Goal: Transaction & Acquisition: Purchase product/service

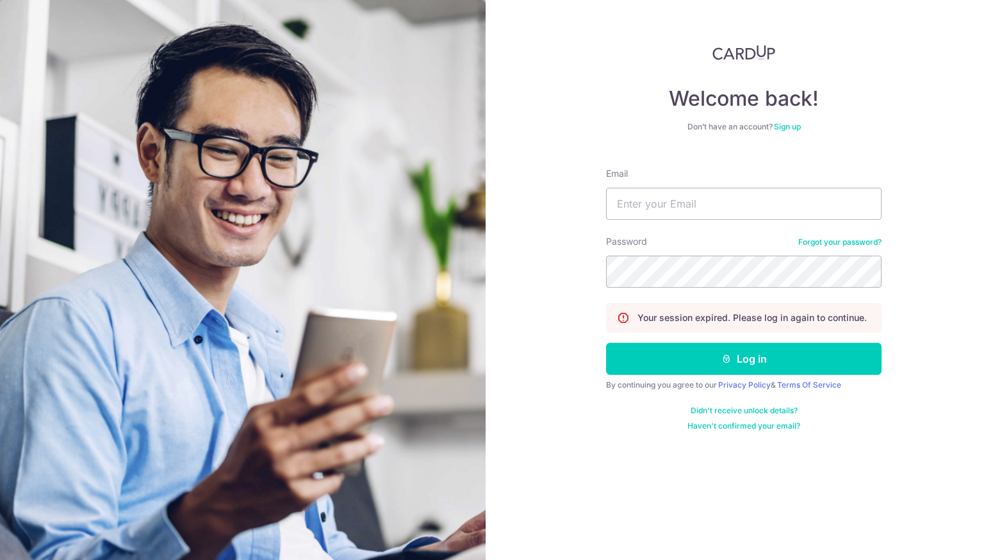
type input "chantal.wh.lim@gmail.com"
click at [606, 343] on button "Log in" at bounding box center [744, 359] width 276 height 32
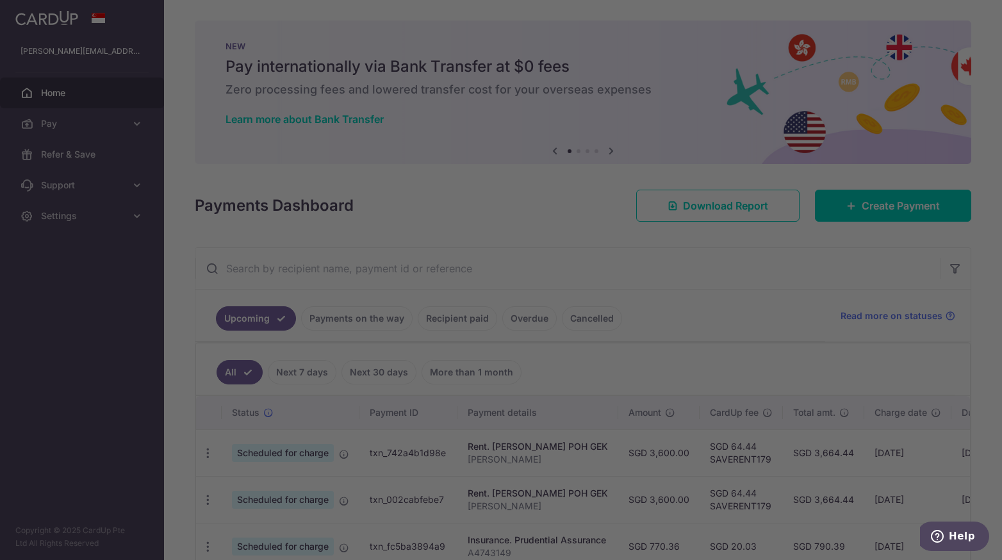
click at [723, 302] on div at bounding box center [506, 283] width 1012 height 566
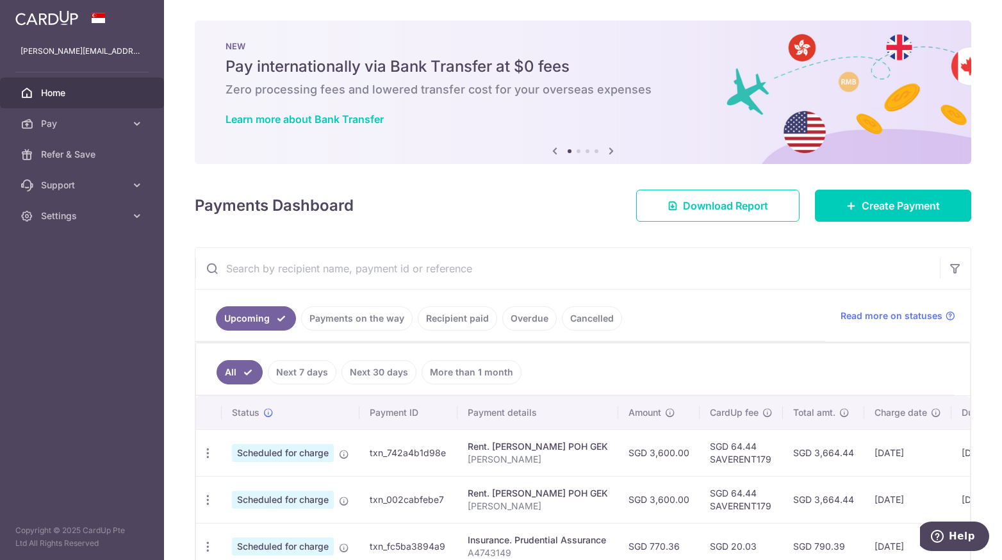
click at [611, 153] on icon at bounding box center [611, 151] width 15 height 16
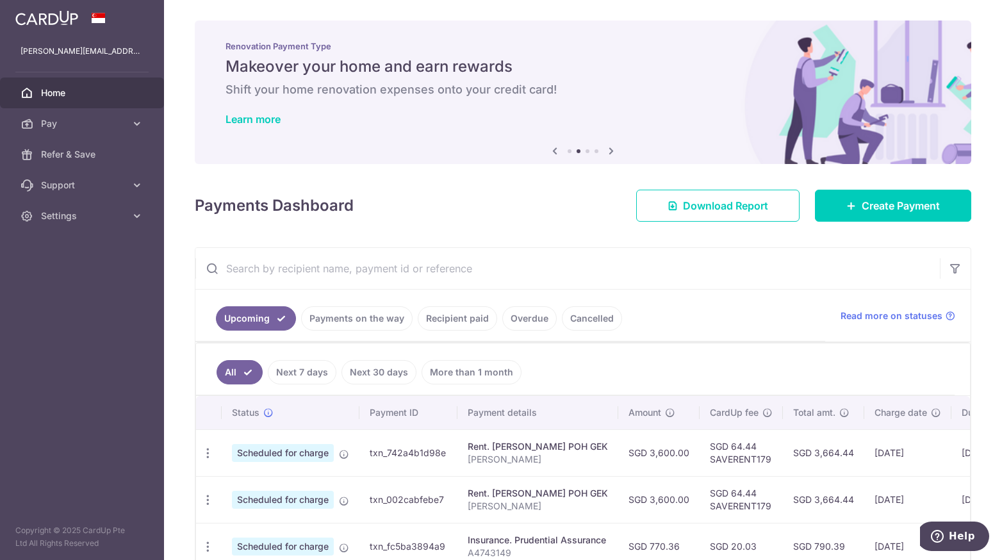
click at [611, 153] on icon at bounding box center [611, 151] width 15 height 16
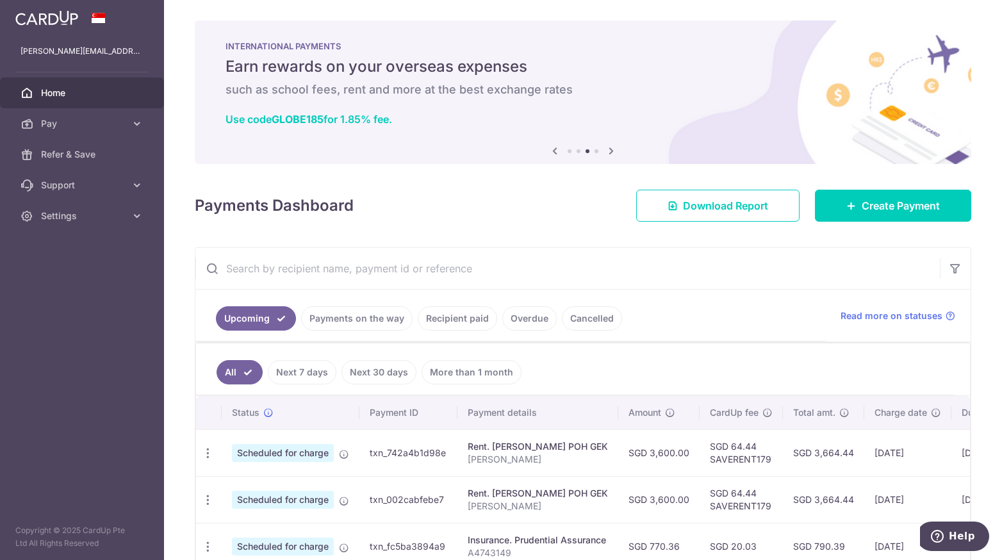
click at [611, 153] on icon at bounding box center [611, 151] width 15 height 16
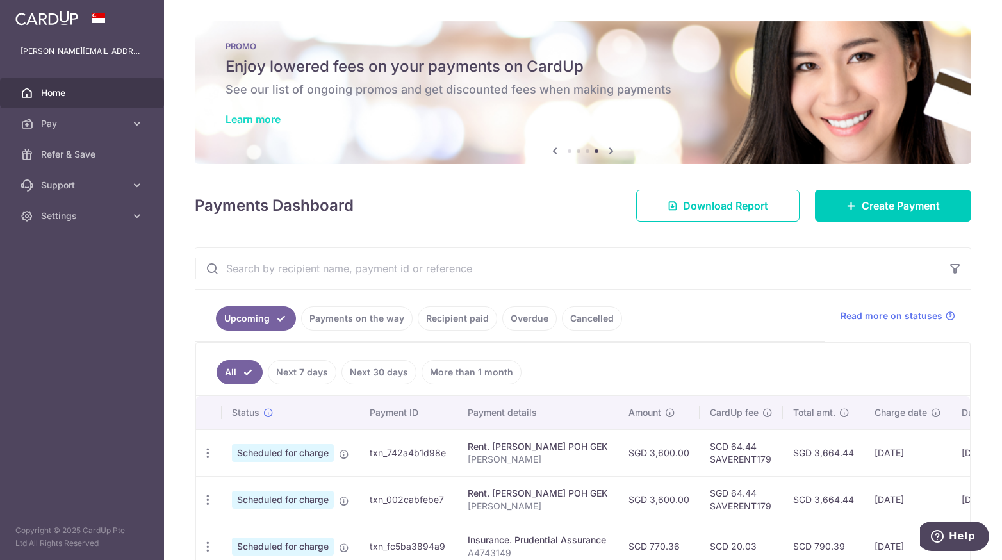
click at [250, 124] on link "Learn more" at bounding box center [253, 119] width 55 height 13
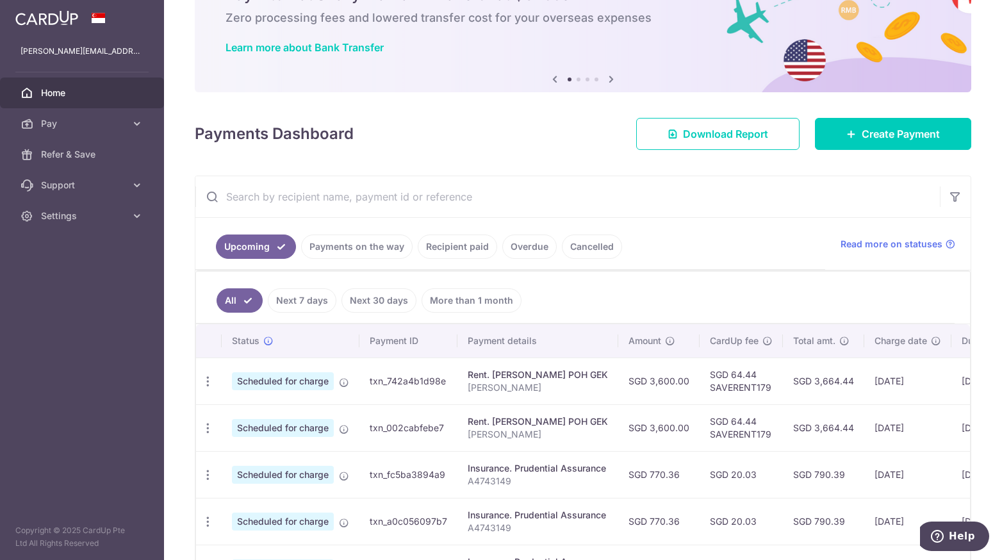
scroll to position [72, 0]
click at [848, 136] on icon at bounding box center [851, 133] width 10 height 10
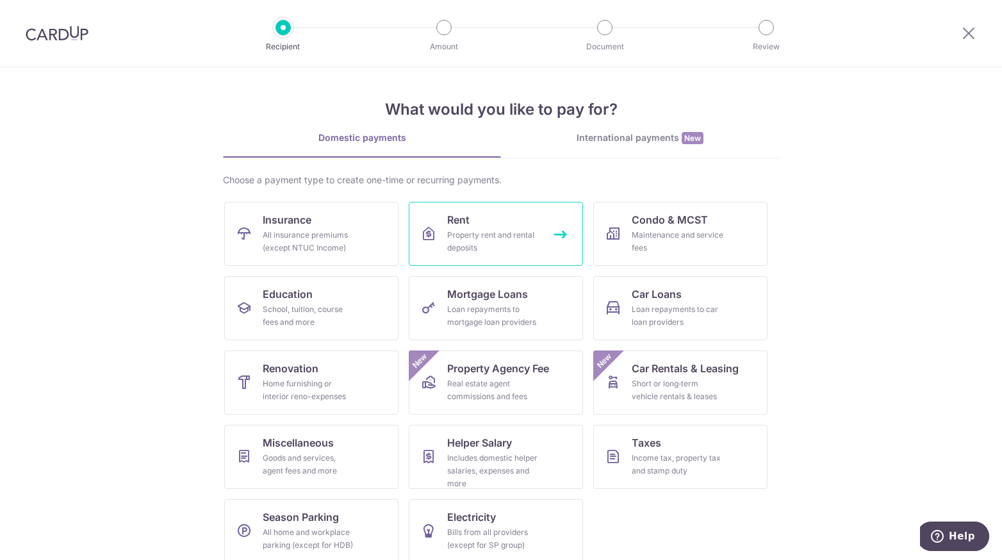
click at [479, 233] on div "Property rent and rental deposits" at bounding box center [493, 242] width 92 height 26
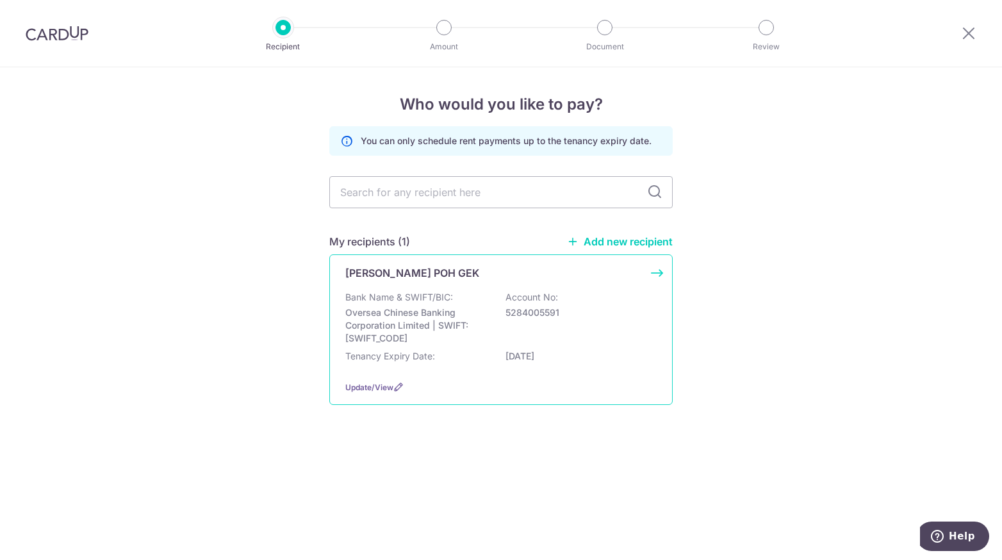
click at [406, 356] on p "Tenancy Expiry Date:" at bounding box center [390, 356] width 90 height 13
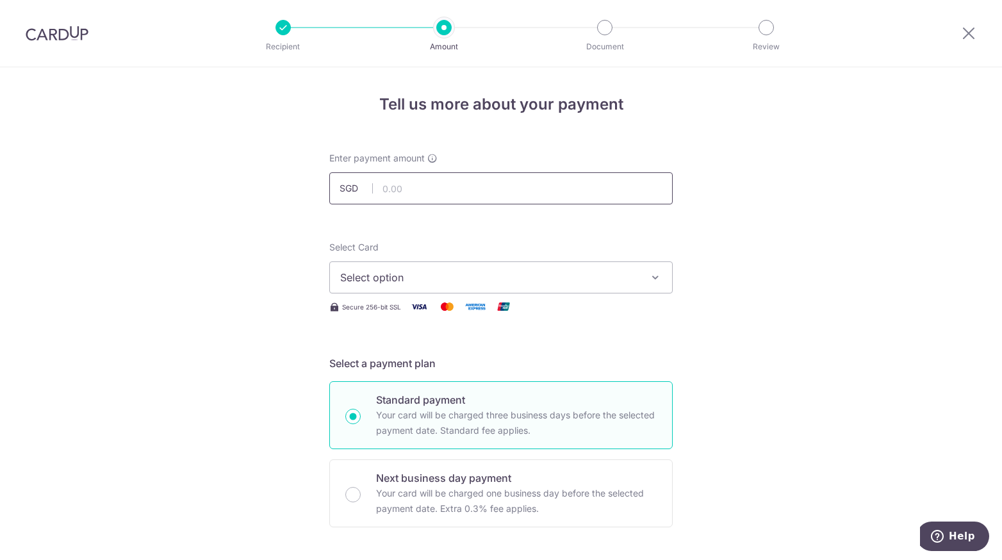
click at [419, 190] on input "text" at bounding box center [500, 188] width 343 height 32
type input "3,600.00"
click at [377, 271] on span "Select option" at bounding box center [489, 277] width 299 height 15
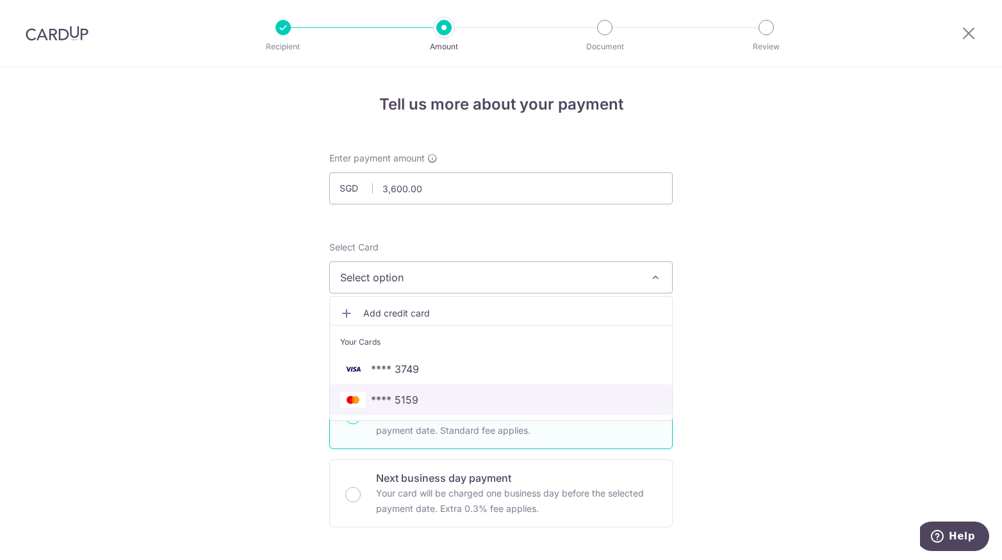
click at [383, 407] on link "**** 5159" at bounding box center [501, 399] width 342 height 31
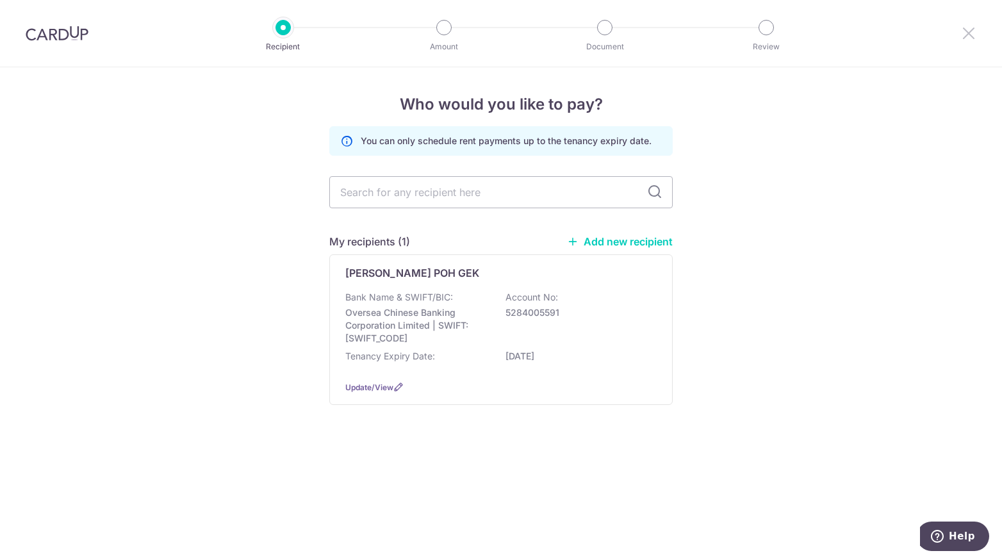
click at [969, 31] on icon at bounding box center [968, 33] width 15 height 16
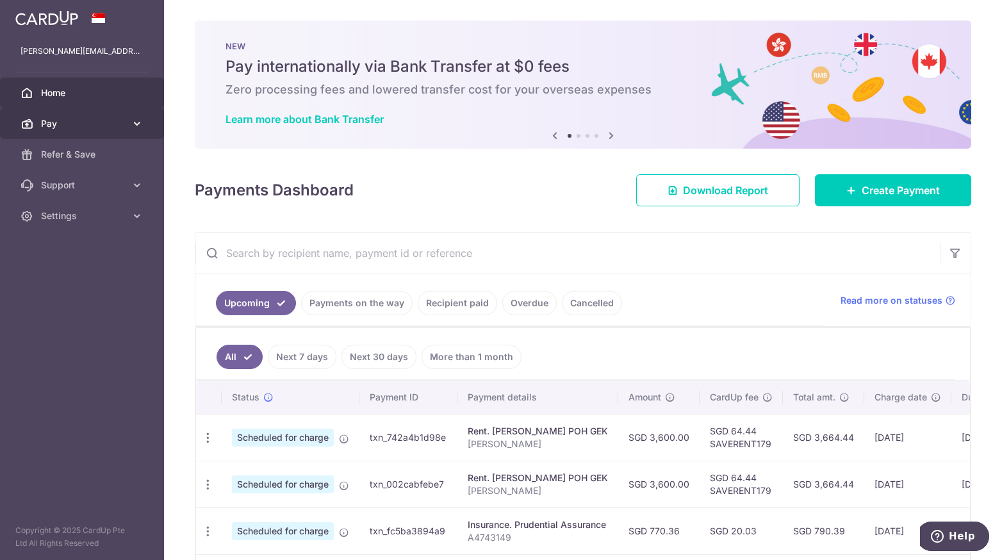
click at [127, 129] on link "Pay" at bounding box center [82, 123] width 164 height 31
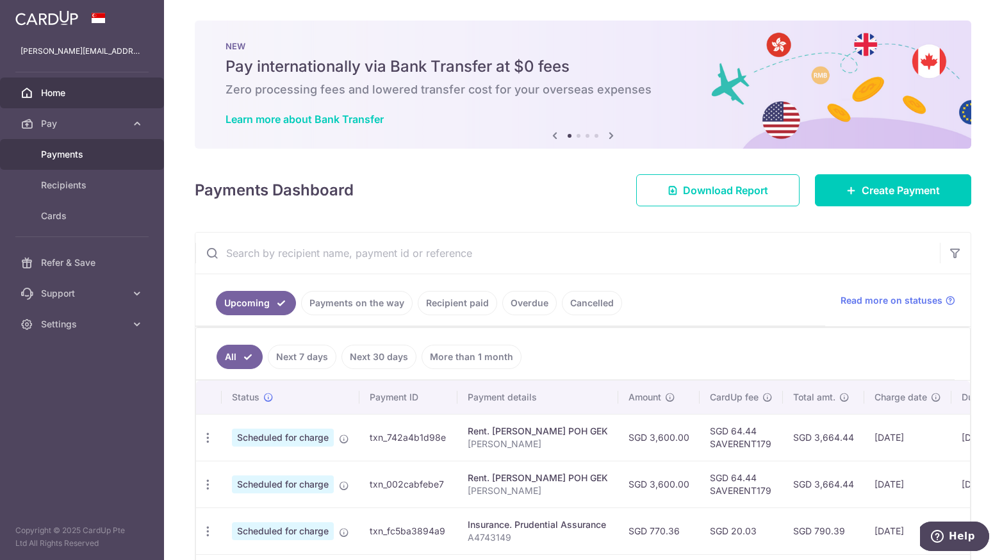
click at [76, 151] on span "Payments" at bounding box center [83, 154] width 85 height 13
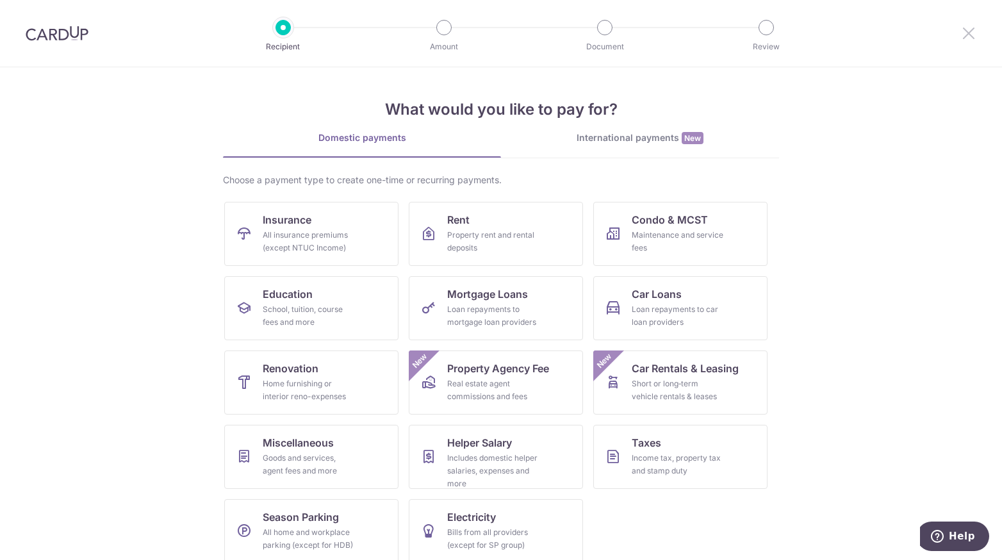
click at [969, 37] on icon at bounding box center [968, 33] width 15 height 16
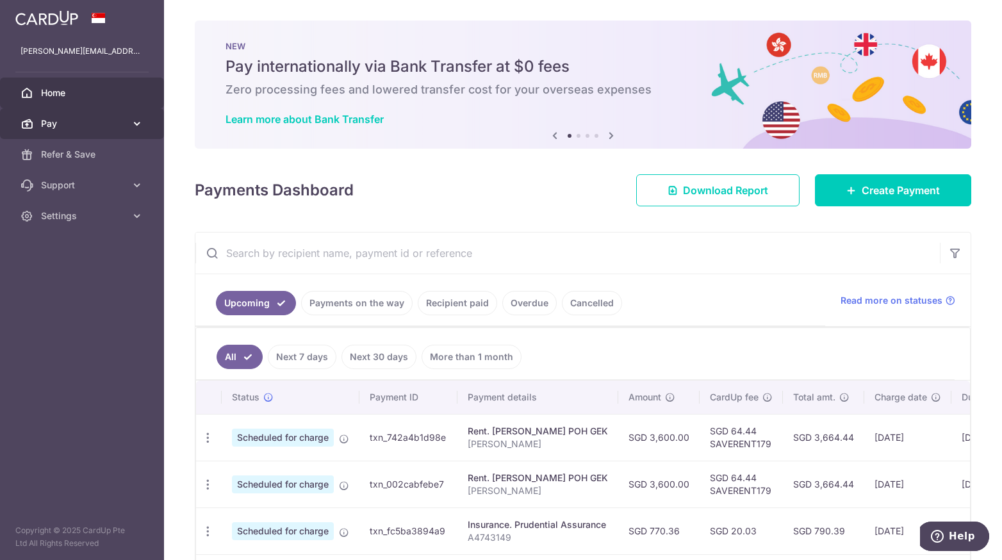
click at [136, 120] on icon at bounding box center [137, 123] width 13 height 13
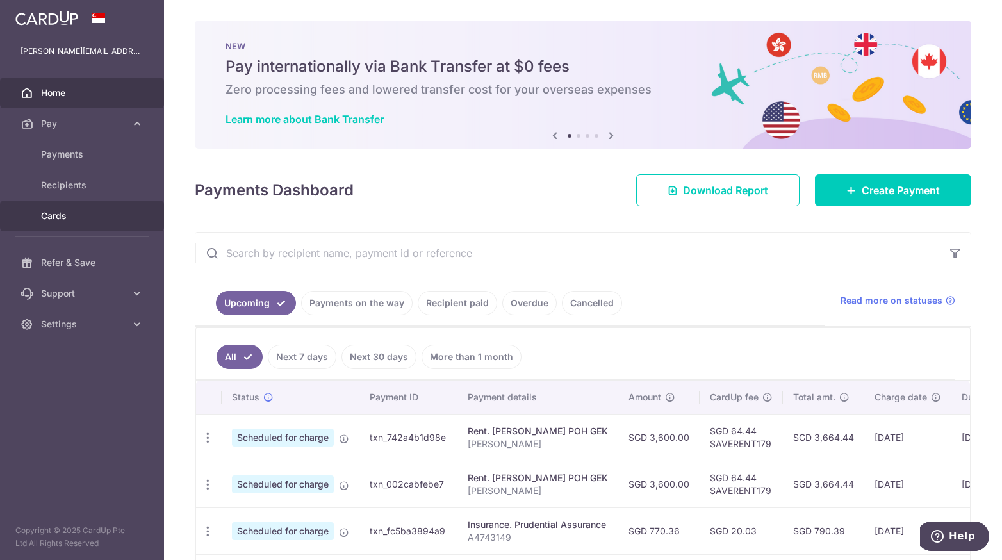
click at [62, 218] on span "Cards" at bounding box center [83, 216] width 85 height 13
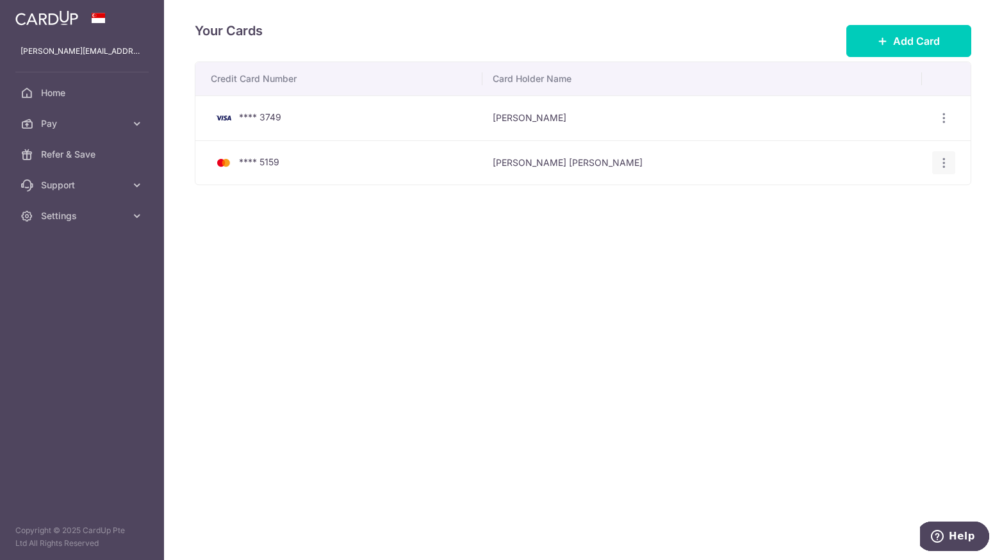
click at [942, 169] on div "View/Edit Delete" at bounding box center [944, 163] width 24 height 24
click at [946, 160] on icon "button" at bounding box center [943, 162] width 13 height 13
click at [883, 197] on span "View/Edit" at bounding box center [900, 197] width 87 height 15
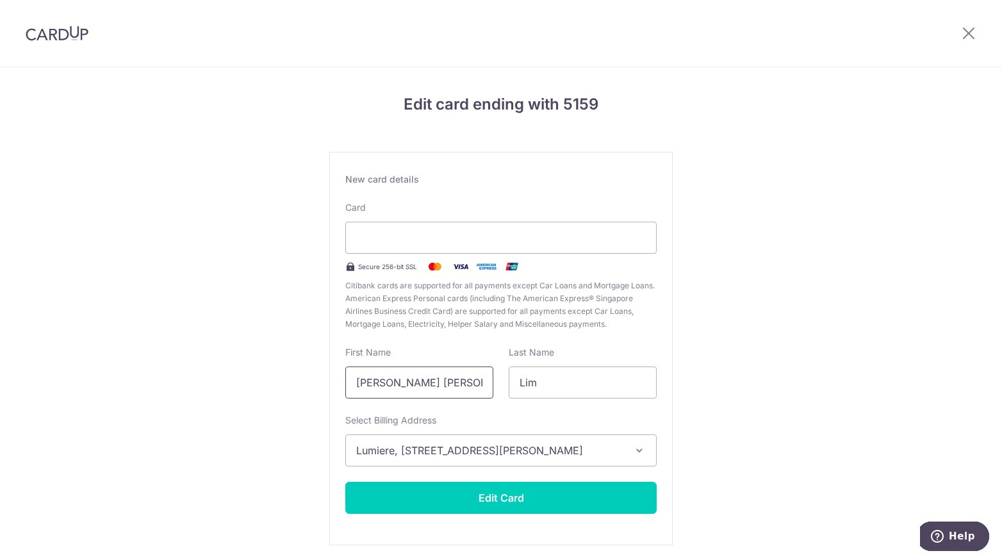
click at [457, 389] on input "Chantal Woon Hwee" at bounding box center [419, 382] width 148 height 32
type input "Chantal"
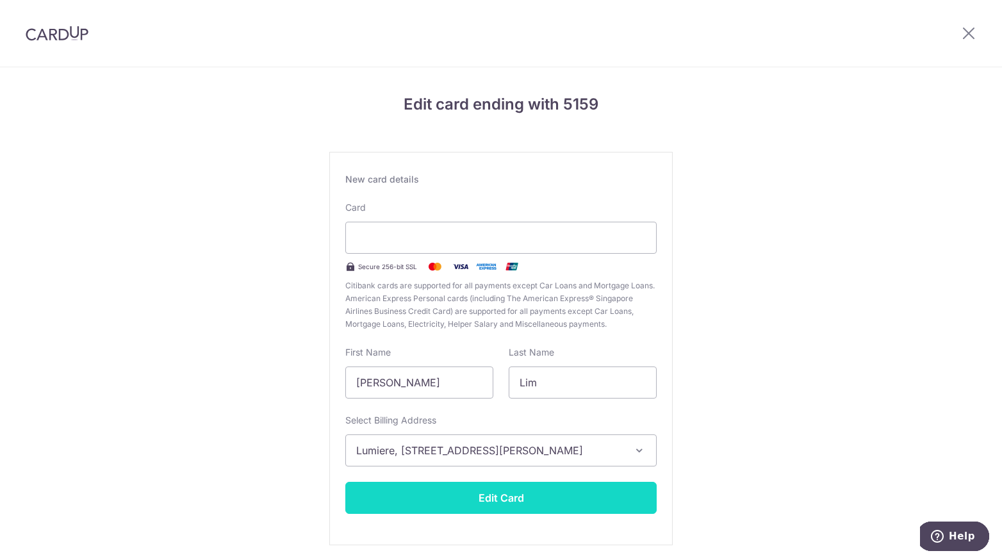
click at [537, 503] on button "Edit Card" at bounding box center [500, 498] width 311 height 32
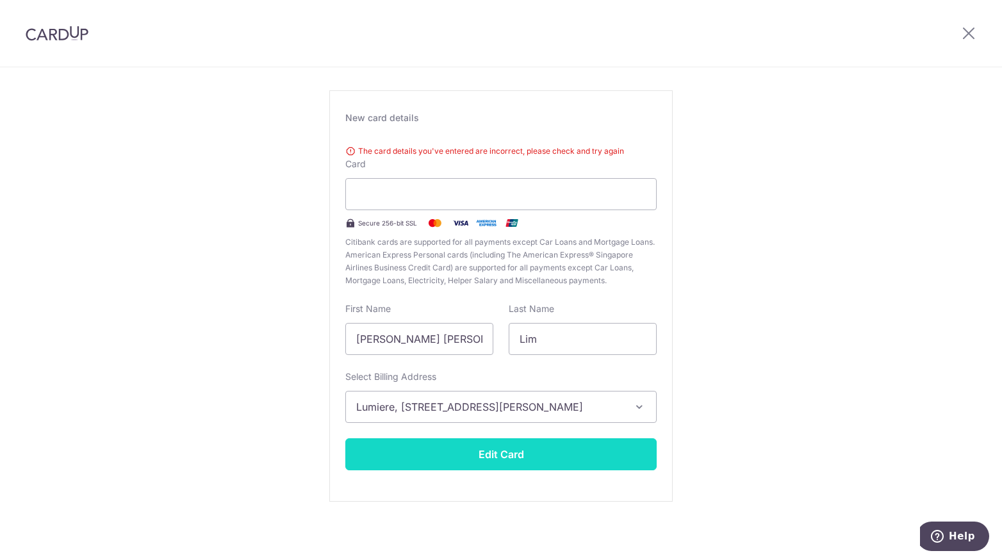
click at [481, 458] on button "Edit Card" at bounding box center [500, 454] width 311 height 32
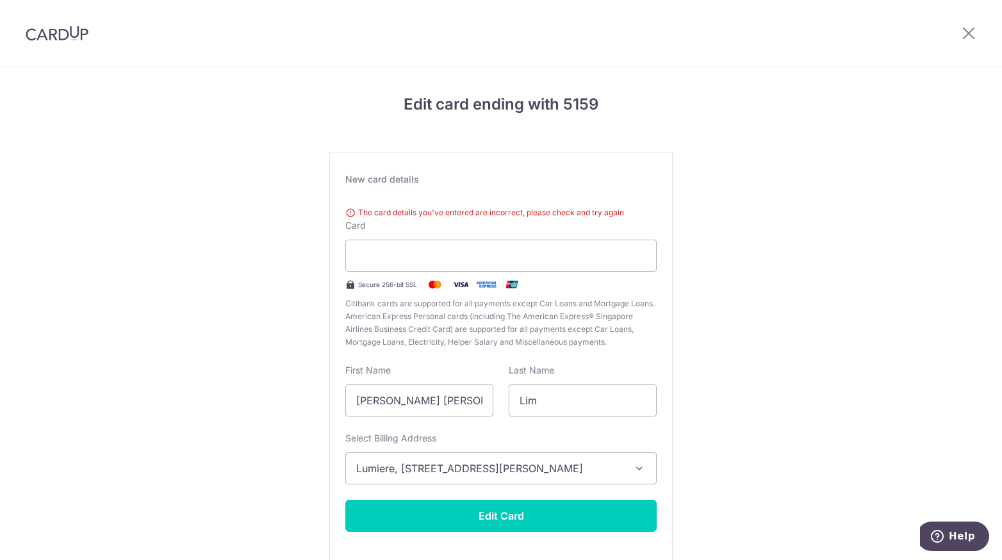
scroll to position [62, 0]
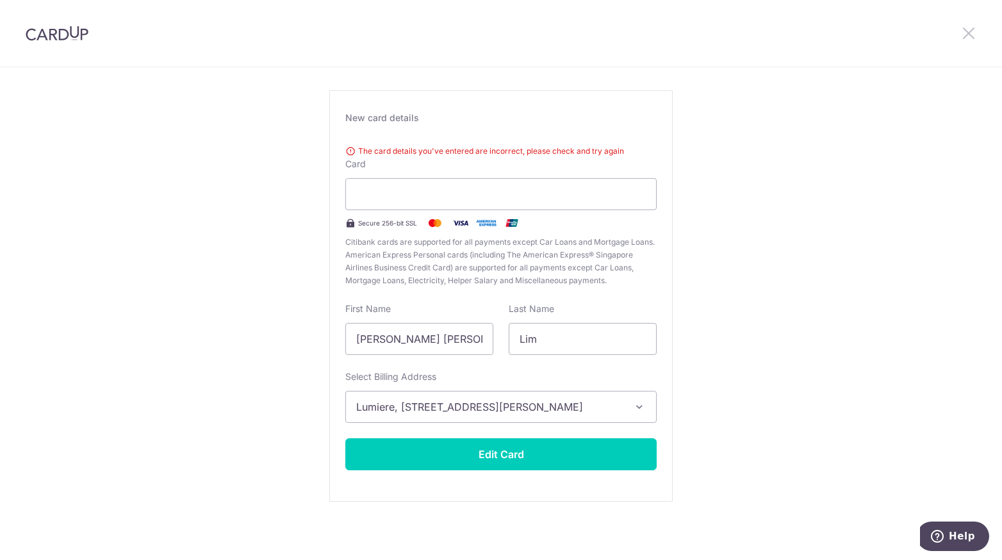
click at [970, 33] on icon at bounding box center [968, 33] width 15 height 16
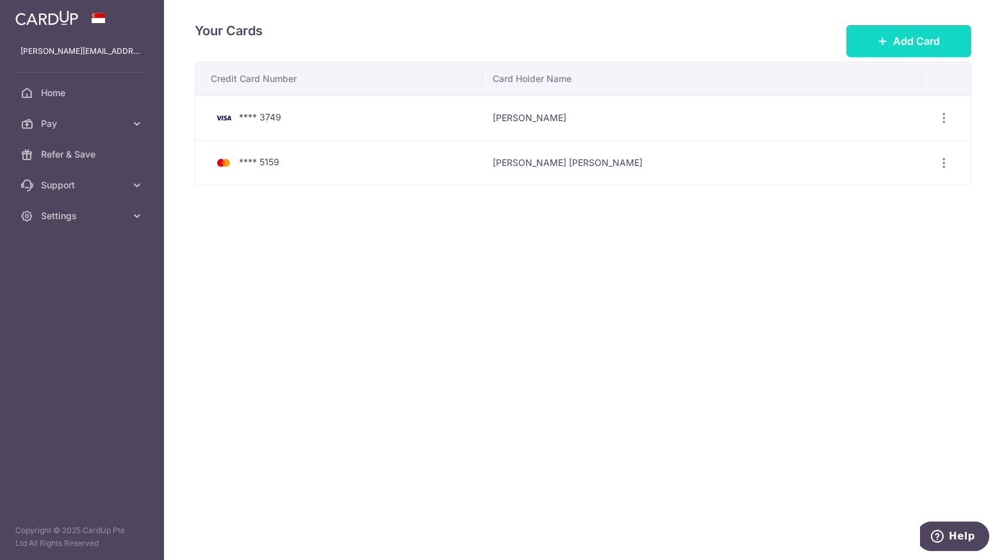
click at [903, 45] on span "Add Card" at bounding box center [916, 40] width 47 height 15
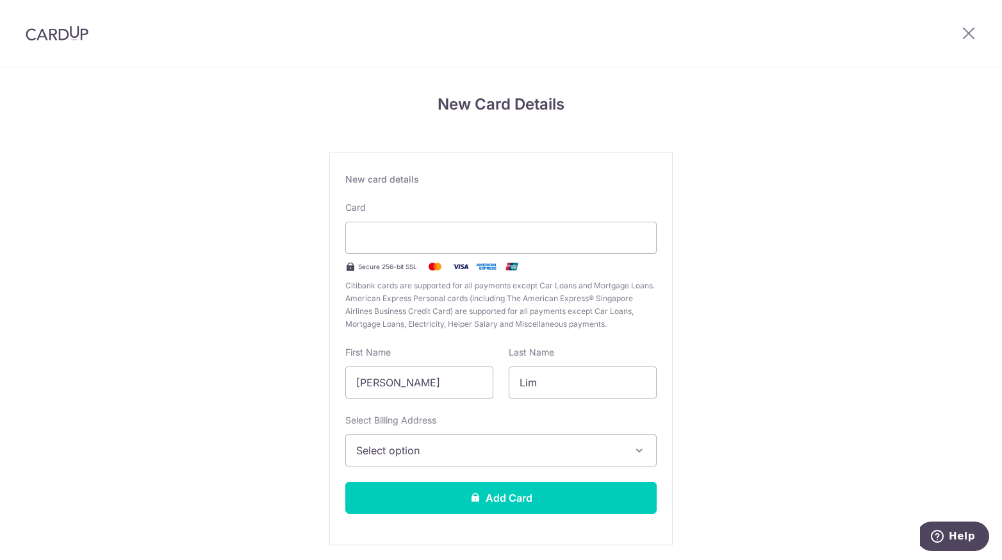
click at [423, 446] on span "Select option" at bounding box center [489, 450] width 267 height 15
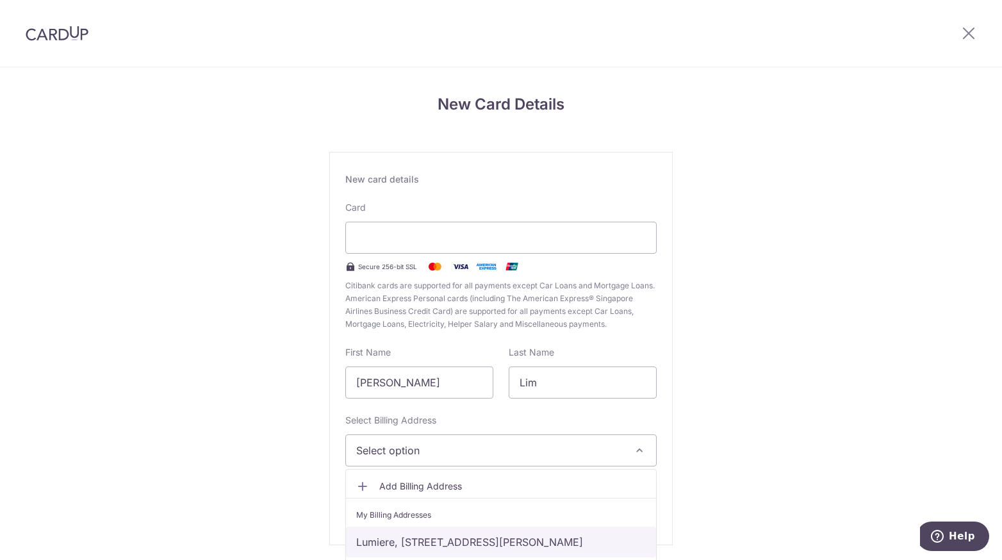
click at [429, 540] on link "Lumiere, 2 Mistri Road, #11-03, Singapore, Singapore-079624" at bounding box center [501, 542] width 310 height 31
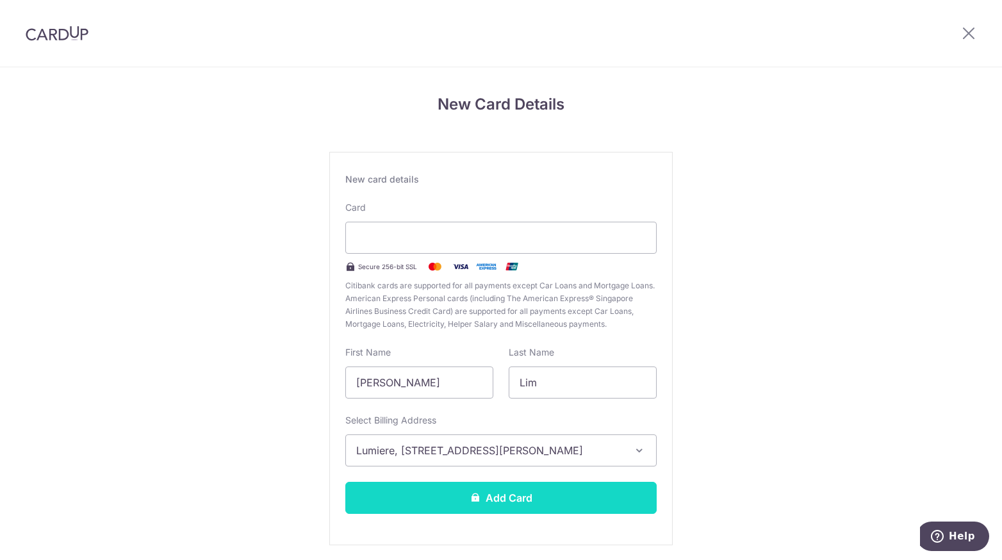
click at [440, 507] on button "Add Card" at bounding box center [500, 498] width 311 height 32
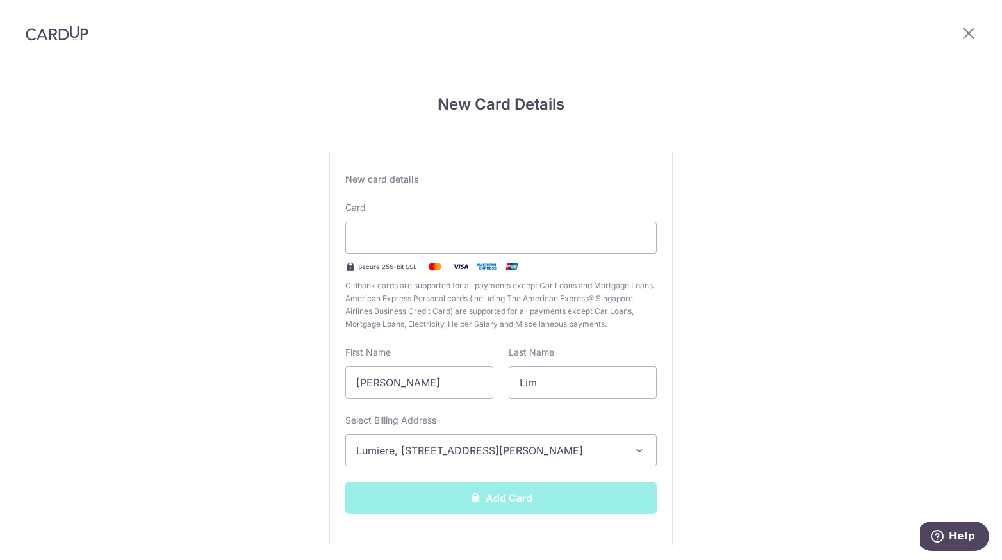
click at [440, 507] on div "Add Card" at bounding box center [501, 498] width 327 height 32
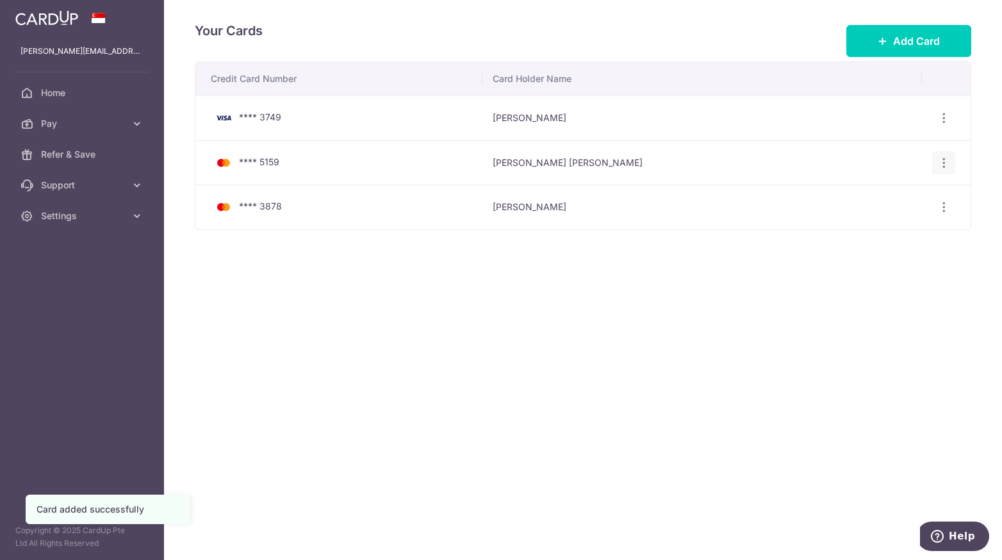
click at [941, 162] on icon "button" at bounding box center [943, 162] width 13 height 13
click at [884, 226] on span "Delete" at bounding box center [900, 228] width 87 height 15
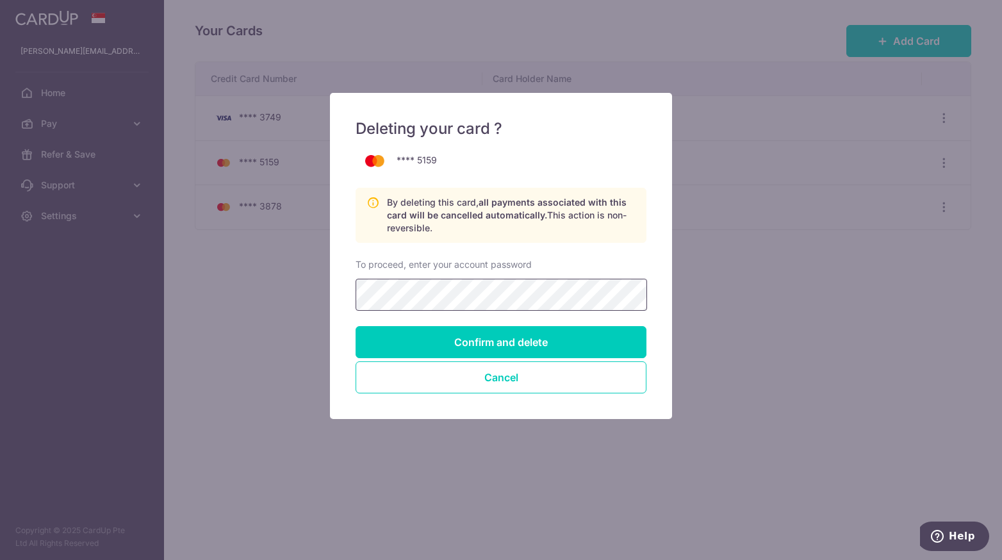
click at [356, 326] on input "Confirm and delete" at bounding box center [501, 342] width 291 height 32
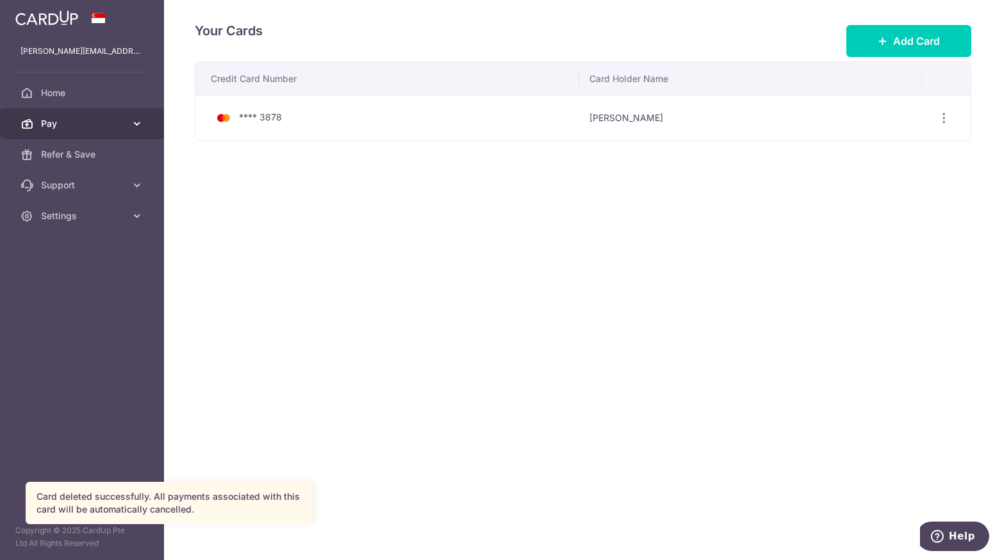
click at [72, 118] on span "Pay" at bounding box center [83, 123] width 85 height 13
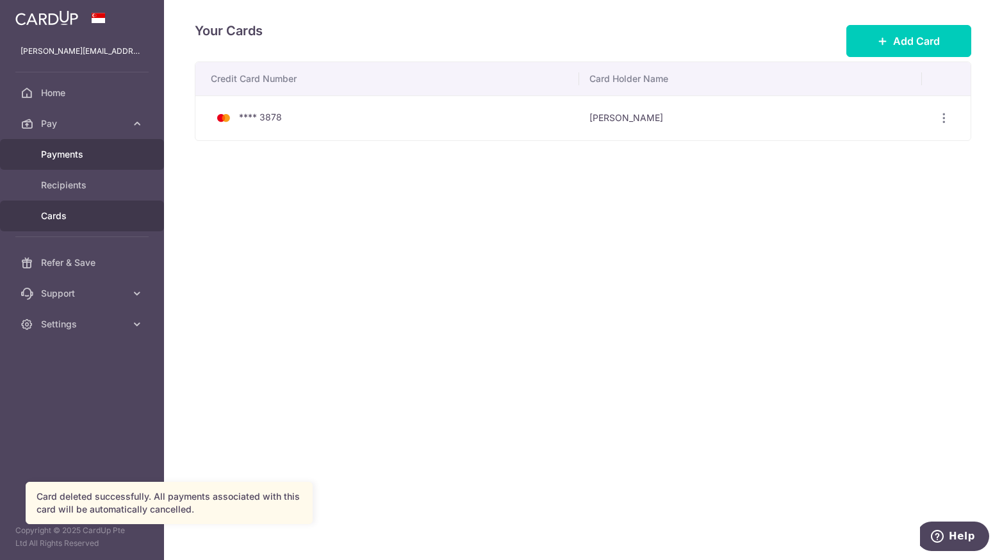
click at [70, 150] on span "Payments" at bounding box center [83, 154] width 85 height 13
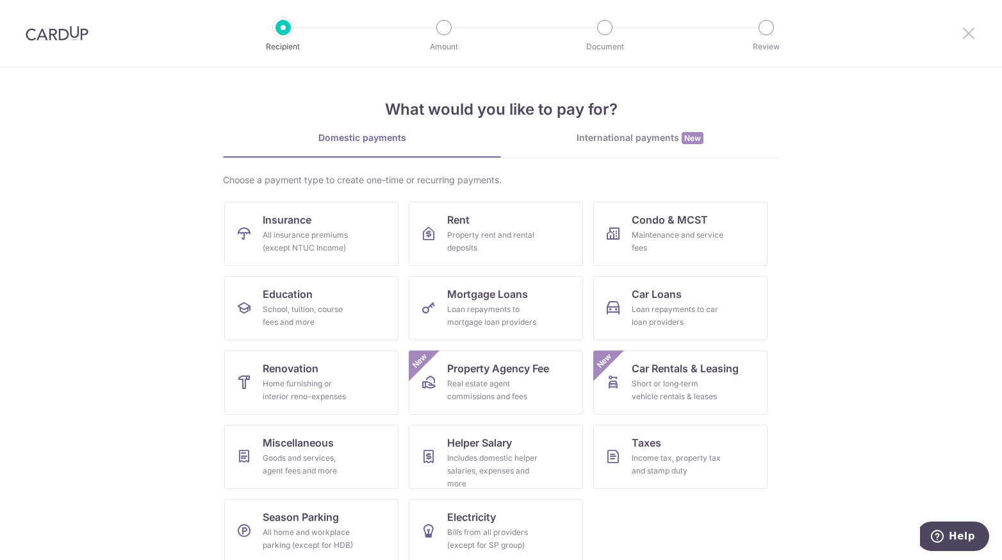
click at [967, 37] on icon at bounding box center [968, 33] width 15 height 16
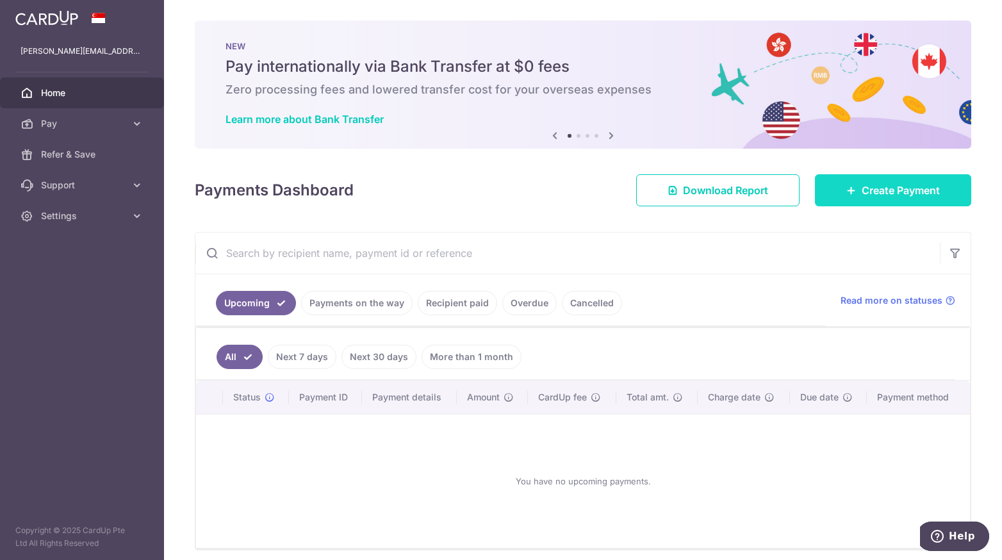
click at [846, 190] on icon at bounding box center [851, 190] width 10 height 10
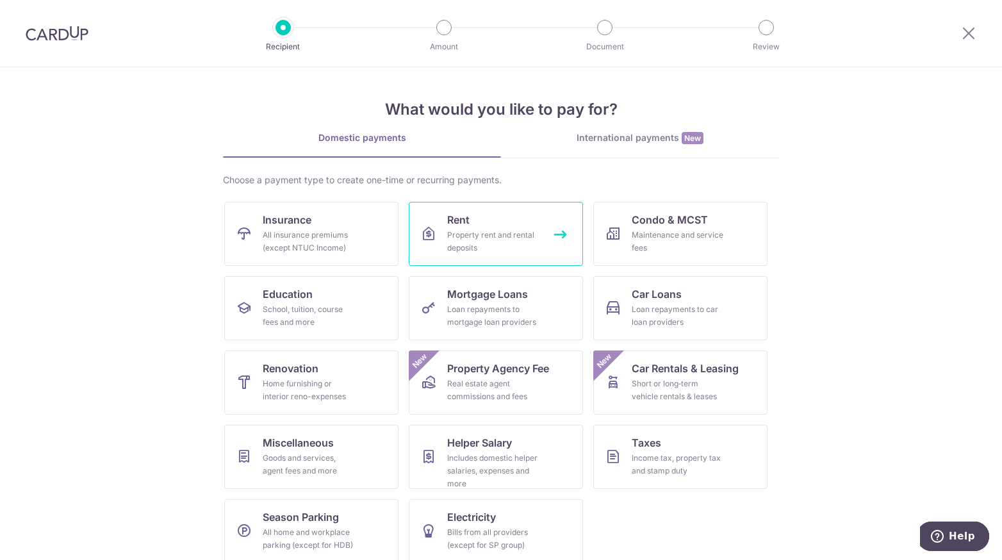
click at [483, 231] on div "Property rent and rental deposits" at bounding box center [493, 242] width 92 height 26
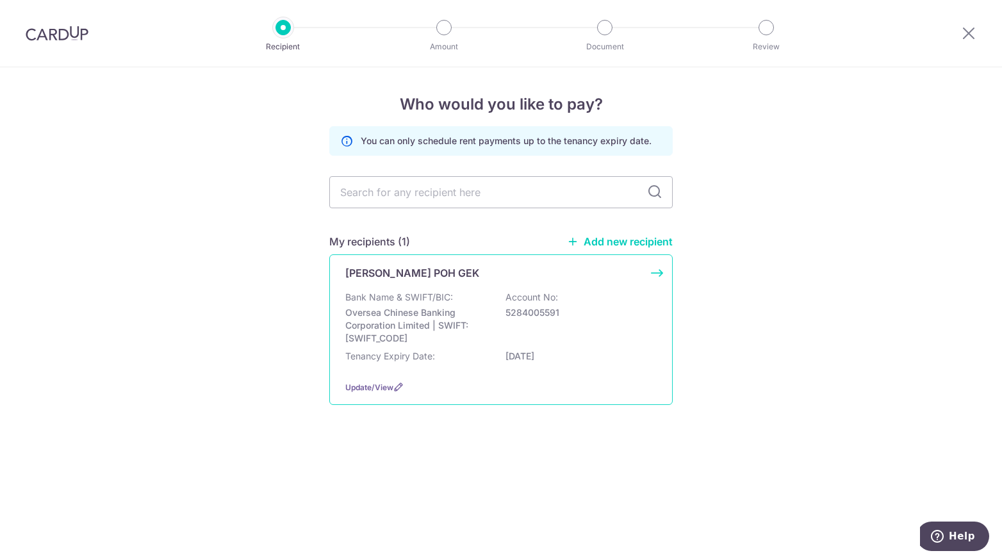
click at [433, 298] on p "Bank Name & SWIFT/BIC:" at bounding box center [399, 297] width 108 height 13
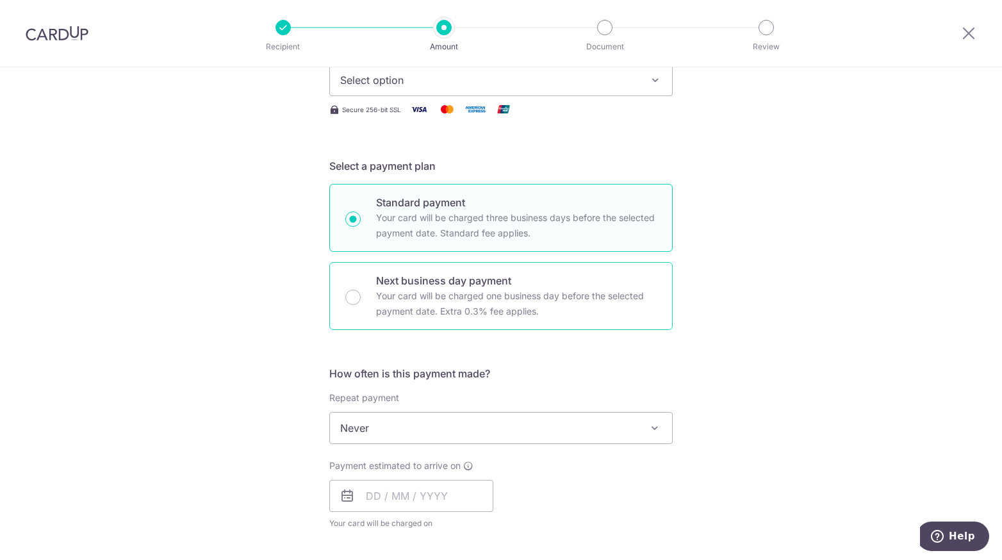
scroll to position [198, 0]
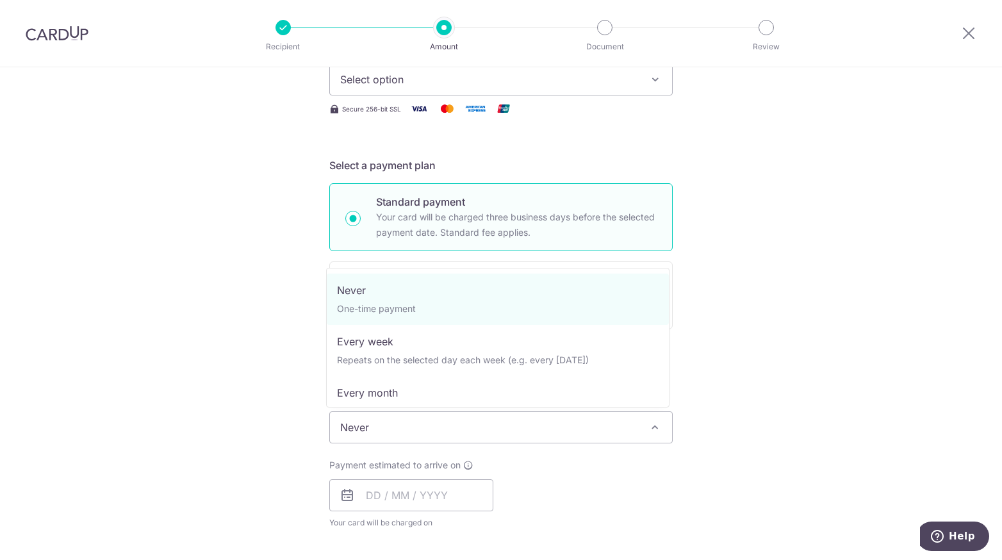
click at [374, 421] on span "Never" at bounding box center [501, 427] width 342 height 31
select select "3"
type input "14/12/2026"
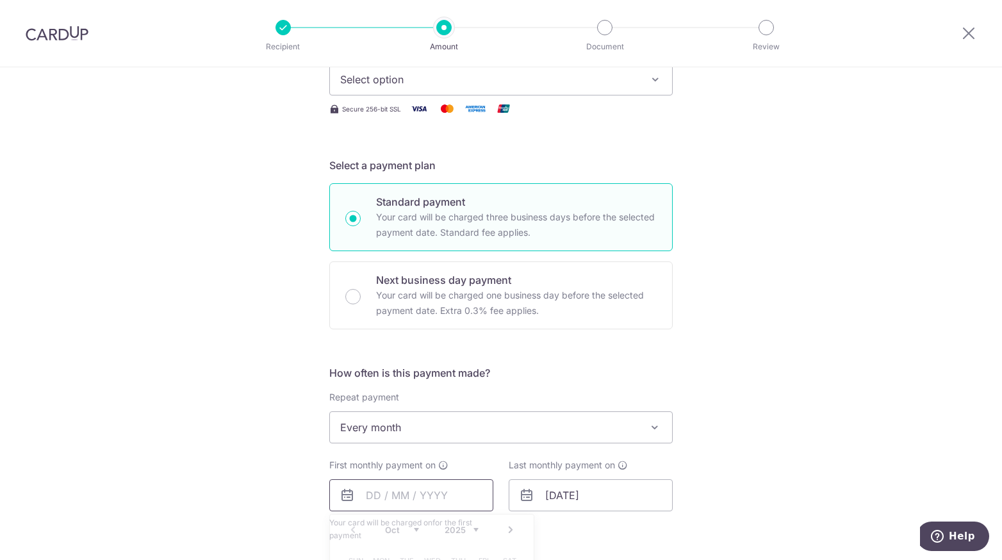
click at [363, 494] on input "text" at bounding box center [411, 495] width 164 height 32
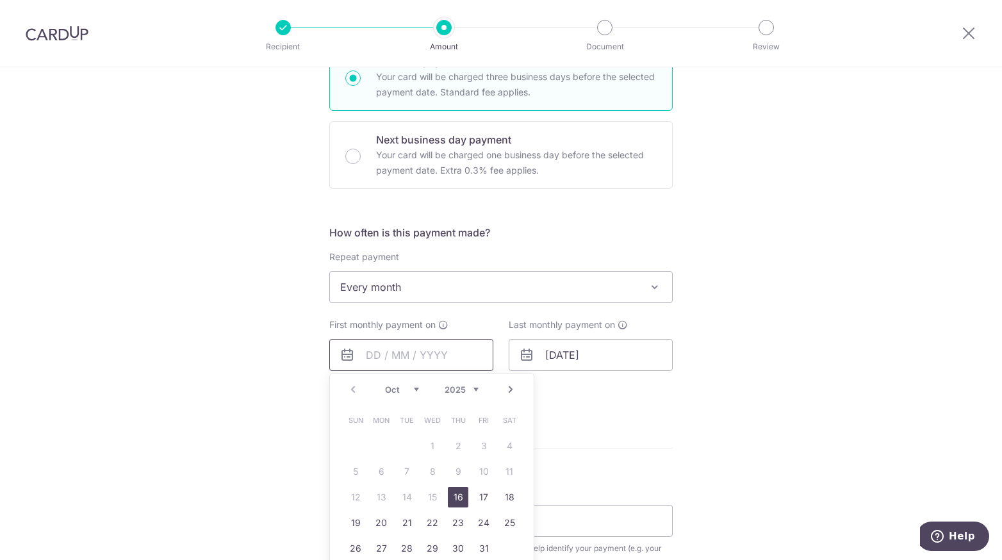
scroll to position [339, 0]
click at [481, 159] on p "Your card will be charged one business day before the selected payment date. Ex…" at bounding box center [516, 162] width 281 height 31
click at [361, 159] on input "Next business day payment Your card will be charged one business day before the…" at bounding box center [352, 155] width 15 height 15
radio input "false"
radio input "true"
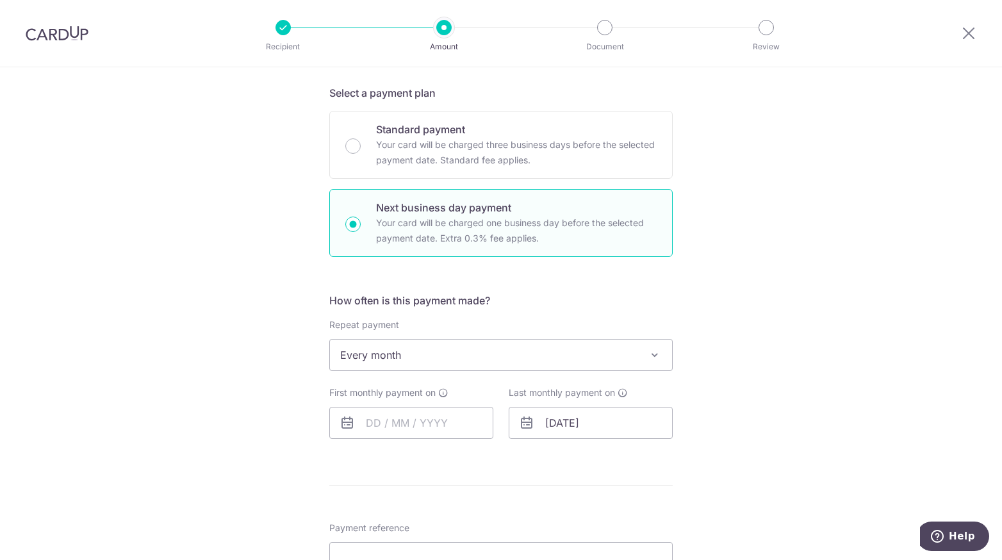
scroll to position [273, 0]
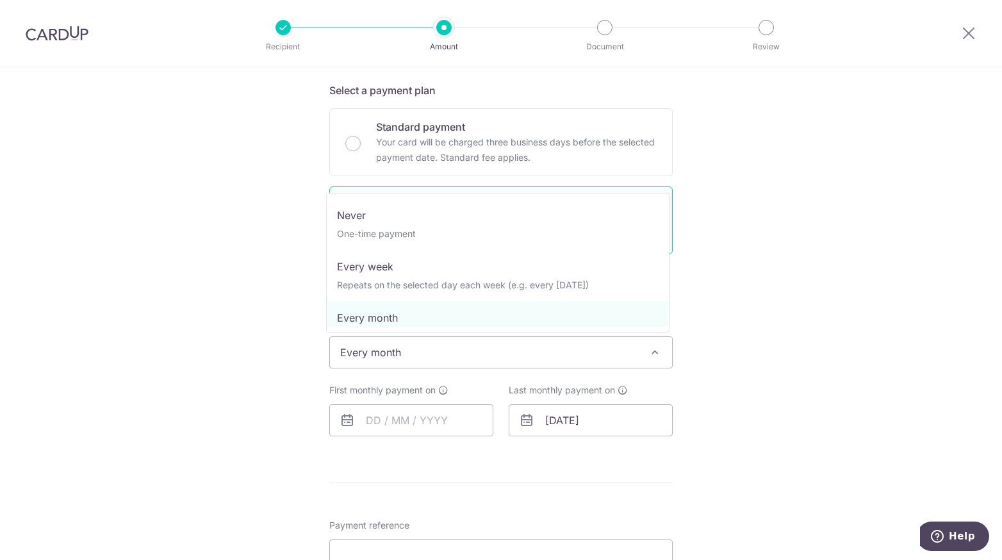
click at [372, 354] on span "Every month" at bounding box center [501, 352] width 342 height 31
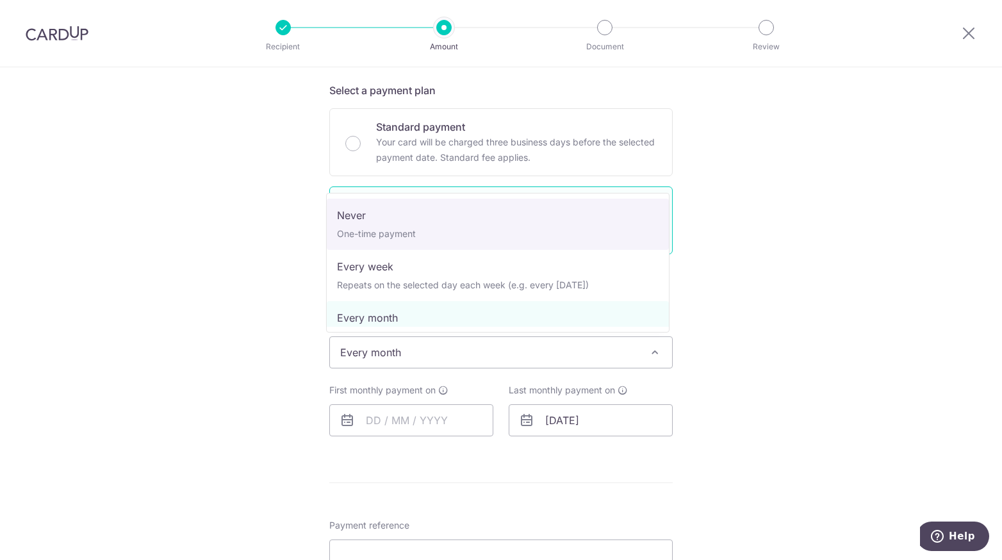
select select "1"
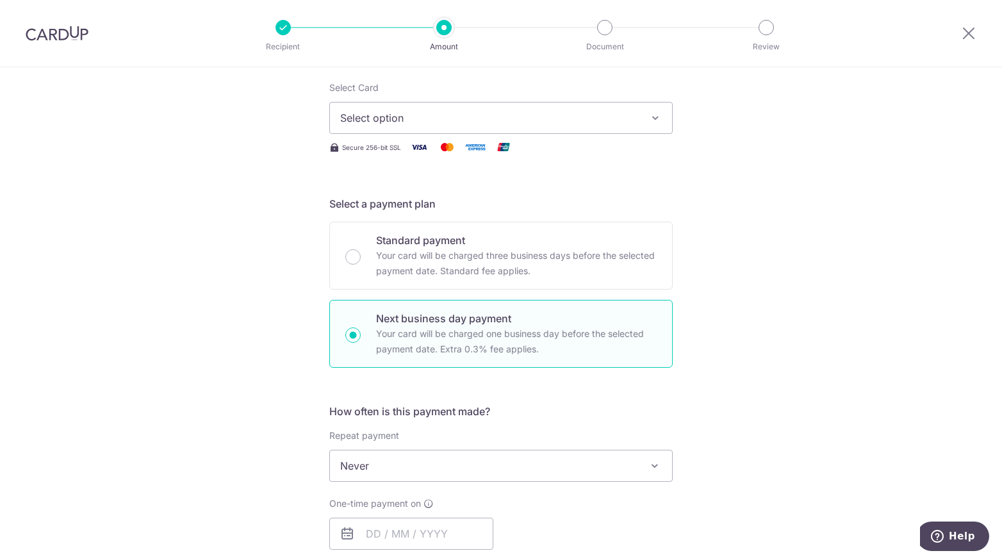
scroll to position [0, 0]
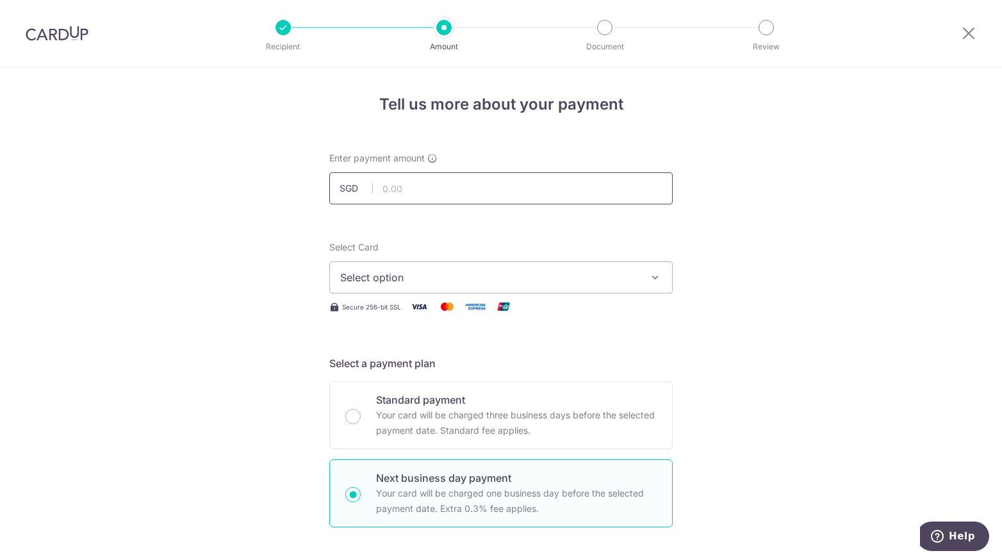
click at [413, 185] on input "text" at bounding box center [500, 188] width 343 height 32
type input "3,600.00"
click at [392, 270] on span "Select option" at bounding box center [489, 277] width 299 height 15
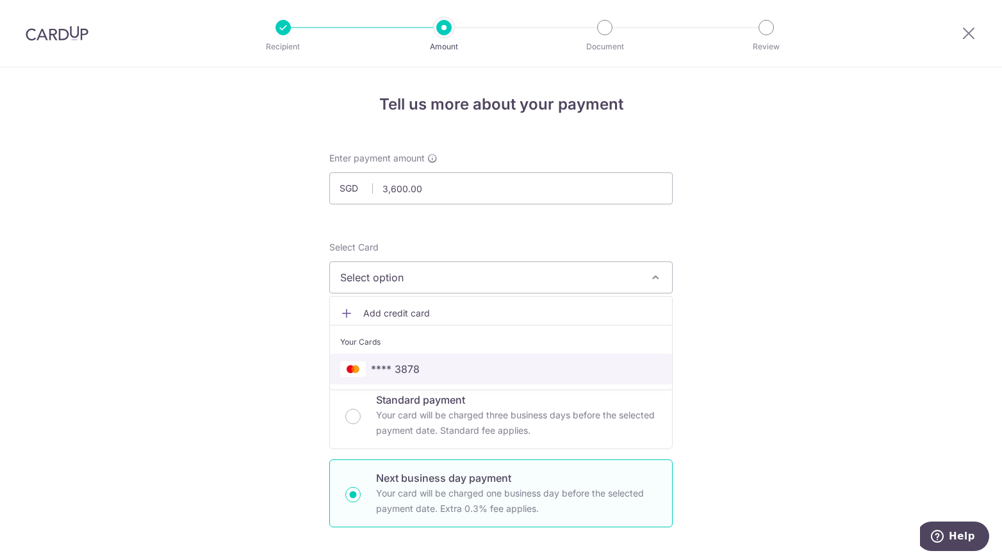
click at [392, 366] on span "**** 3878" at bounding box center [395, 368] width 49 height 15
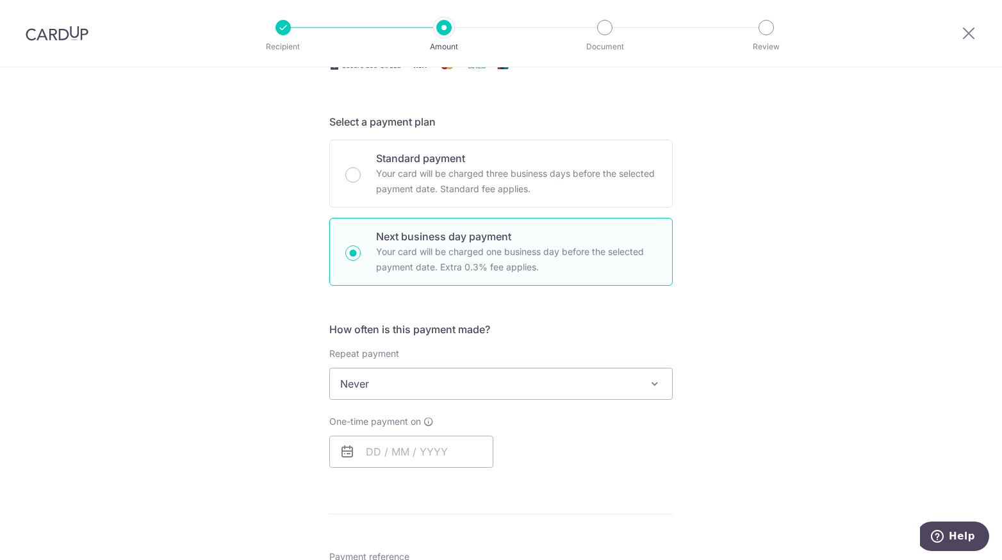
scroll to position [242, 0]
click at [370, 452] on input "text" at bounding box center [411, 451] width 164 height 32
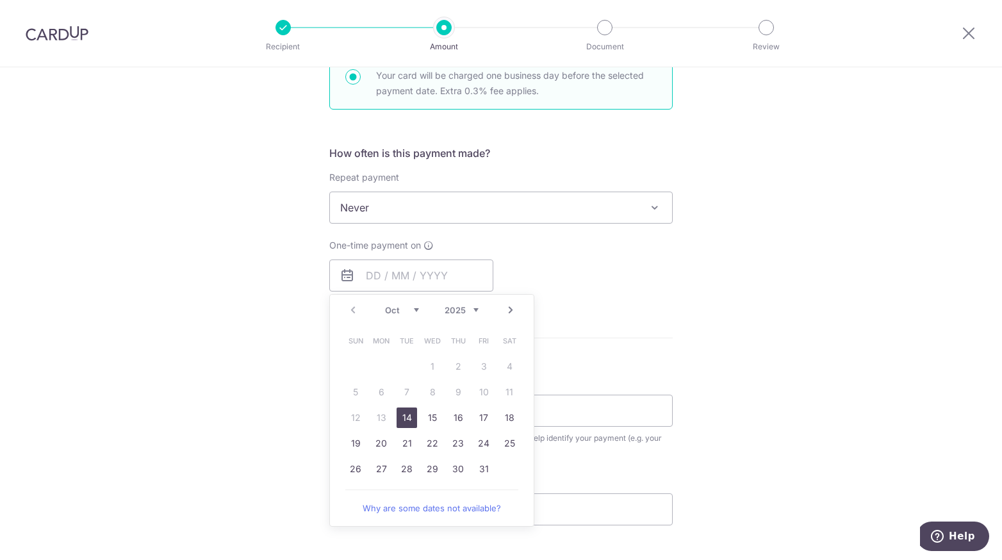
click at [406, 416] on link "14" at bounding box center [407, 418] width 21 height 21
type input "14/10/2025"
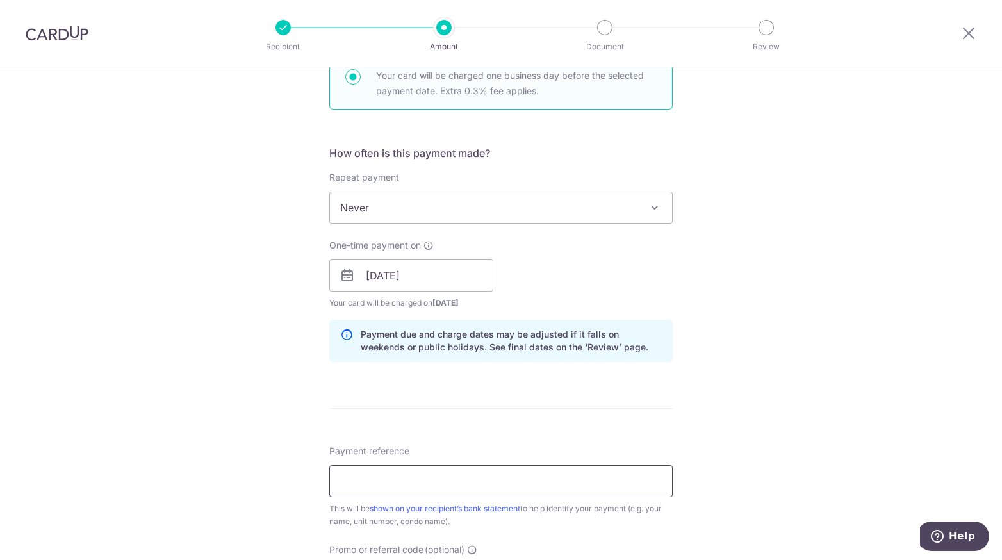
click at [387, 490] on input "Payment reference" at bounding box center [500, 481] width 343 height 32
click at [760, 406] on div "Tell us more about your payment Enter payment amount SGD 3,600.00 3600.00 Selec…" at bounding box center [501, 287] width 1002 height 1274
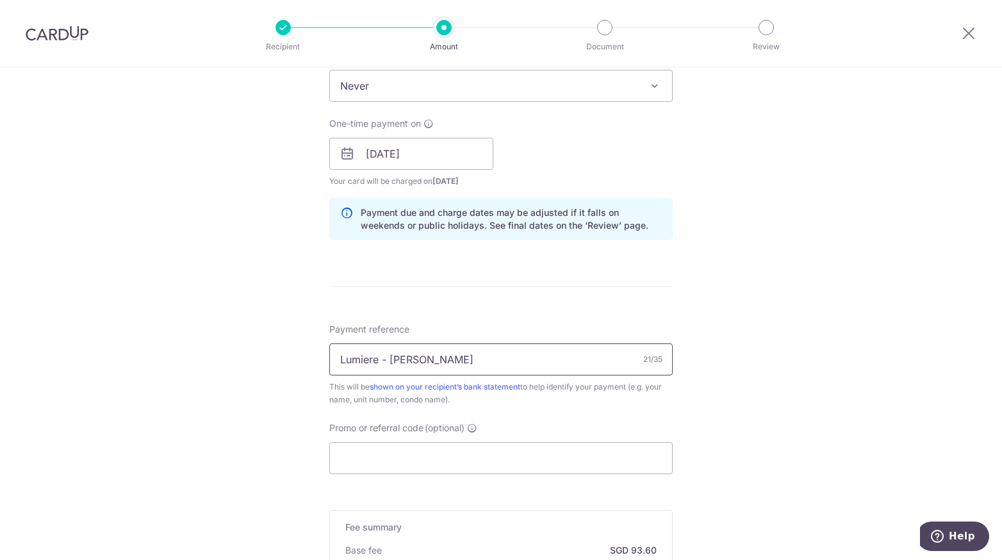
click at [380, 359] on input "Lumiere - Chantal Lim" at bounding box center [500, 359] width 343 height 32
type input "Lumiere 1103 - Chantal Lim"
click at [429, 449] on input "Promo or referral code (optional)" at bounding box center [500, 458] width 343 height 32
paste input "SAVERENT179"
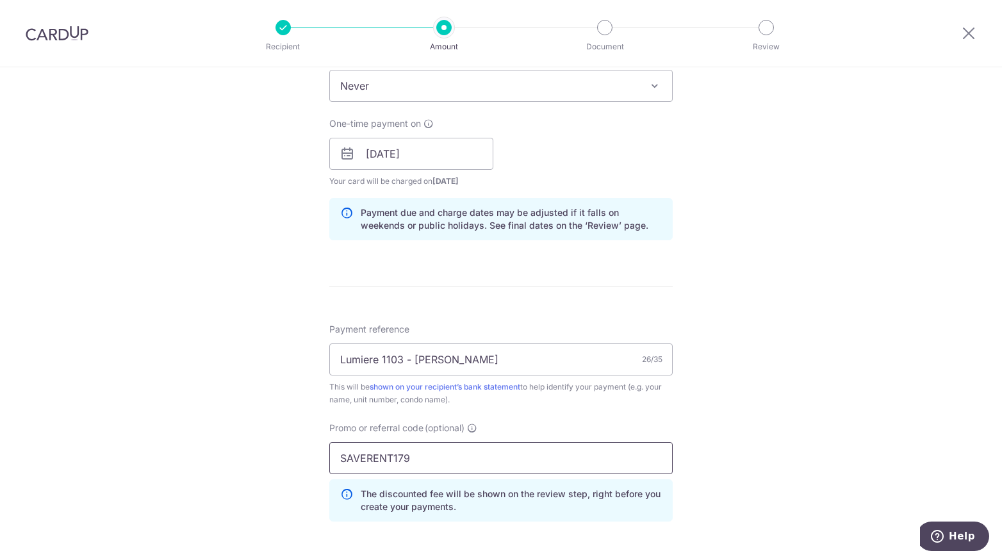
type input "SAVERENT179"
click at [768, 443] on div "Tell us more about your payment Enter payment amount SGD 3,600.00 3600.00 Selec…" at bounding box center [501, 193] width 1002 height 1331
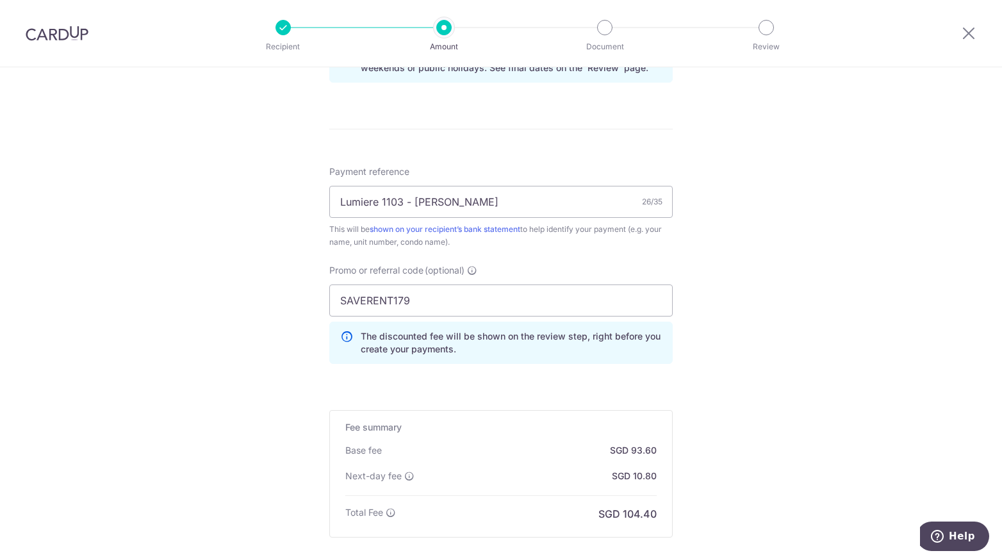
scroll to position [782, 0]
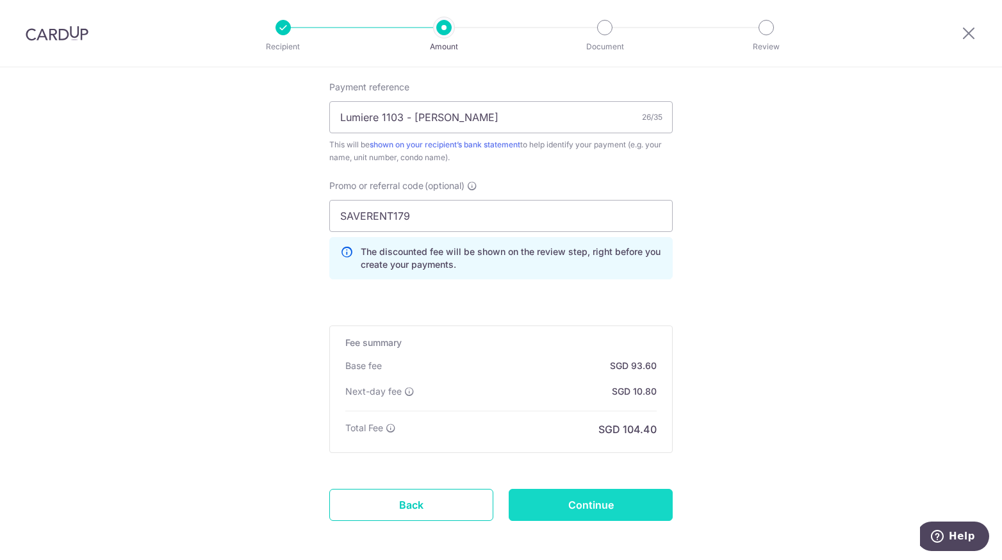
click at [579, 497] on input "Continue" at bounding box center [591, 505] width 164 height 32
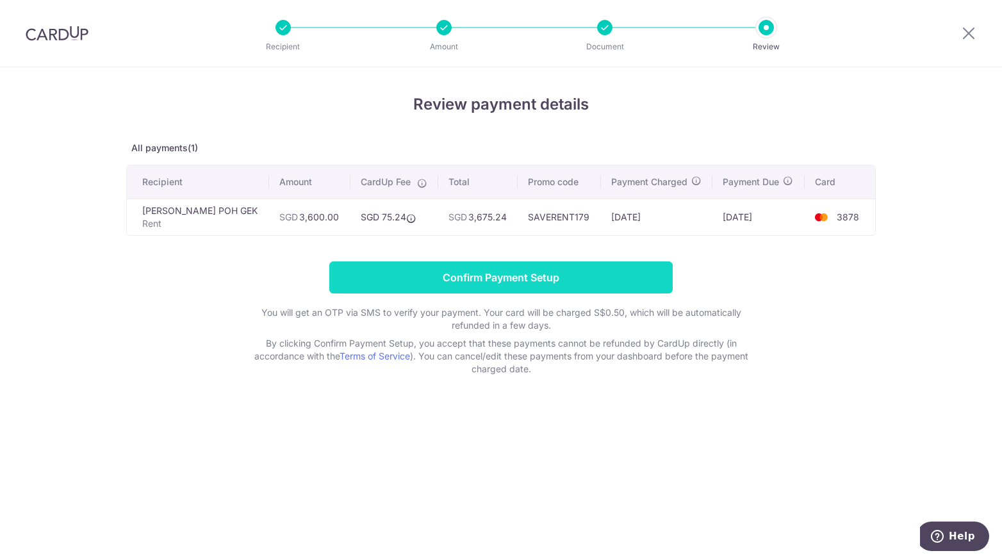
click at [473, 280] on input "Confirm Payment Setup" at bounding box center [500, 277] width 343 height 32
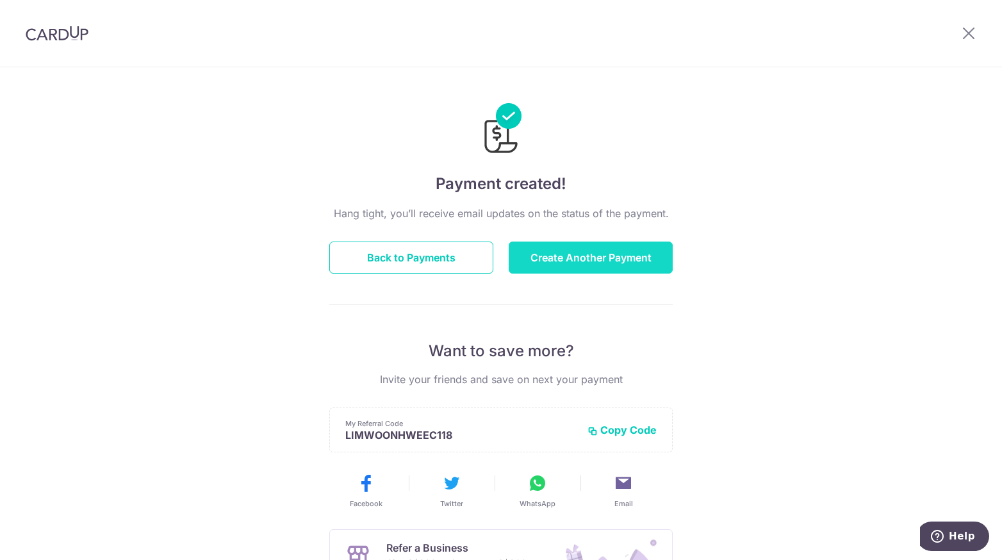
click at [590, 246] on button "Create Another Payment" at bounding box center [591, 258] width 164 height 32
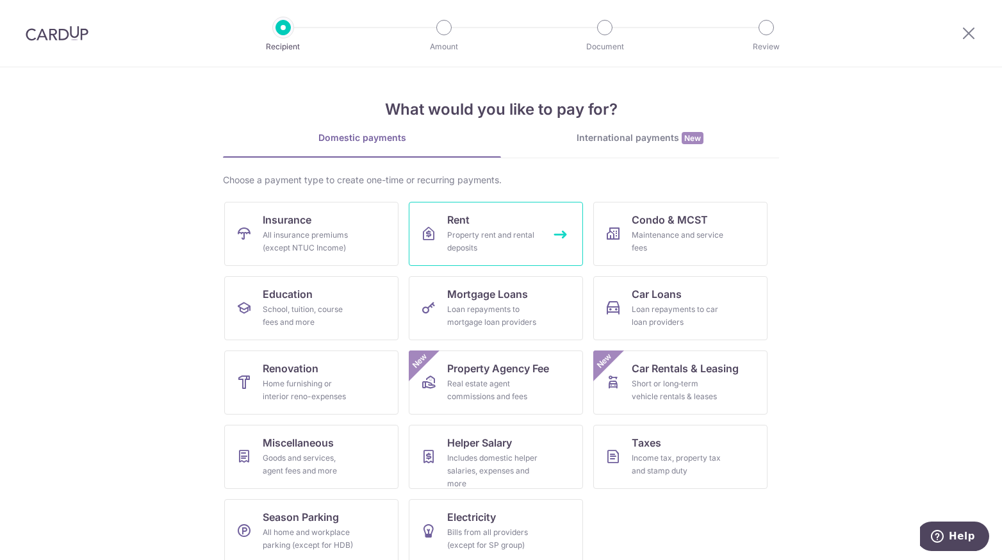
click at [502, 231] on div "Property rent and rental deposits" at bounding box center [493, 242] width 92 height 26
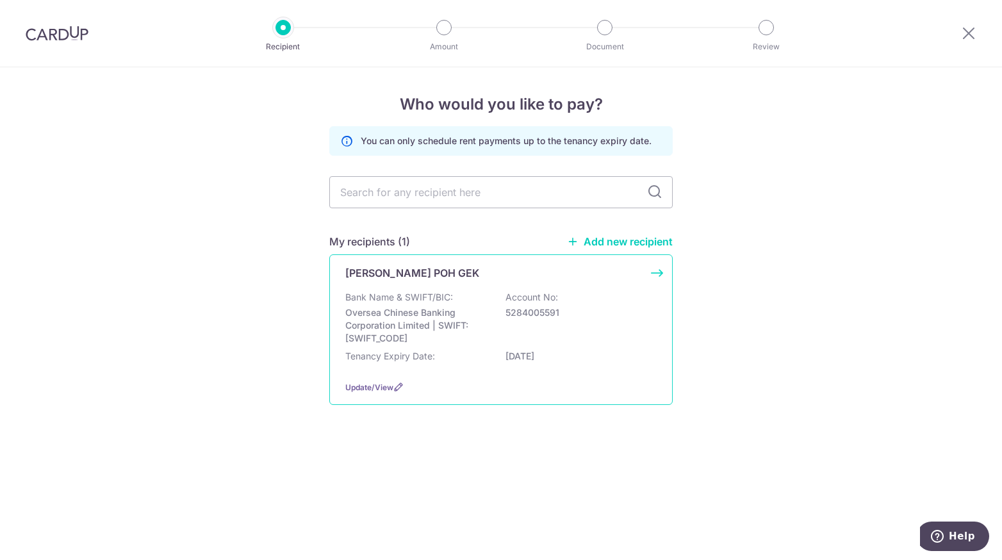
click at [504, 304] on div "Bank Name & SWIFT/BIC: Oversea Chinese Banking Corporation Limited | SWIFT: [SW…" at bounding box center [500, 318] width 311 height 54
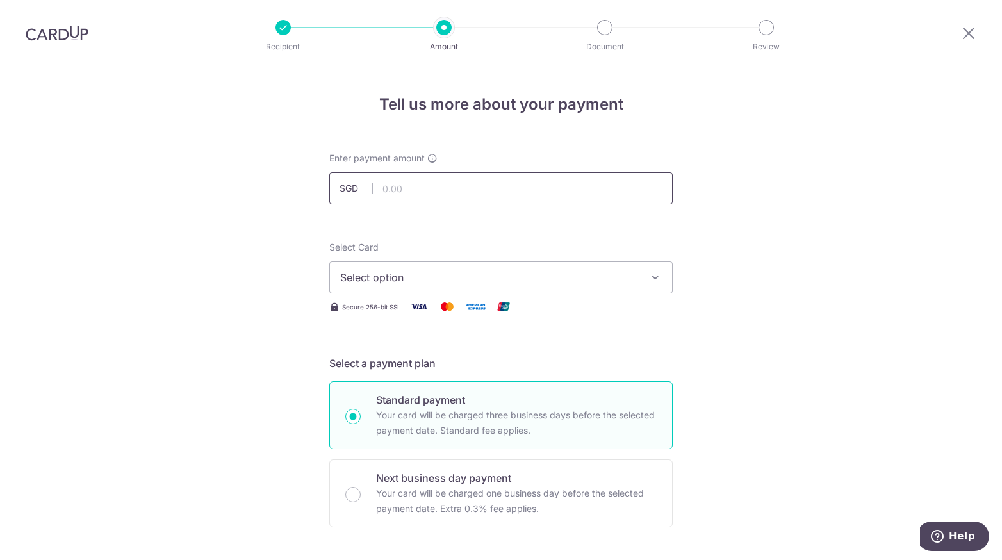
click at [413, 187] on input "text" at bounding box center [500, 188] width 343 height 32
type input "3,600.00"
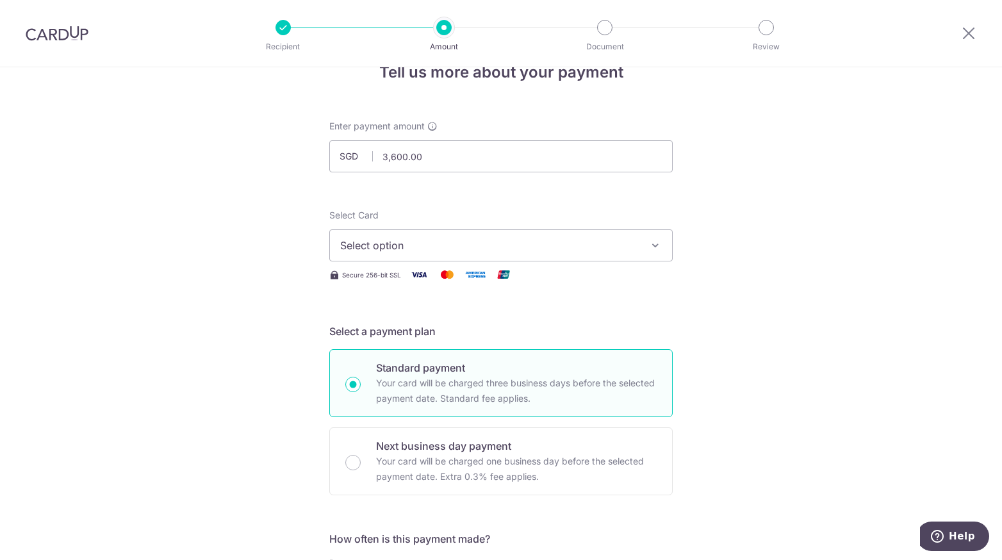
scroll to position [31, 0]
click at [461, 242] on span "Select option" at bounding box center [489, 246] width 299 height 15
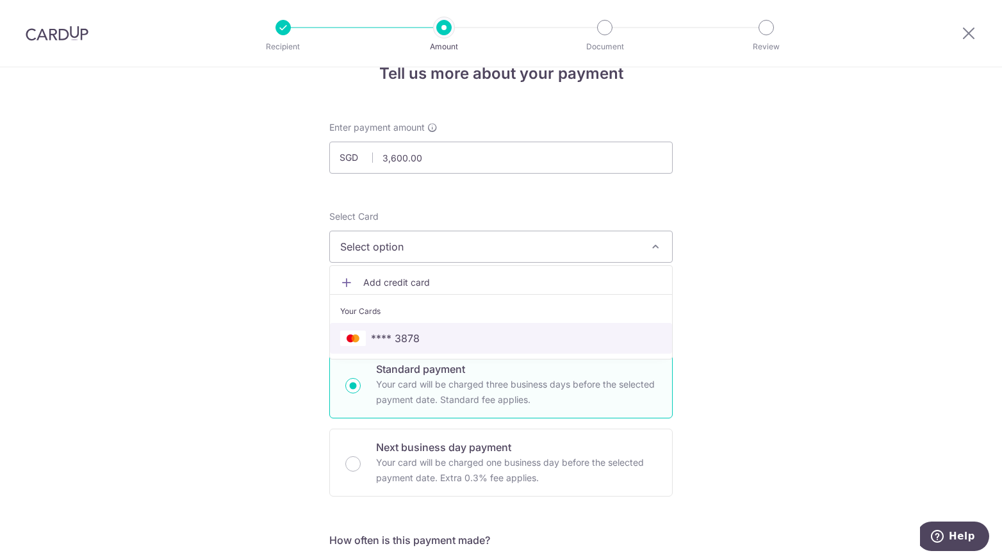
click at [422, 345] on link "**** 3878" at bounding box center [501, 338] width 342 height 31
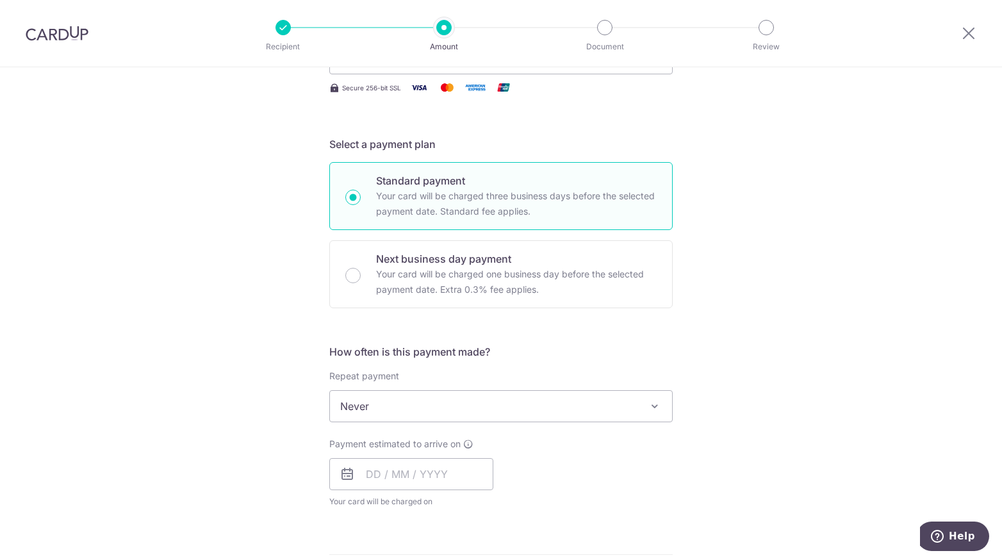
scroll to position [283, 0]
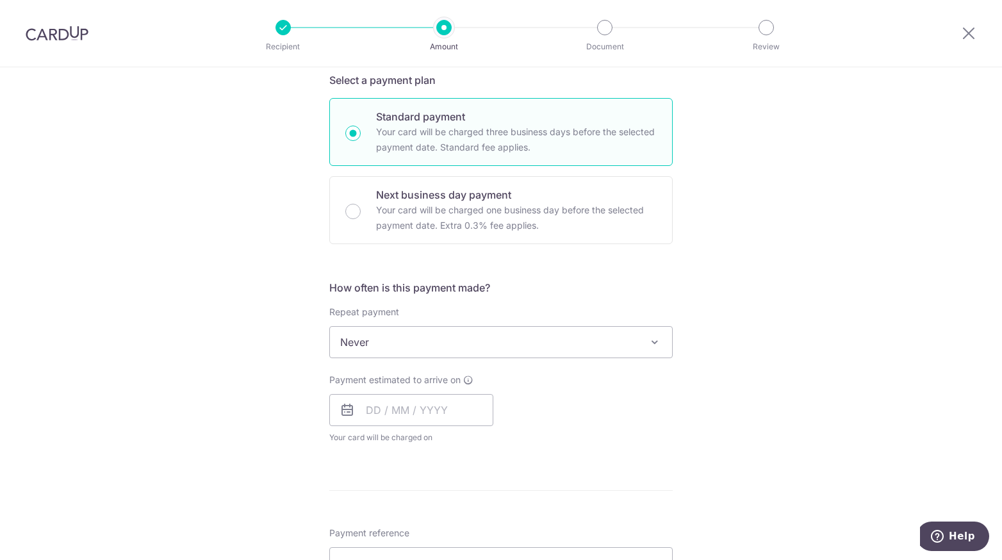
click at [396, 344] on span "Never" at bounding box center [501, 342] width 342 height 31
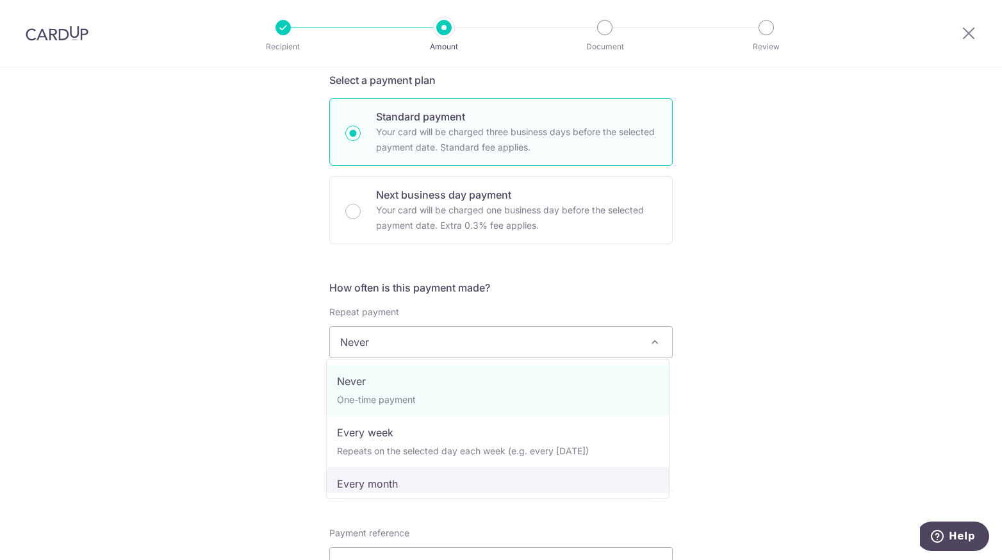
select select "3"
type input "14/12/2026"
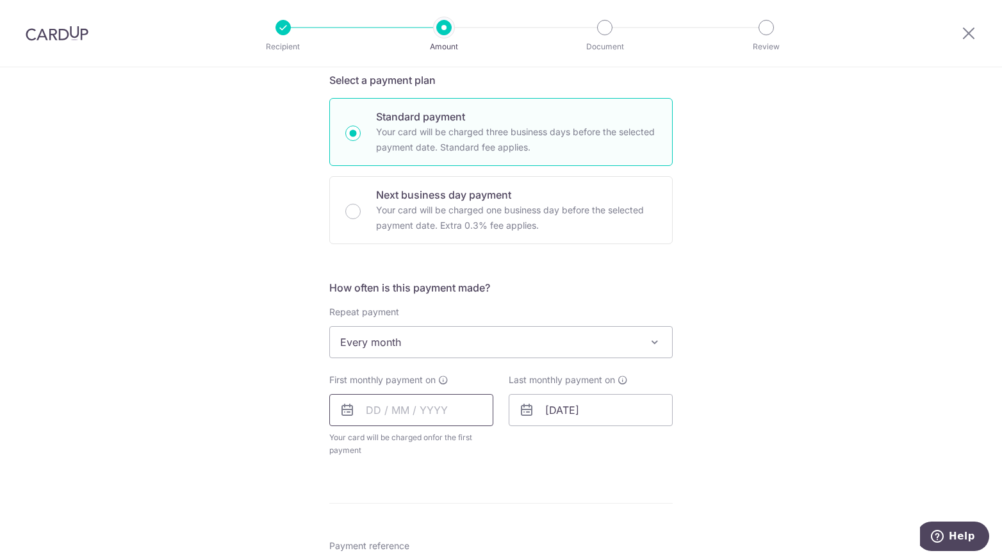
click at [368, 415] on input "text" at bounding box center [411, 410] width 164 height 32
click at [508, 446] on link "Next" at bounding box center [510, 444] width 15 height 15
click at [377, 552] on link "10" at bounding box center [381, 552] width 21 height 21
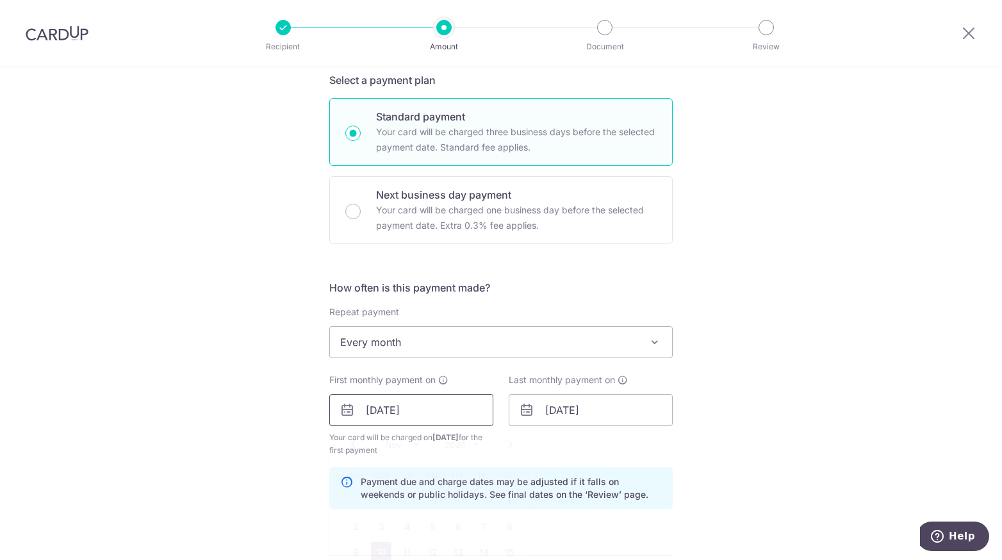
click at [391, 406] on input "10/11/2025" at bounding box center [411, 410] width 164 height 32
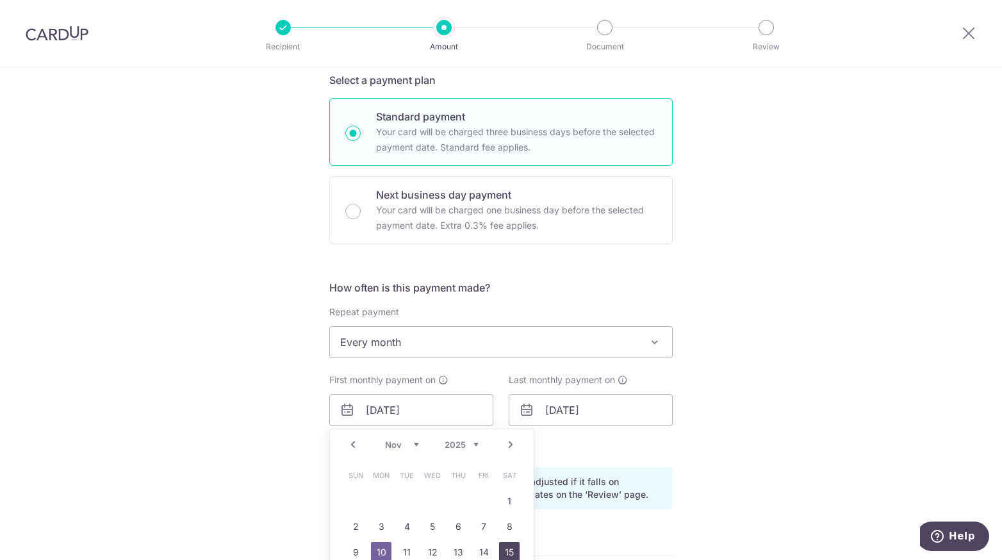
click at [507, 549] on link "15" at bounding box center [509, 552] width 21 height 21
type input "15/11/2025"
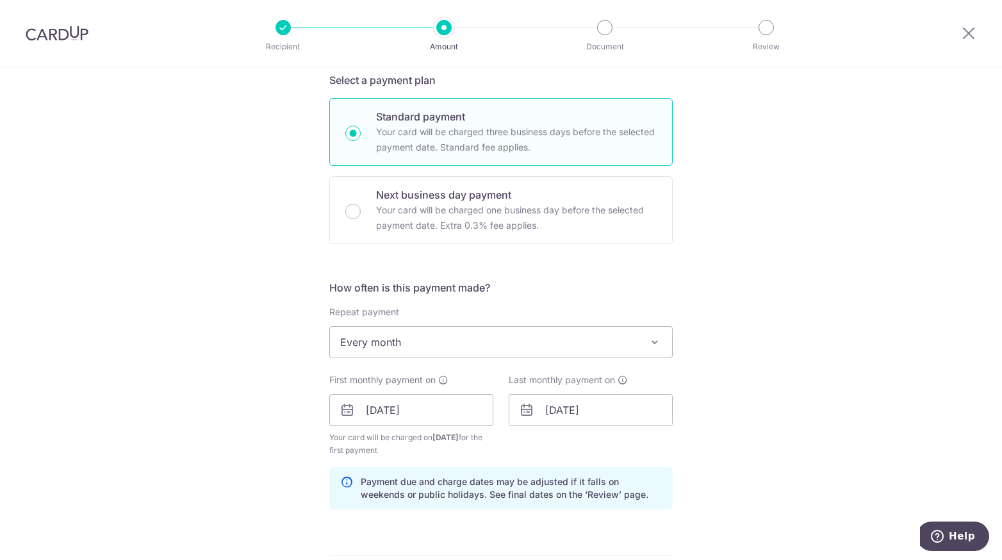
click at [682, 433] on div "Tell us more about your payment Enter payment amount SGD 3,600.00 3600.00 Selec…" at bounding box center [501, 396] width 1002 height 1224
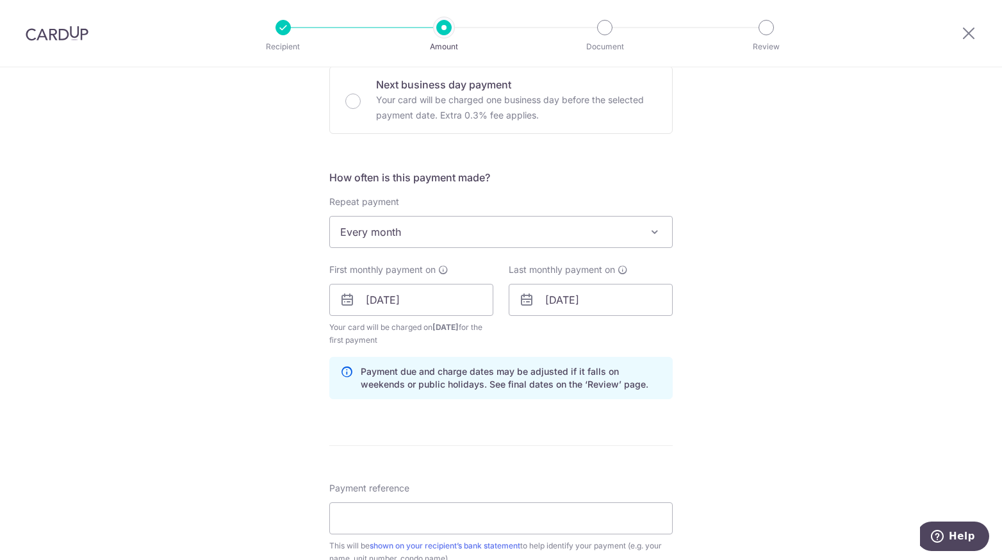
scroll to position [393, 0]
click at [404, 306] on input "15/11/2025" at bounding box center [411, 300] width 164 height 32
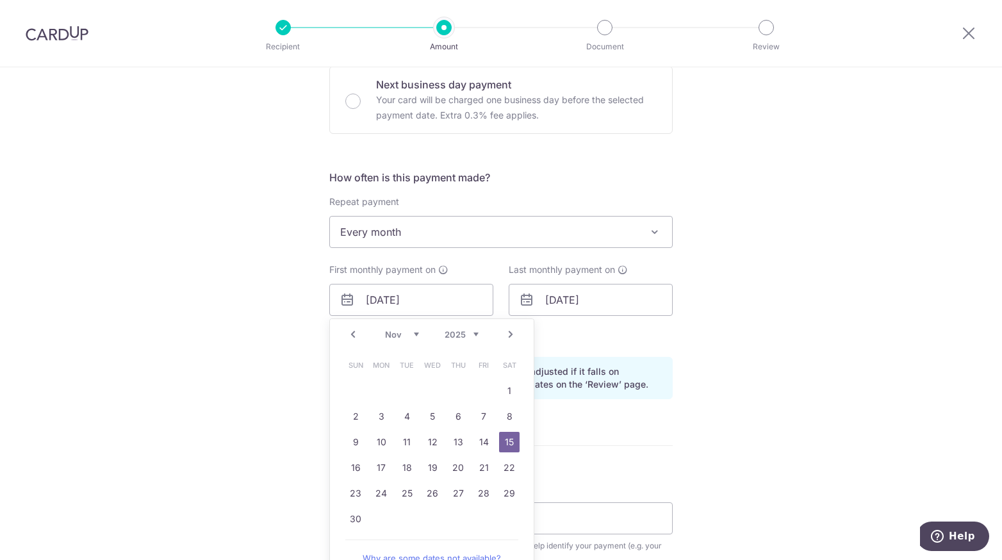
click at [655, 387] on p "Payment due and charge dates may be adjusted if it falls on weekends or public …" at bounding box center [511, 378] width 301 height 26
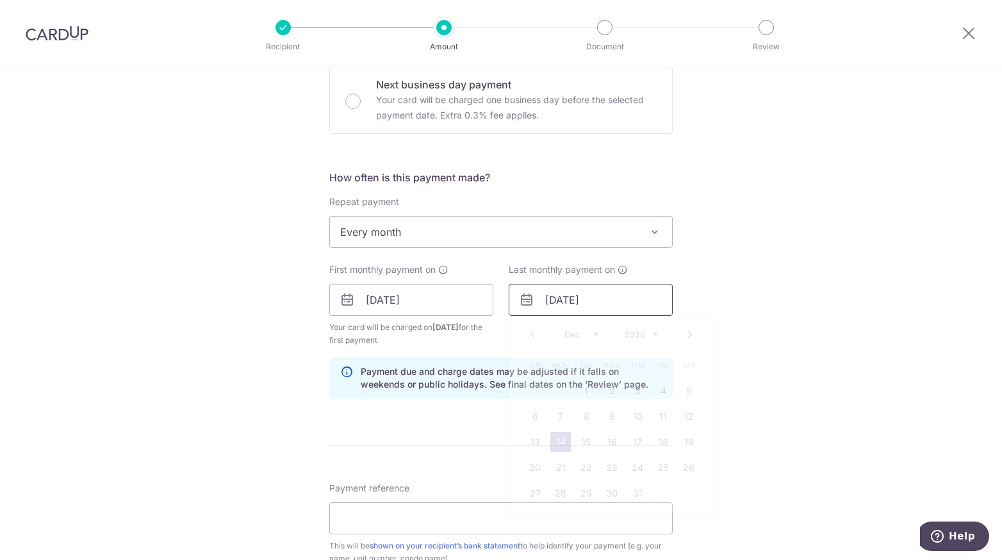
click at [554, 295] on input "14/12/2026" at bounding box center [591, 300] width 164 height 32
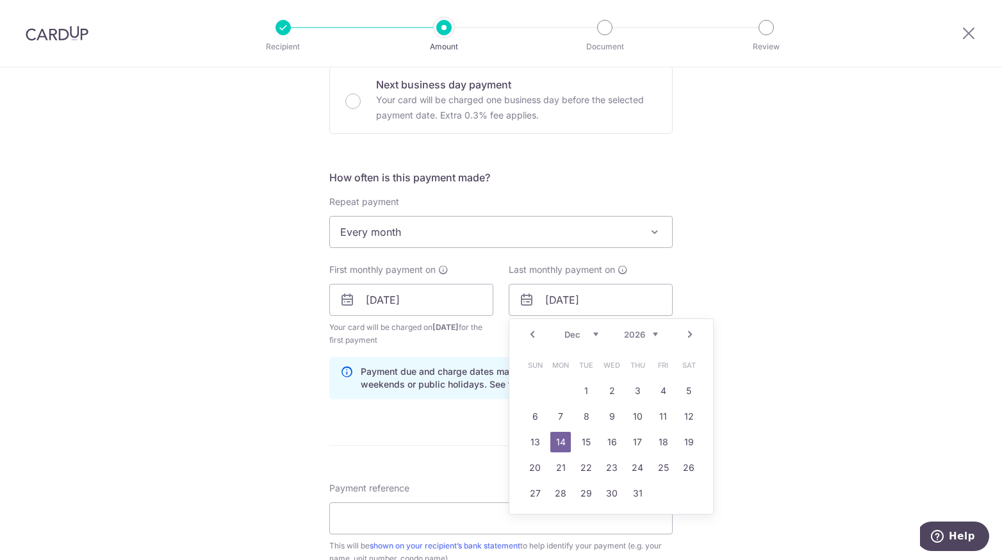
click at [577, 330] on select "Jan Feb Mar Apr May Jun Jul Aug Sep Oct Nov Dec" at bounding box center [581, 334] width 34 height 10
click at [534, 438] on link "15" at bounding box center [535, 442] width 21 height 21
type input "15/11/2026"
click at [570, 298] on input "15/11/2026" at bounding box center [591, 300] width 164 height 32
click at [721, 367] on div "Tell us more about your payment Enter payment amount SGD 3,600.00 3600.00 Selec…" at bounding box center [501, 286] width 1002 height 1224
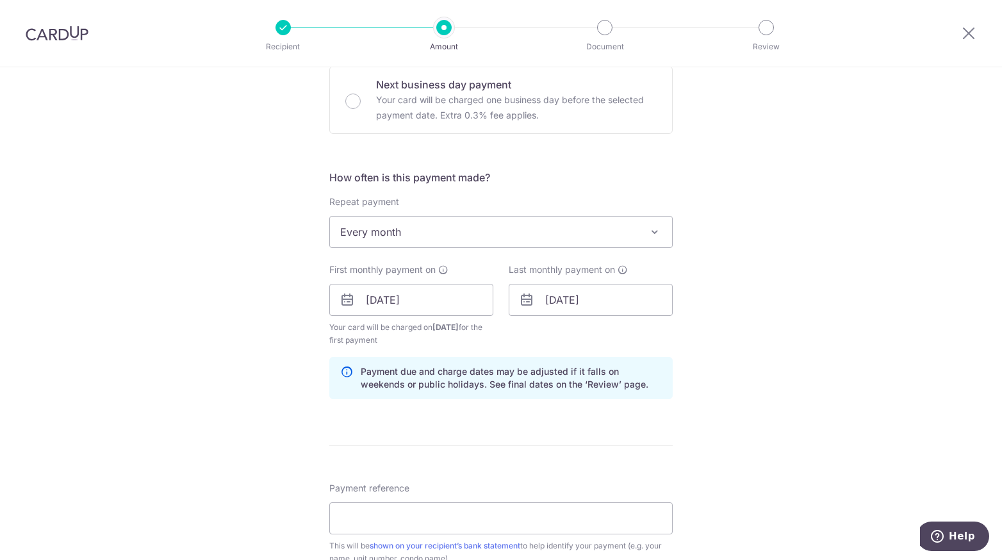
click at [495, 447] on form "Enter payment amount SGD 3,600.00 3600.00 Select Card **** 3878 Add credit card…" at bounding box center [500, 298] width 343 height 1080
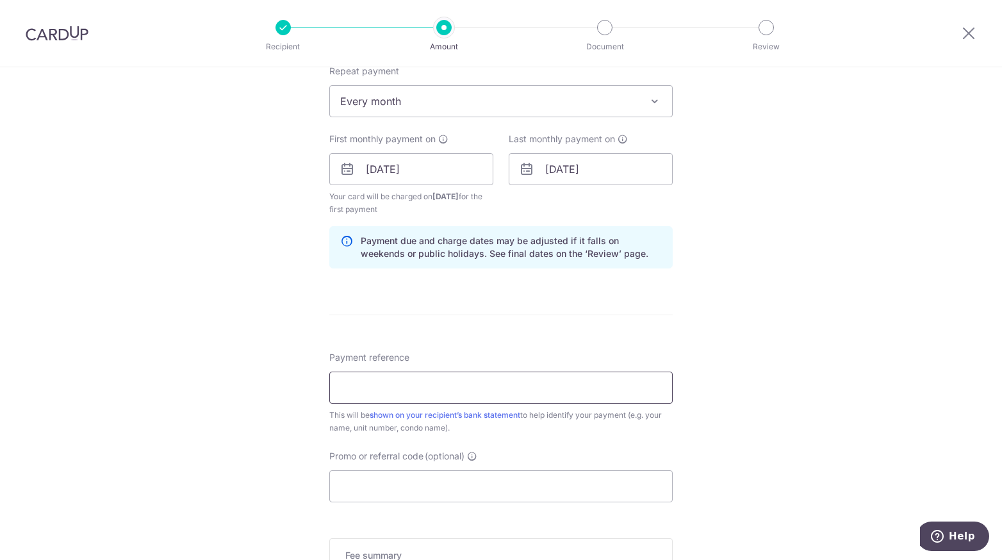
click at [425, 397] on input "Payment reference" at bounding box center [500, 388] width 343 height 32
type input "Lumiere 1103 - Chantal Lim"
click at [393, 493] on input "Promo or referral code (optional)" at bounding box center [500, 486] width 343 height 32
paste input "SAVERENT179"
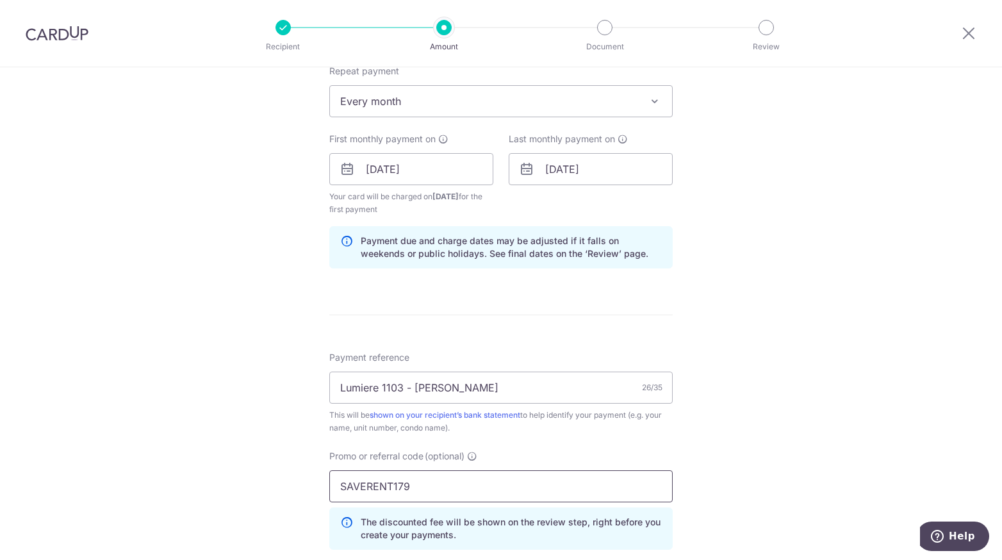
type input "SAVERENT179"
click at [753, 475] on div "Tell us more about your payment Enter payment amount SGD 3,600.00 3600.00 Selec…" at bounding box center [501, 184] width 1002 height 1282
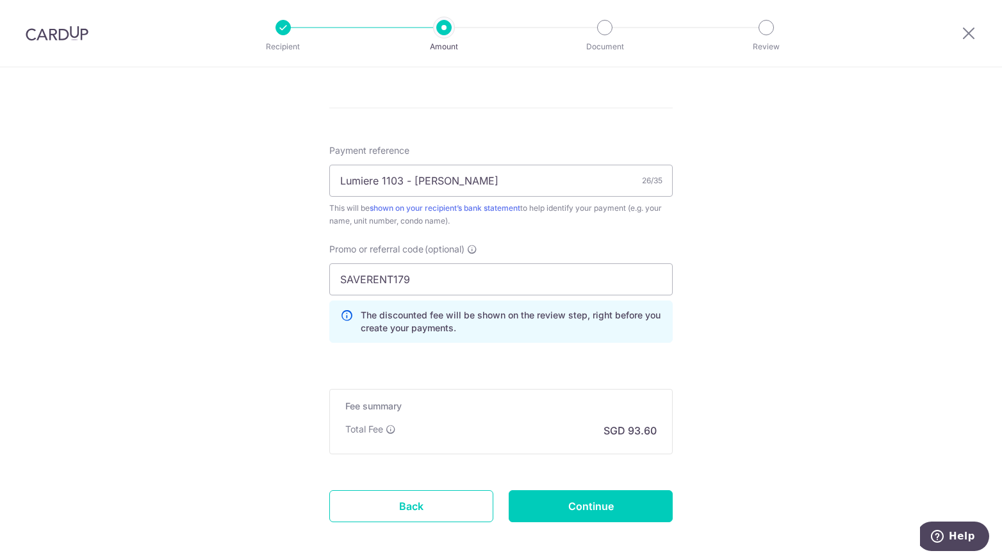
scroll to position [732, 0]
click at [618, 504] on input "Continue" at bounding box center [591, 506] width 164 height 32
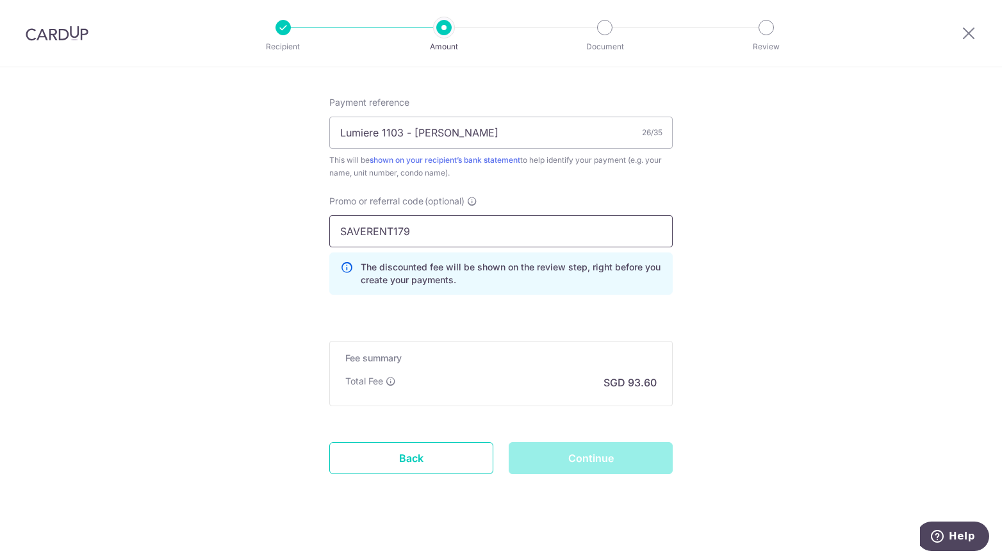
scroll to position [785, 0]
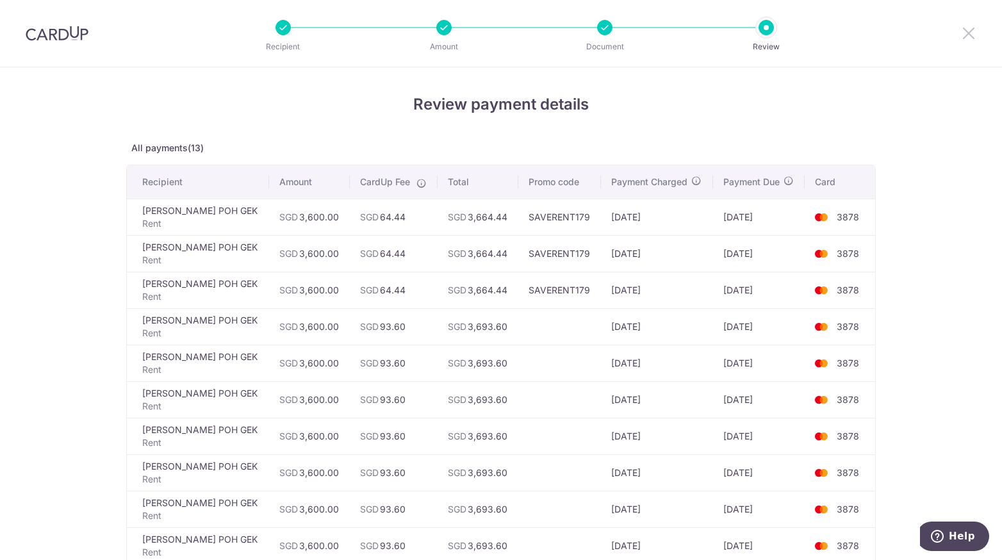
click at [962, 35] on icon at bounding box center [968, 33] width 15 height 16
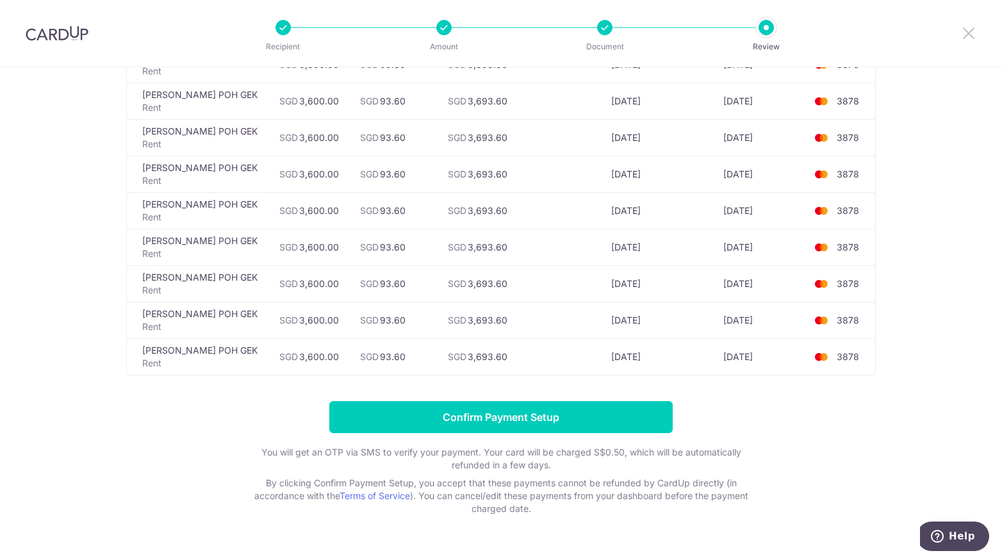
scroll to position [324, 0]
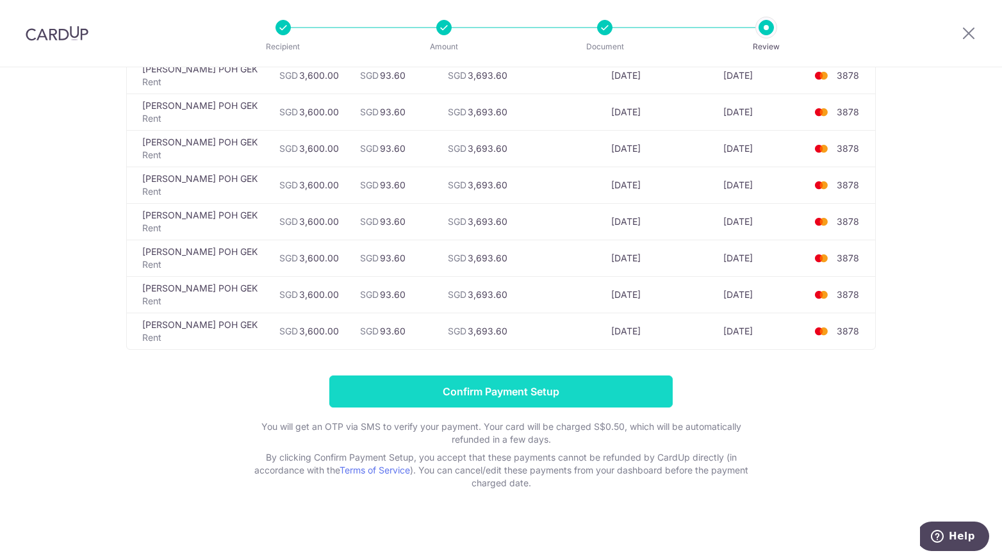
click at [442, 384] on input "Confirm Payment Setup" at bounding box center [500, 391] width 343 height 32
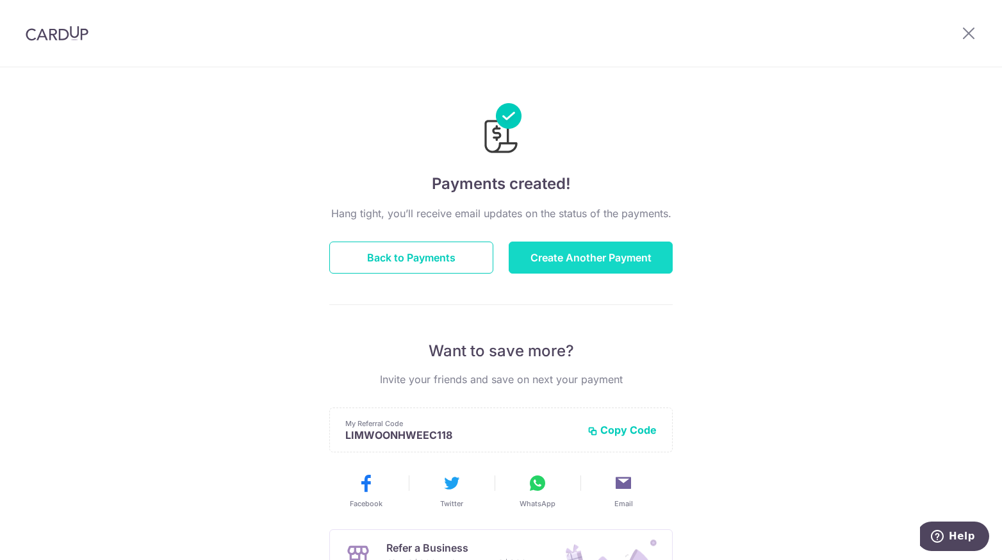
click at [572, 261] on button "Create Another Payment" at bounding box center [591, 258] width 164 height 32
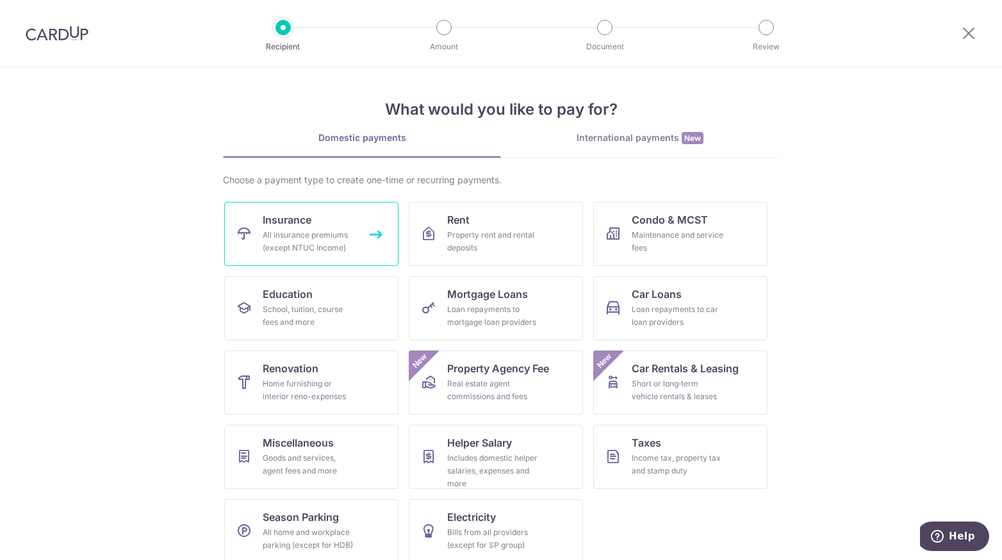
click at [319, 242] on div "All insurance premiums (except NTUC Income)" at bounding box center [309, 242] width 92 height 26
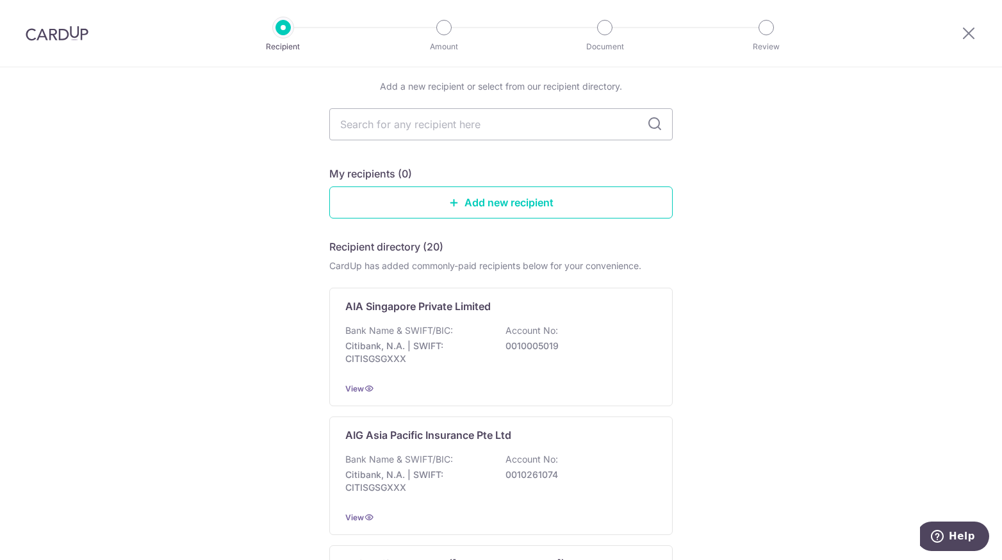
scroll to position [45, 0]
click at [377, 129] on input "text" at bounding box center [500, 126] width 343 height 32
type input "aia"
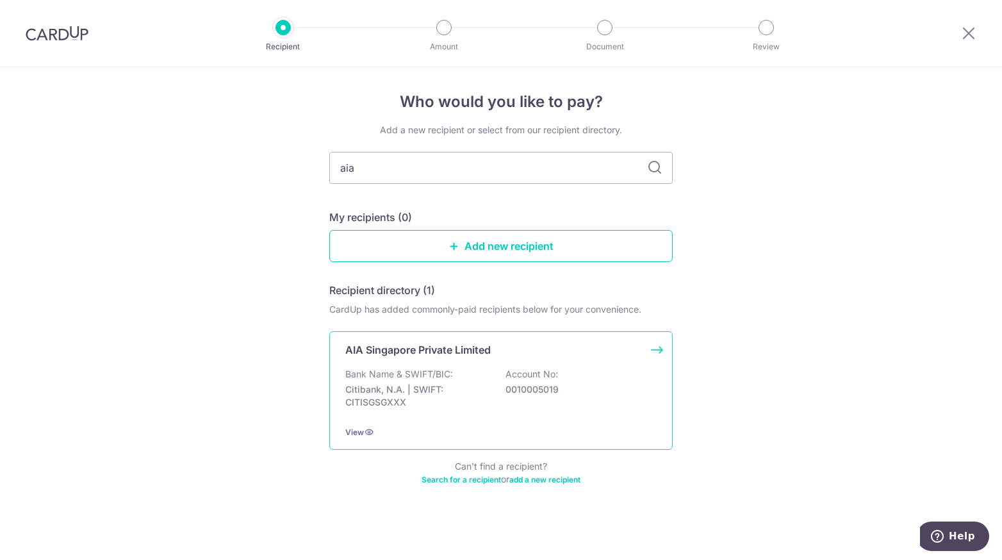
click at [459, 395] on p "Citibank, N.A. | SWIFT: CITISGSGXXX" at bounding box center [417, 396] width 144 height 26
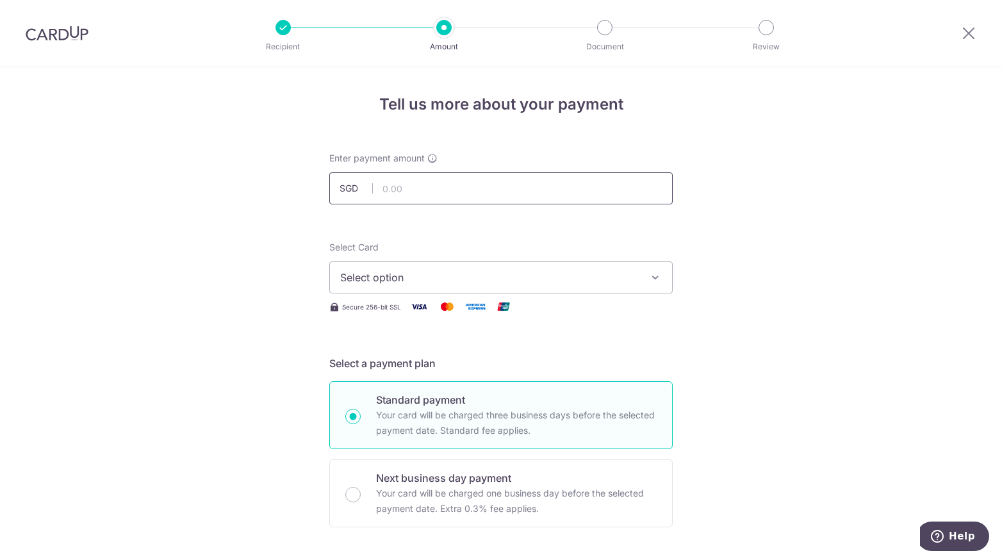
click at [440, 185] on input "text" at bounding box center [500, 188] width 343 height 32
type input "316.09"
click at [402, 276] on span "Select option" at bounding box center [489, 277] width 299 height 15
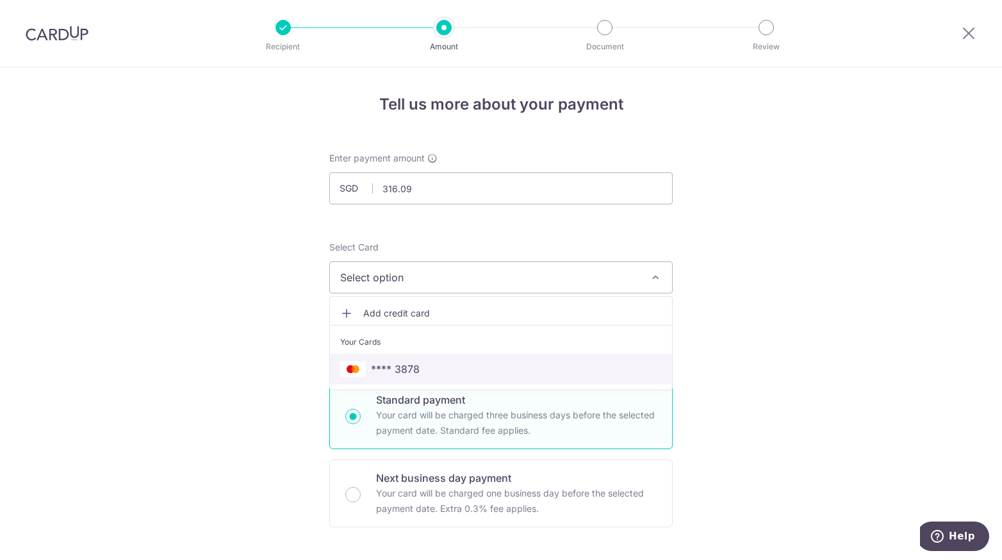
click at [418, 361] on span "**** 3878" at bounding box center [501, 368] width 322 height 15
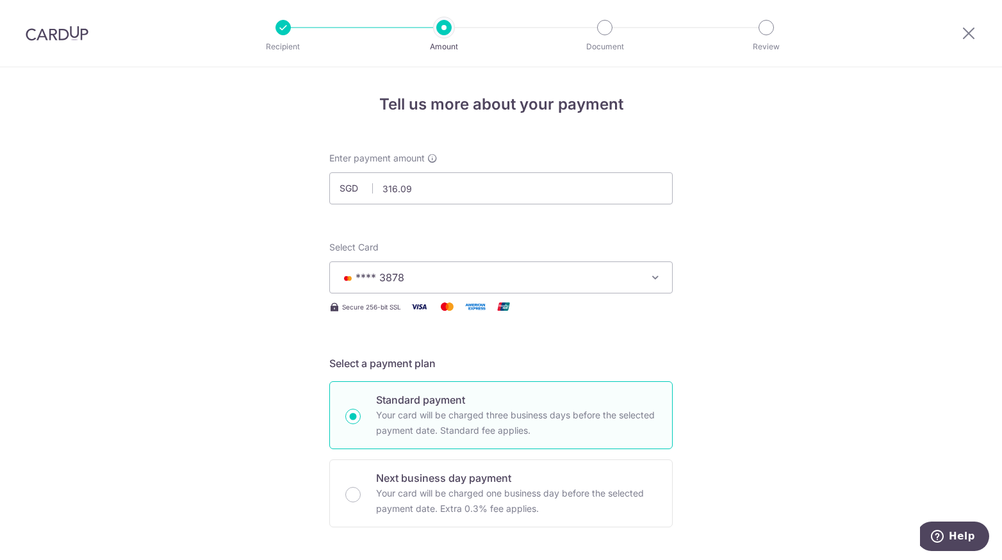
scroll to position [63, 0]
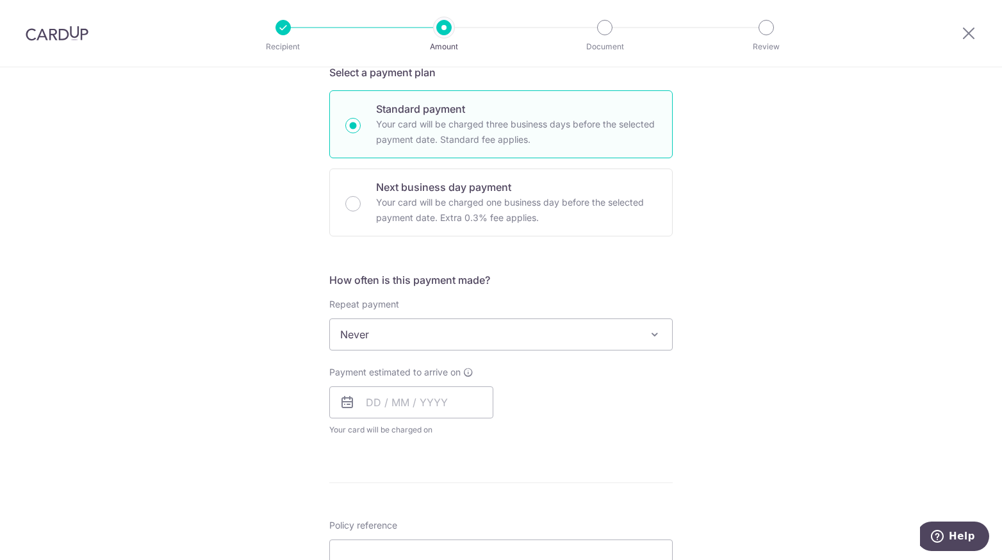
scroll to position [324, 0]
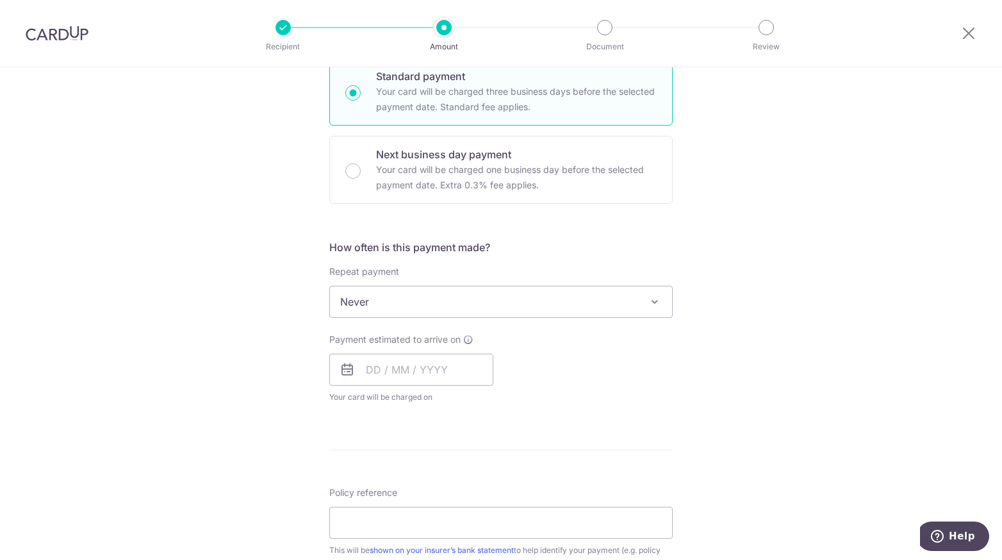
click at [395, 308] on span "Never" at bounding box center [501, 301] width 342 height 31
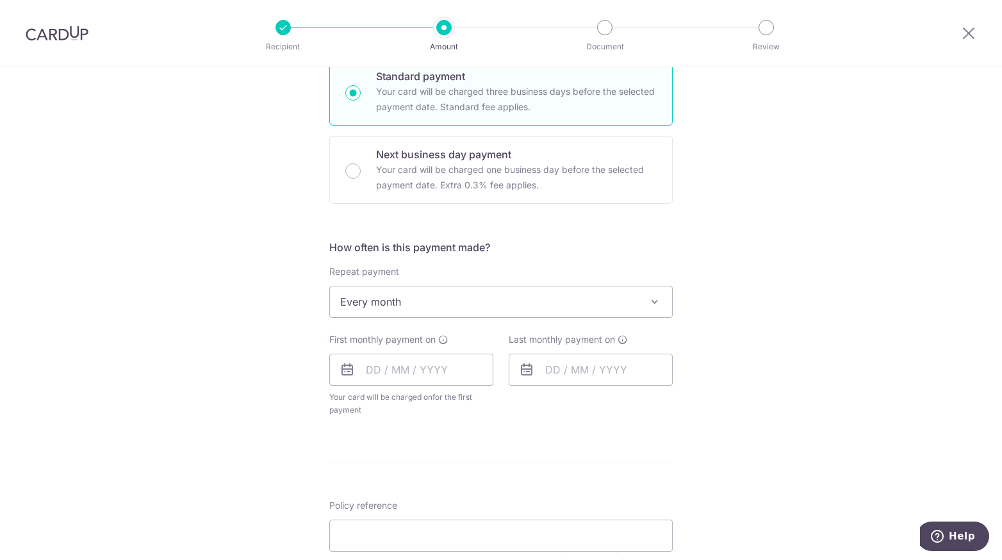
select select "3"
click at [369, 370] on input "text" at bounding box center [411, 370] width 164 height 32
click at [347, 533] on link "19" at bounding box center [355, 537] width 21 height 21
type input "19/10/2025"
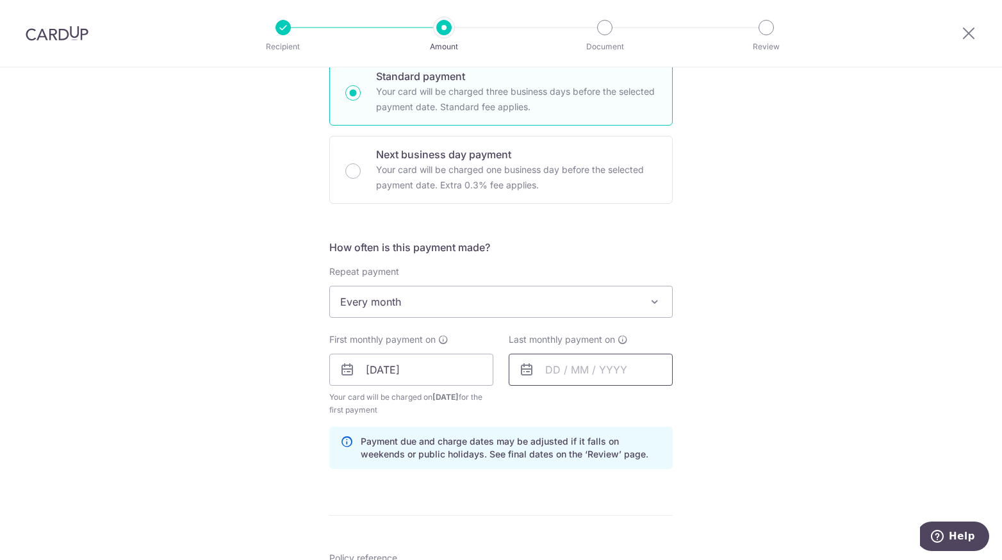
click at [548, 366] on input "text" at bounding box center [591, 370] width 164 height 32
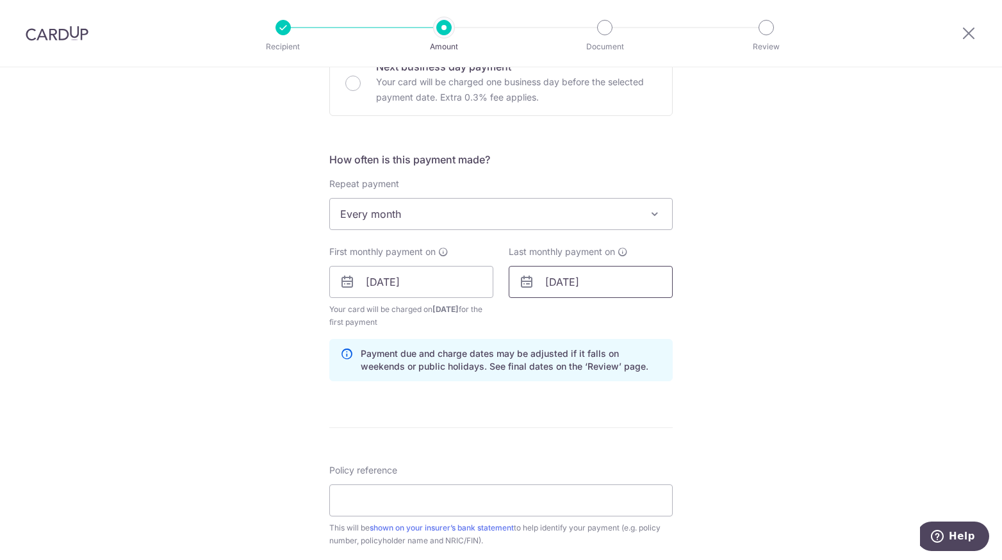
type input "19/10/2026"
click at [459, 379] on div "How often is this payment made? Repeat payment Never Every week Every month Eve…" at bounding box center [500, 272] width 343 height 240
click at [388, 492] on input "Policy reference" at bounding box center [500, 500] width 343 height 32
type input "L542601527"
click at [374, 279] on input "19/10/2025" at bounding box center [411, 282] width 164 height 32
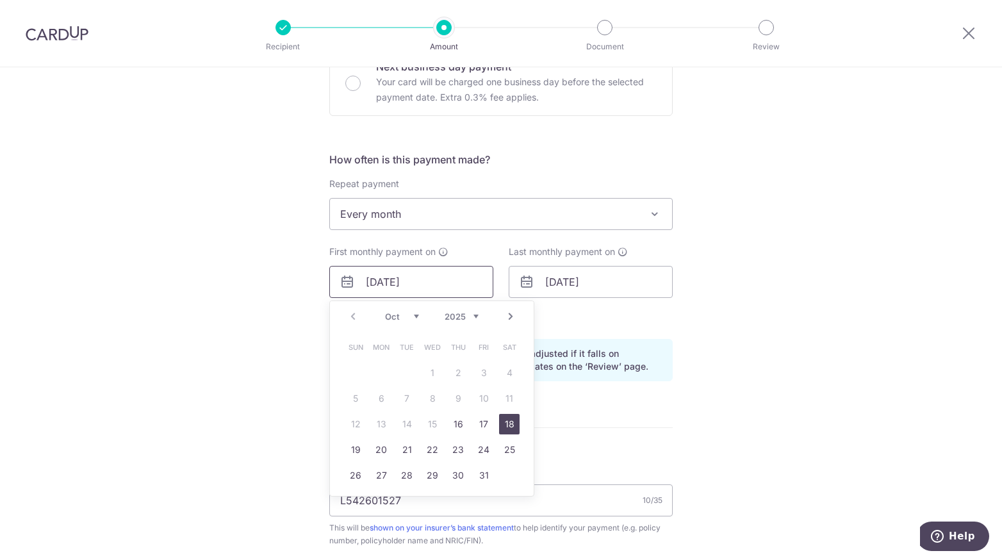
type input "1/10/2025"
click at [507, 419] on link "17" at bounding box center [509, 424] width 21 height 21
type input "17/10/2026"
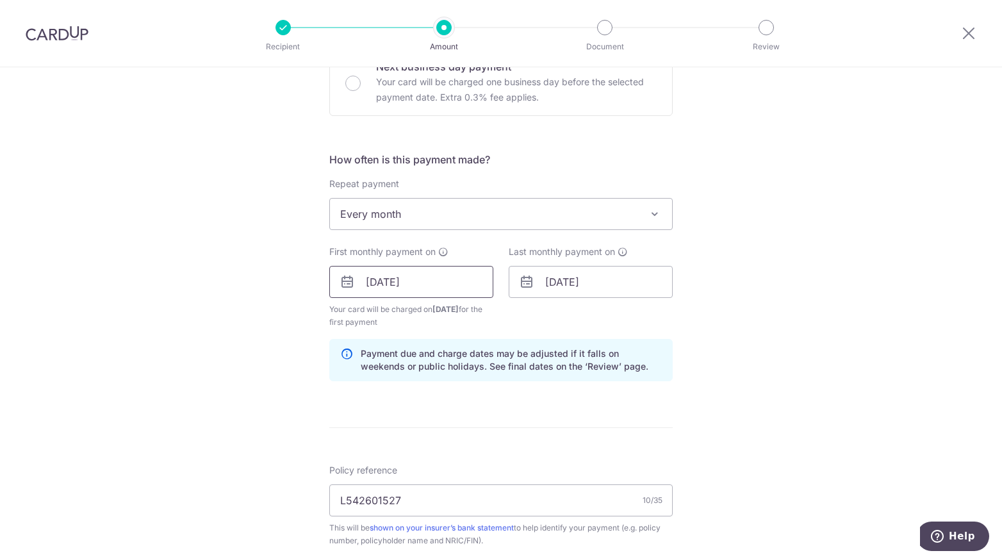
click at [408, 283] on input "1/10/2025" at bounding box center [411, 282] width 164 height 32
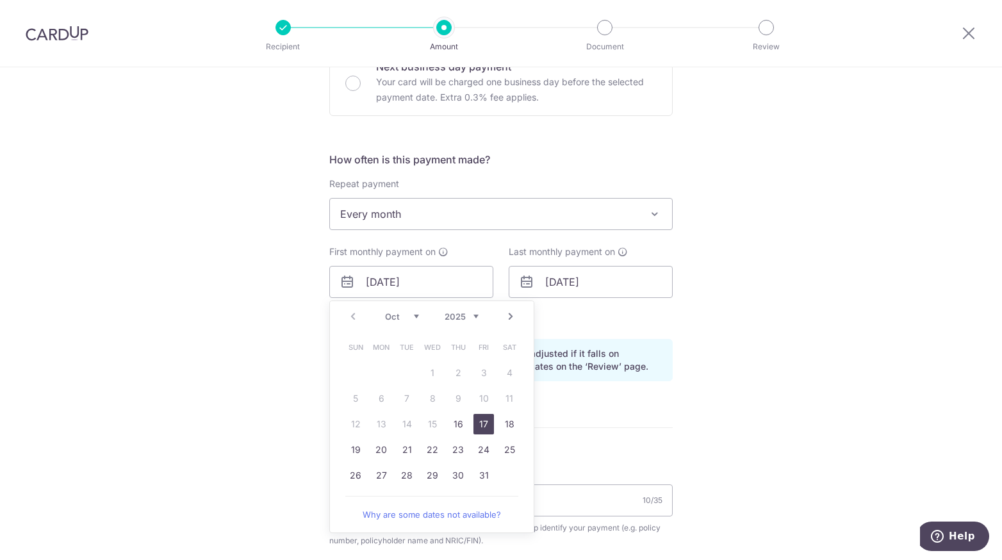
click at [483, 425] on link "17" at bounding box center [483, 424] width 21 height 21
type input "17/10/2025"
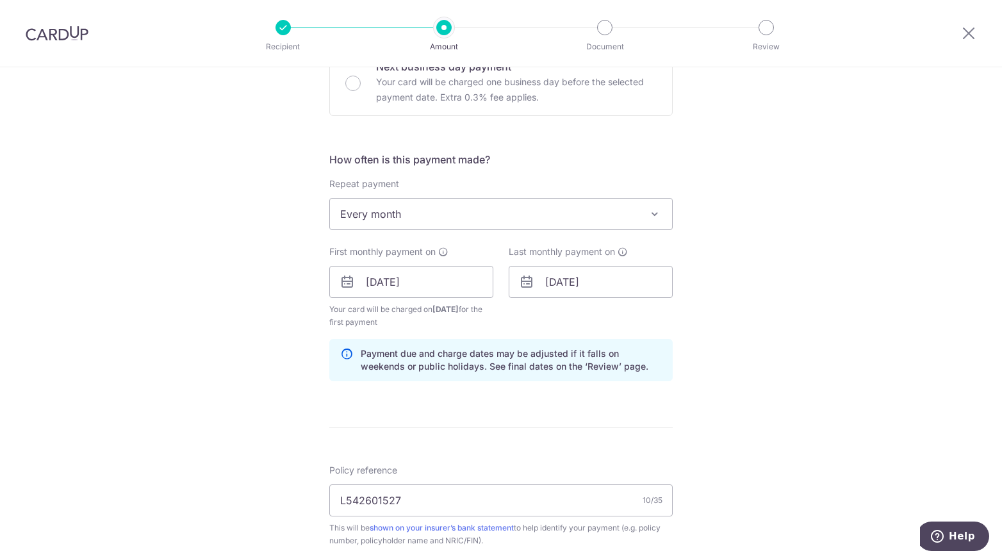
click at [249, 391] on div "Tell us more about your payment Enter payment amount SGD 316.09 316.09 Select C…" at bounding box center [501, 268] width 1002 height 1224
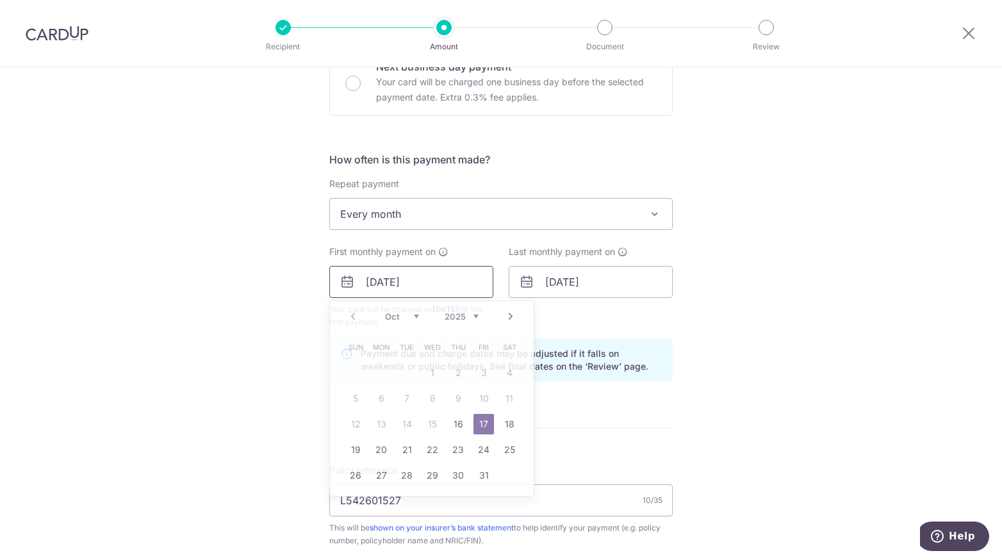
click at [399, 272] on input "17/10/2025" at bounding box center [411, 282] width 164 height 32
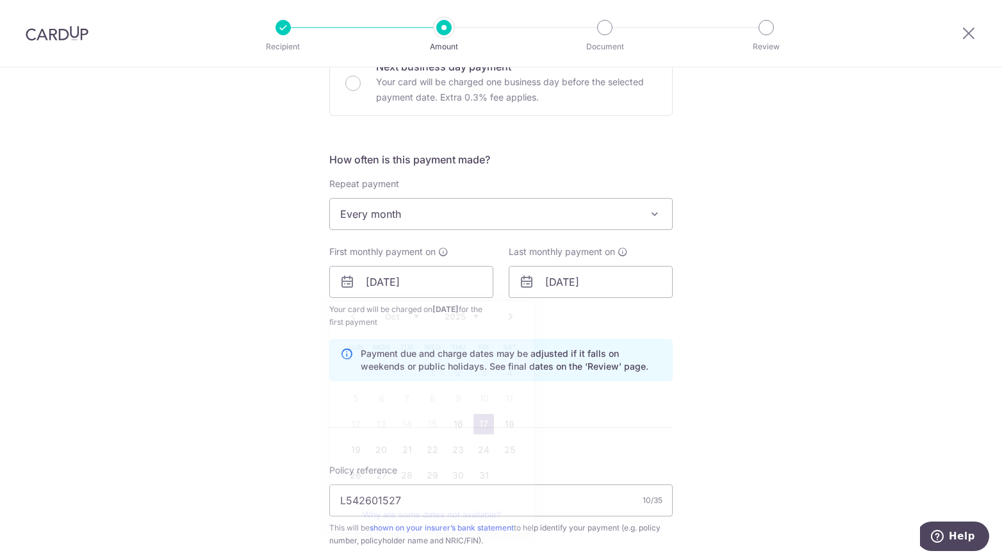
click at [244, 372] on div "Tell us more about your payment Enter payment amount SGD 316.09 316.09 Select C…" at bounding box center [501, 268] width 1002 height 1224
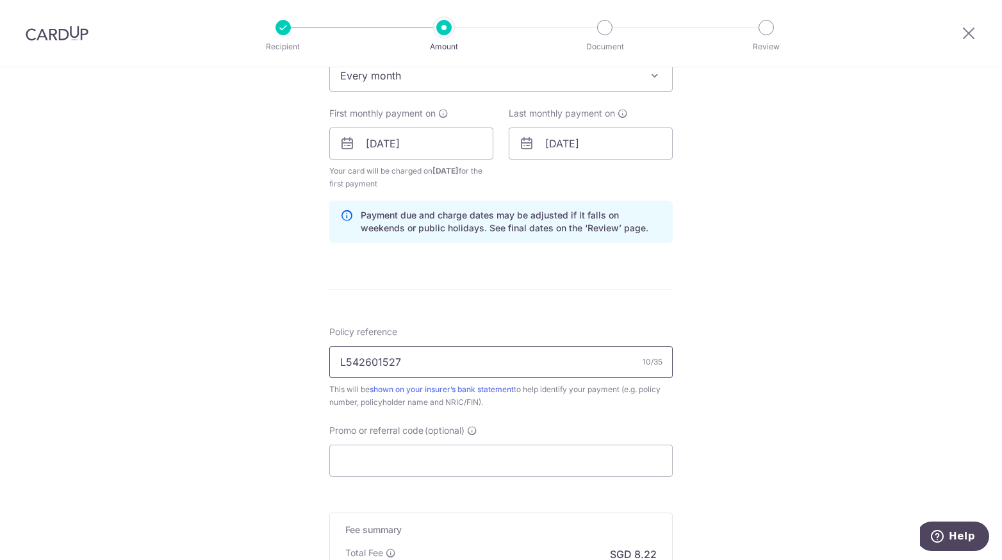
scroll to position [549, 0]
click at [411, 467] on input "Promo or referral code (optional)" at bounding box center [500, 461] width 343 height 32
paste input "OFF225"
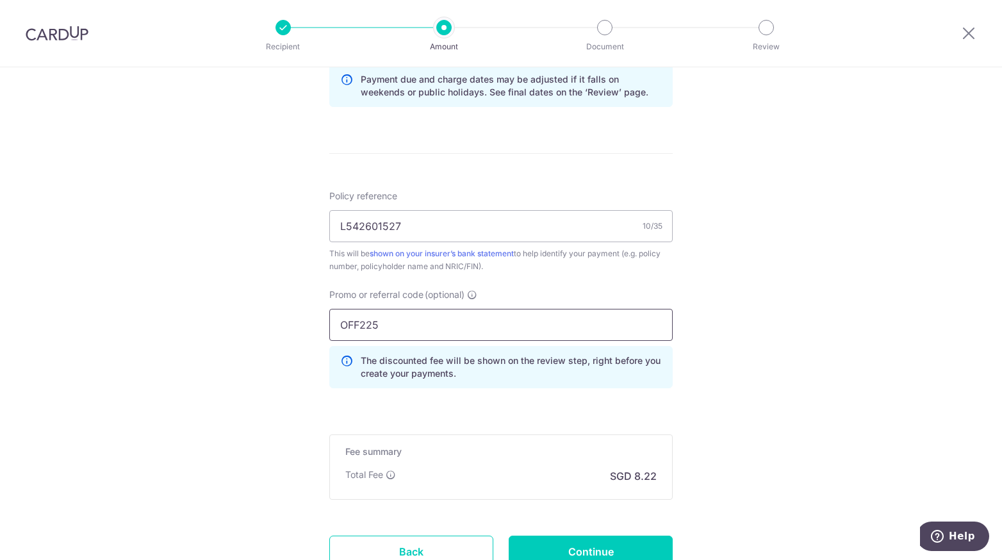
scroll to position [785, 0]
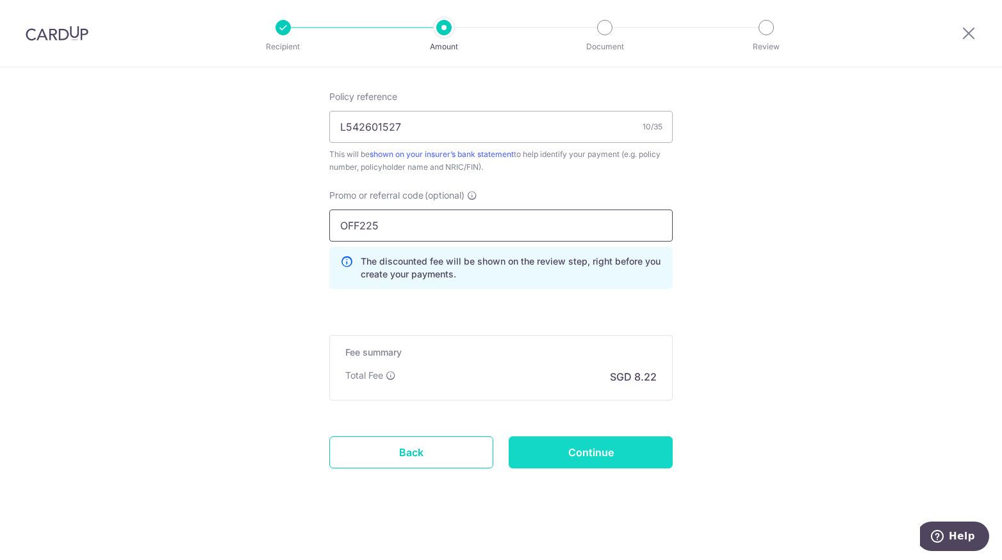
type input "OFF225"
click at [550, 450] on input "Continue" at bounding box center [591, 452] width 164 height 32
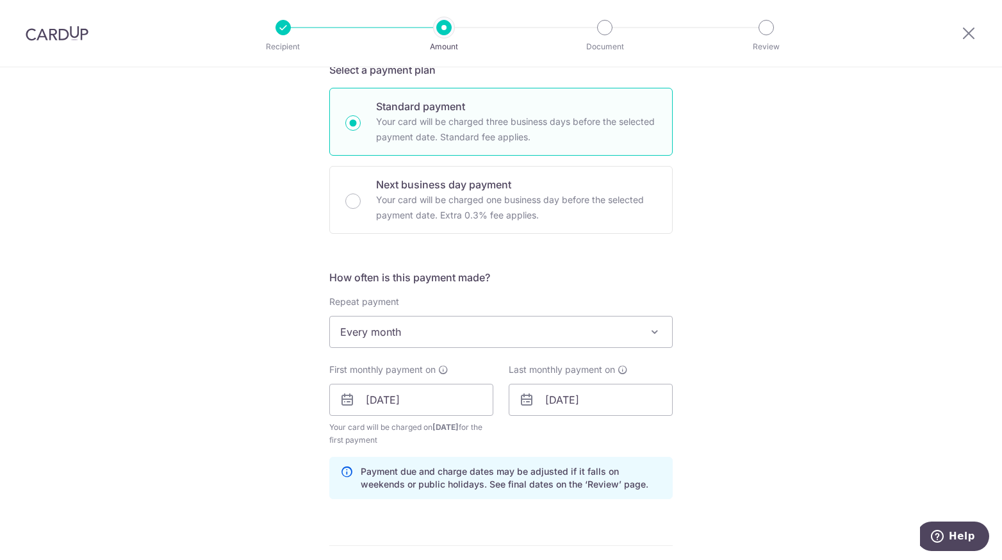
scroll to position [375, 0]
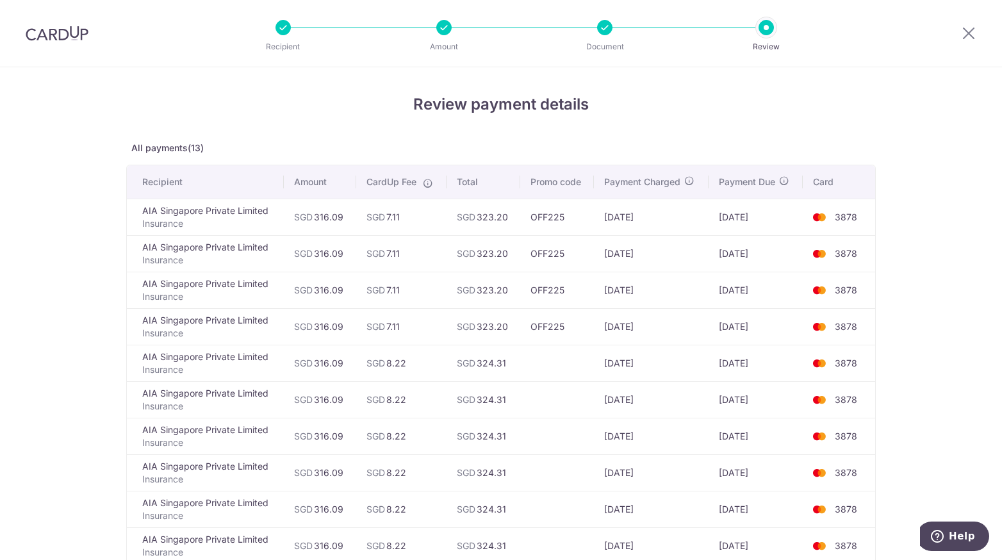
scroll to position [324, 0]
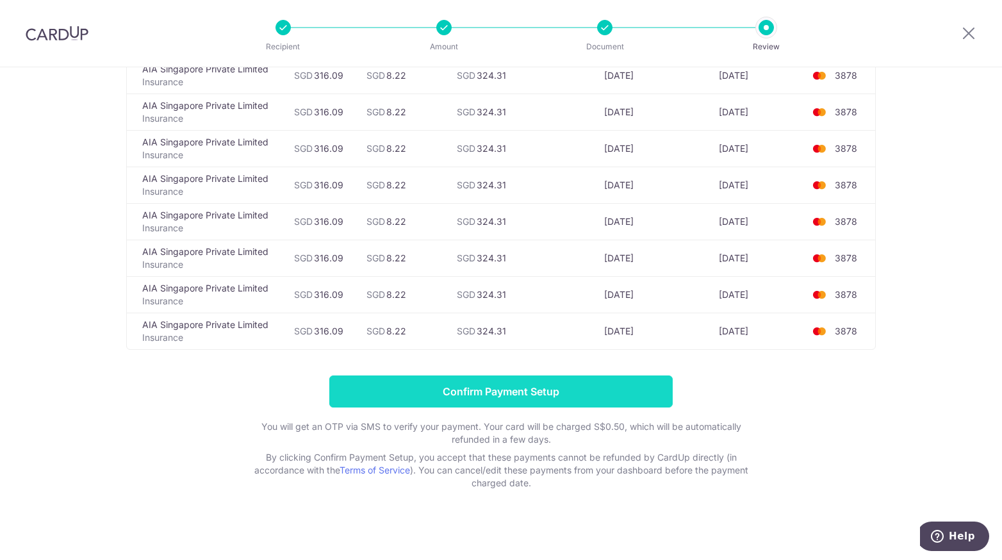
click at [489, 389] on input "Confirm Payment Setup" at bounding box center [500, 391] width 343 height 32
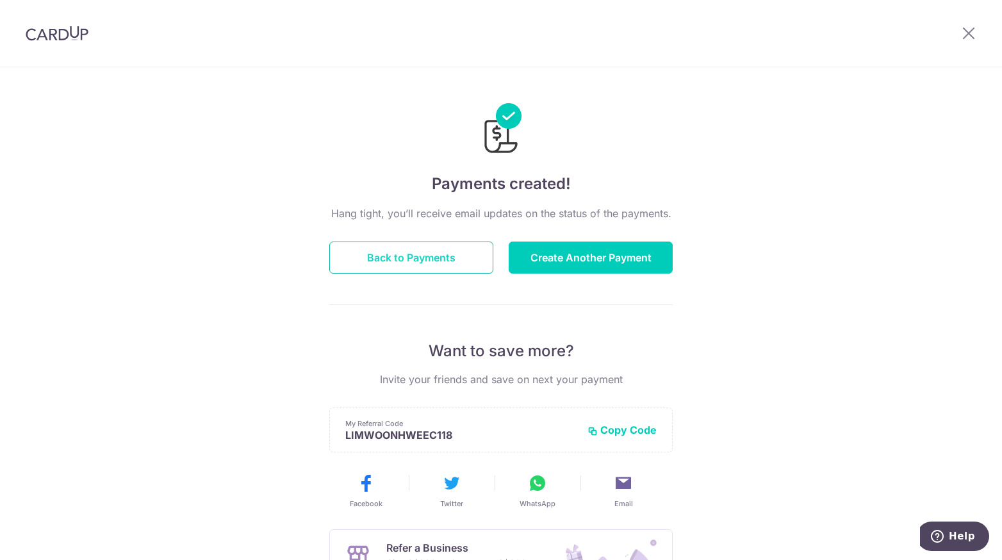
click at [456, 257] on button "Back to Payments" at bounding box center [411, 258] width 164 height 32
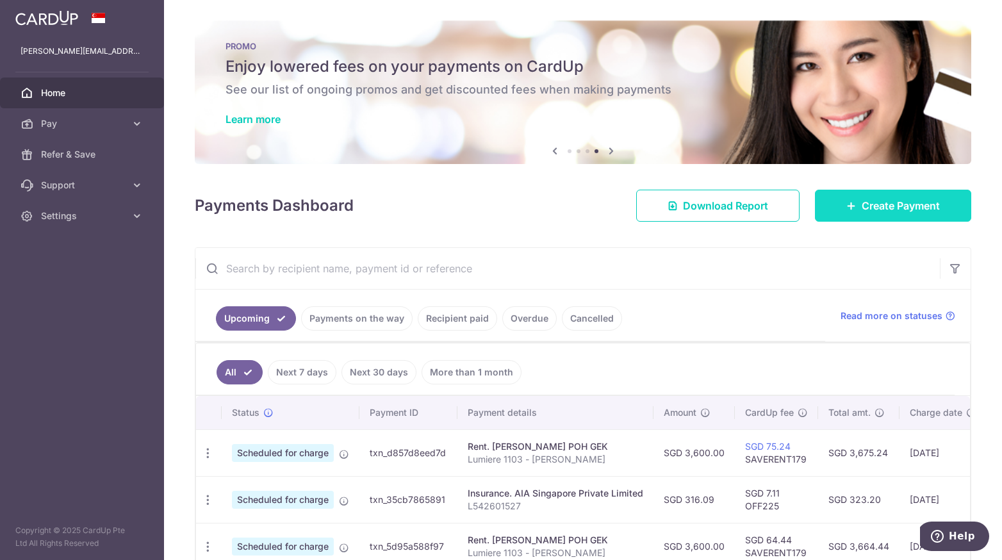
click at [831, 208] on link "Create Payment" at bounding box center [893, 206] width 156 height 32
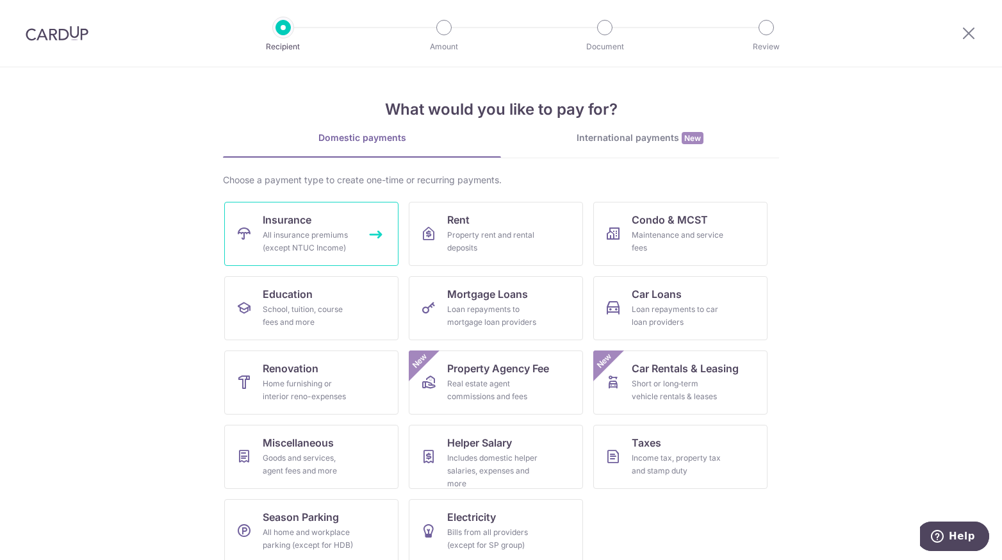
click at [336, 242] on div "All insurance premiums (except NTUC Income)" at bounding box center [309, 242] width 92 height 26
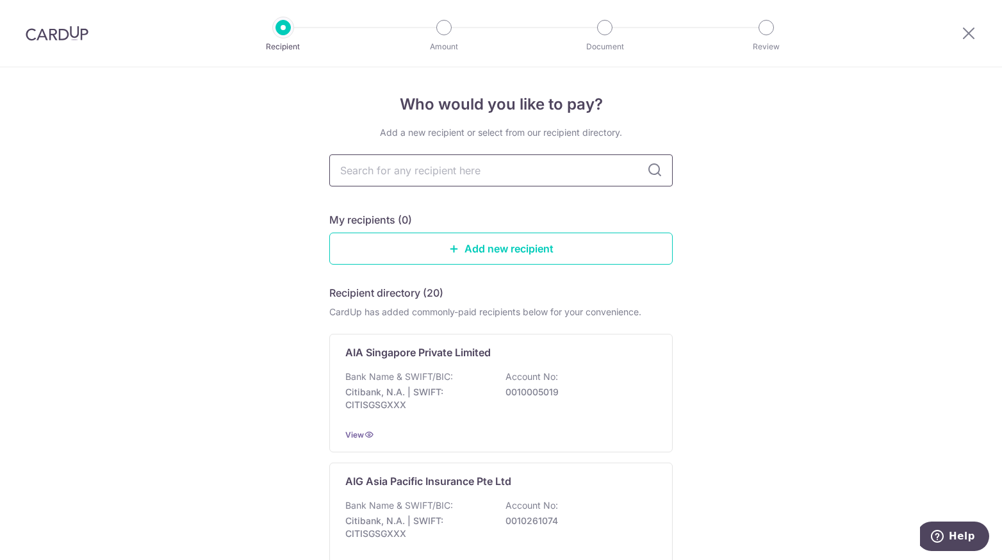
click at [412, 167] on input "text" at bounding box center [500, 170] width 343 height 32
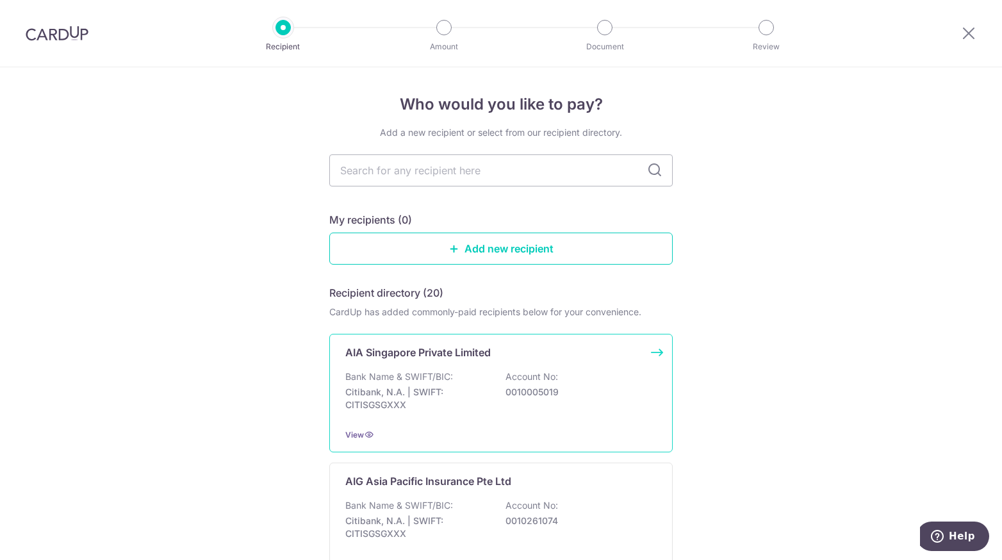
click at [390, 408] on p "Citibank, N.A. | SWIFT: CITISGSGXXX" at bounding box center [417, 399] width 144 height 26
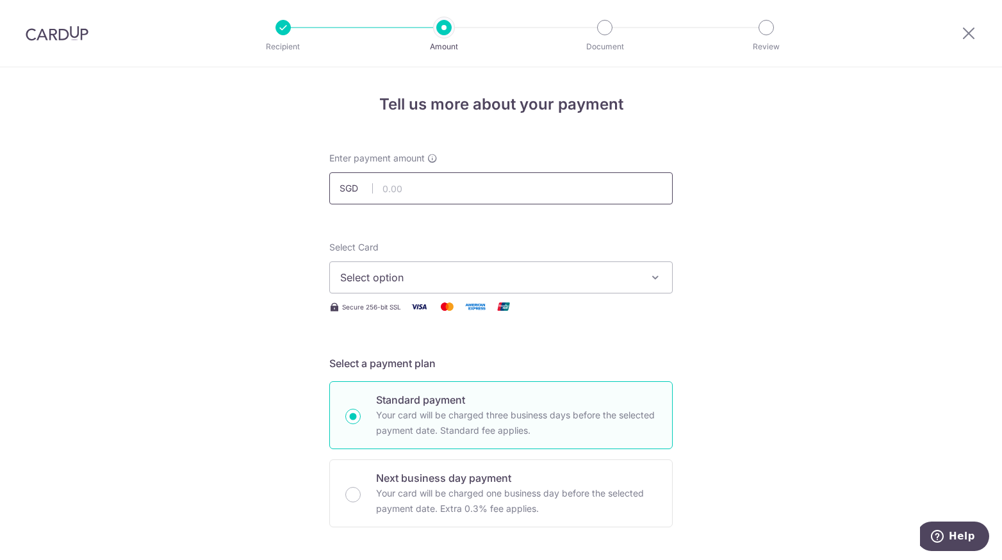
click at [395, 184] on input "text" at bounding box center [500, 188] width 343 height 32
type input "203.74"
click button "Add Card" at bounding box center [0, 0] width 0 height 0
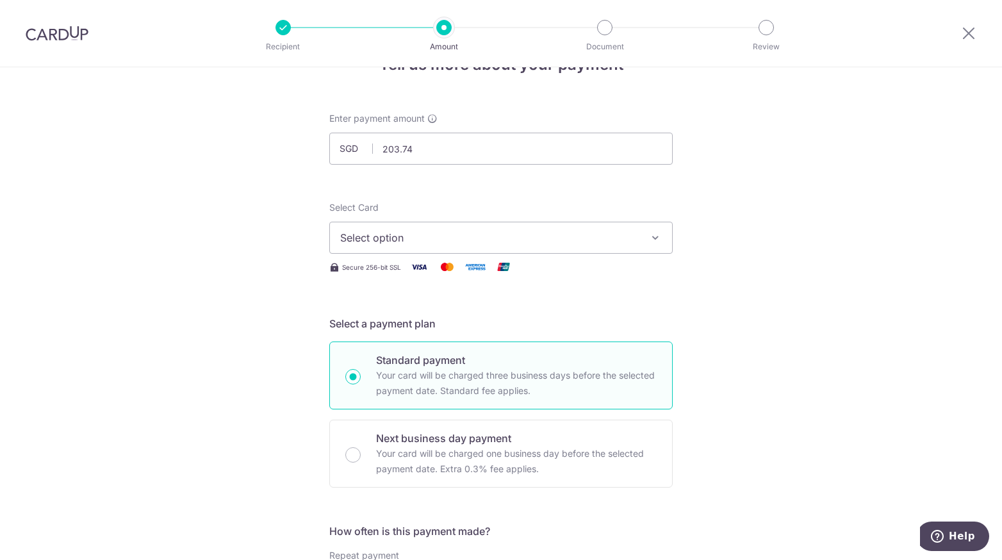
scroll to position [40, 0]
click at [362, 233] on span "Select option" at bounding box center [489, 237] width 299 height 15
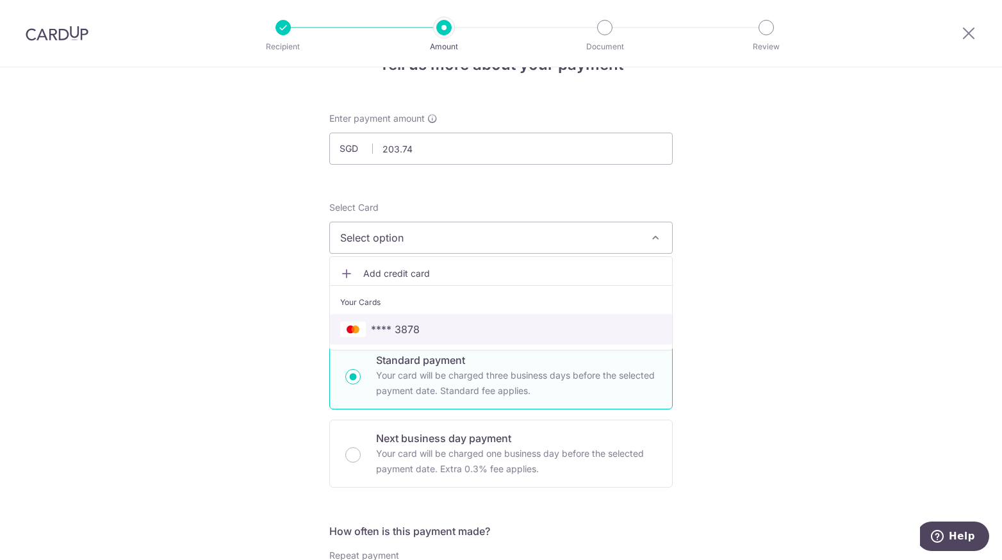
click at [397, 330] on span "**** 3878" at bounding box center [395, 329] width 49 height 15
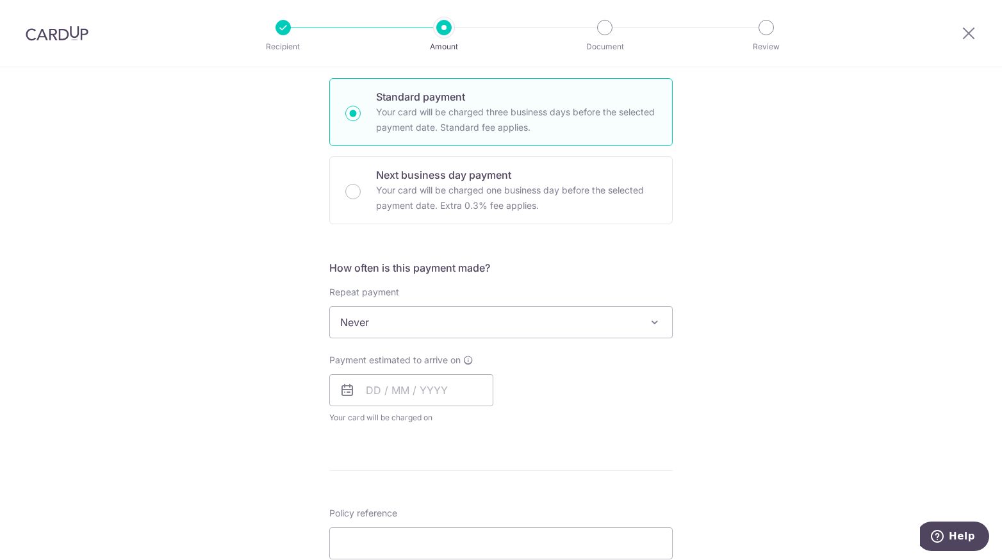
scroll to position [303, 0]
click at [373, 390] on input "text" at bounding box center [411, 390] width 164 height 32
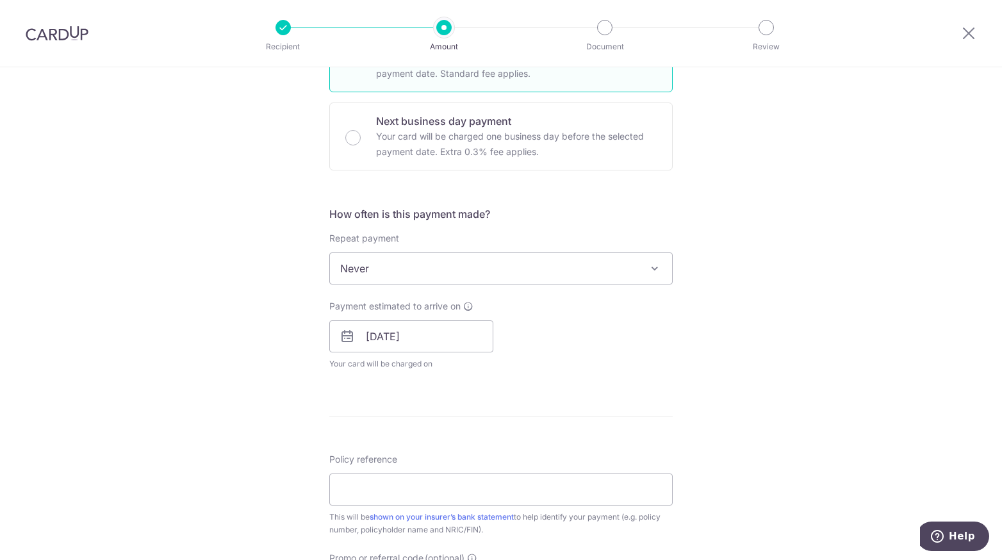
click at [523, 410] on form "Enter payment amount SGD 203.74 203.74 Select Card **** 3878 Add credit card Yo…" at bounding box center [500, 302] width 343 height 1014
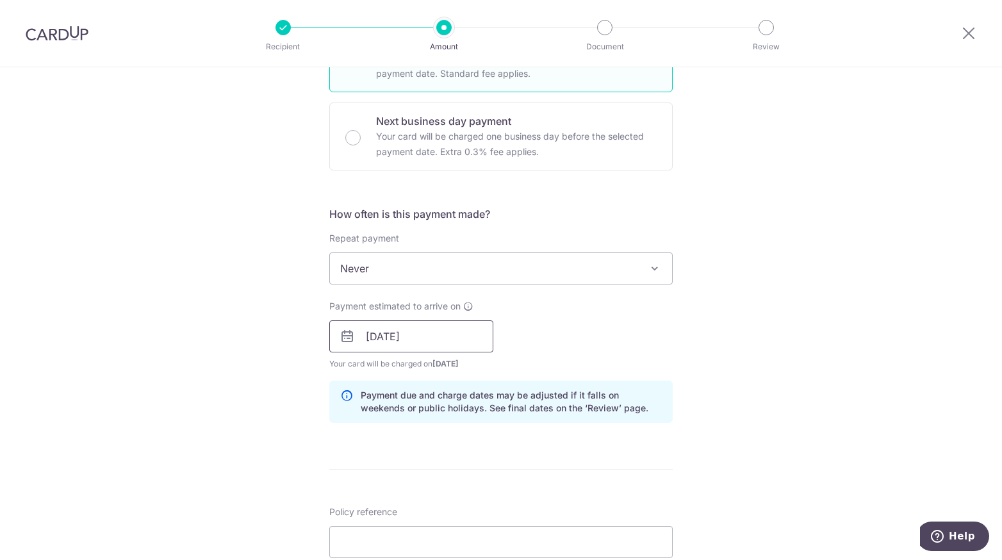
click at [437, 348] on input "4/11/2025" at bounding box center [411, 336] width 164 height 32
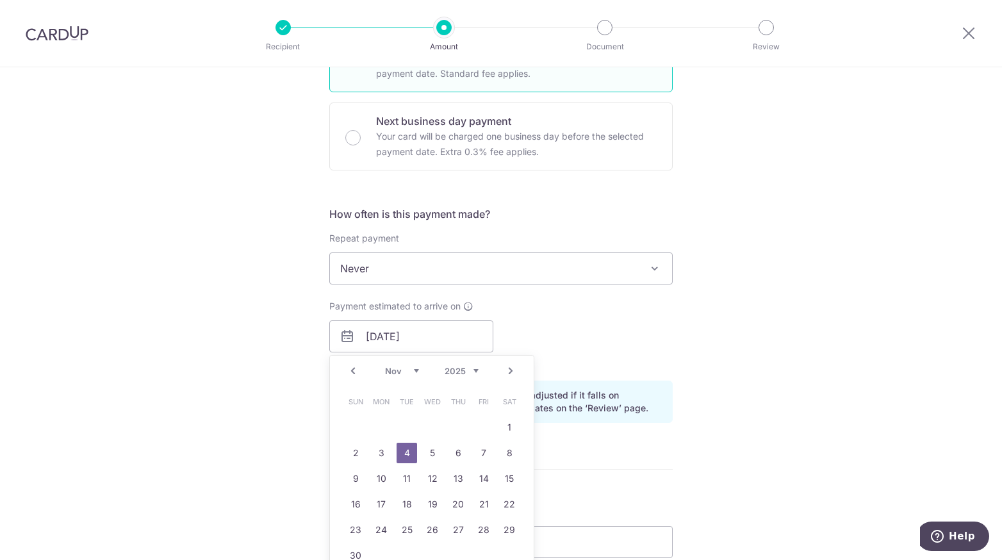
click at [405, 450] on link "4" at bounding box center [407, 453] width 21 height 21
type input "04/11/2025"
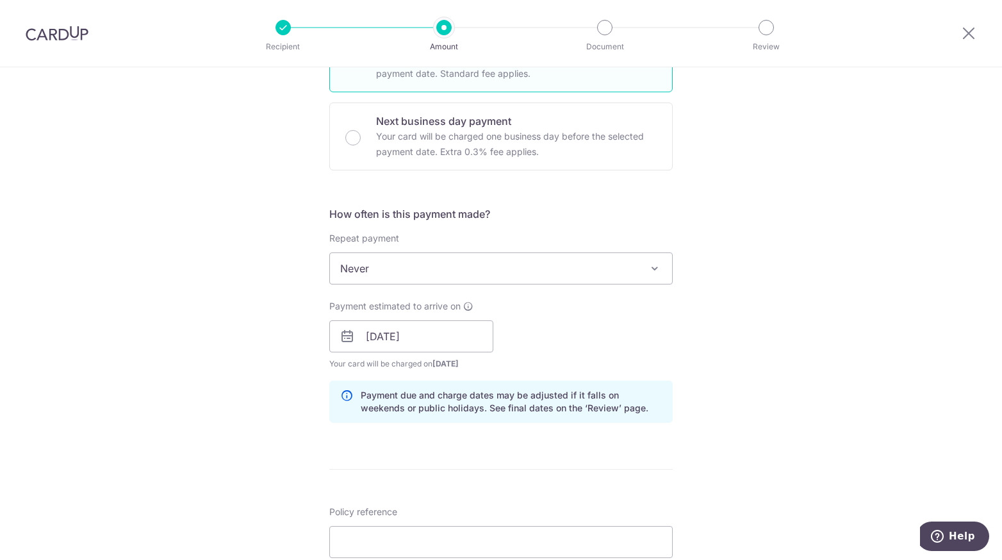
click at [286, 407] on div "Tell us more about your payment Enter payment amount SGD 203.74 203.74 Select C…" at bounding box center [501, 316] width 1002 height 1212
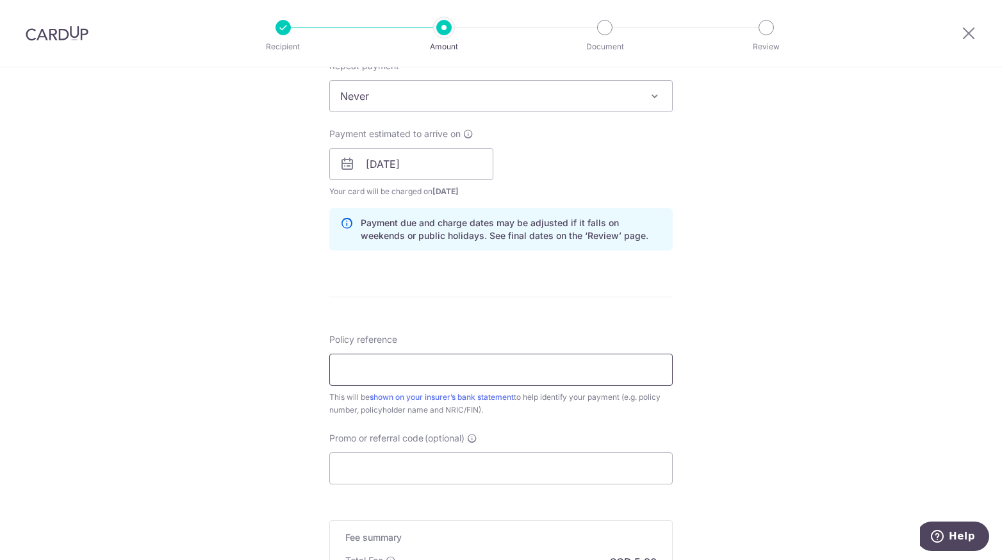
click at [369, 373] on input "Policy reference" at bounding box center [500, 370] width 343 height 32
type input "P562154452"
click at [420, 467] on input "Promo or referral code (optional)" at bounding box center [500, 468] width 343 height 32
paste input "OFF225"
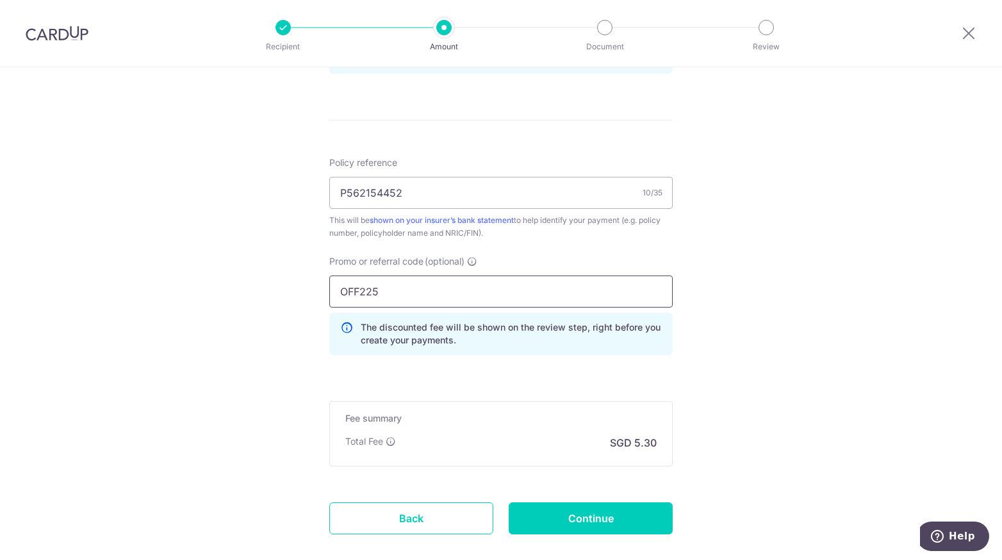
scroll to position [718, 0]
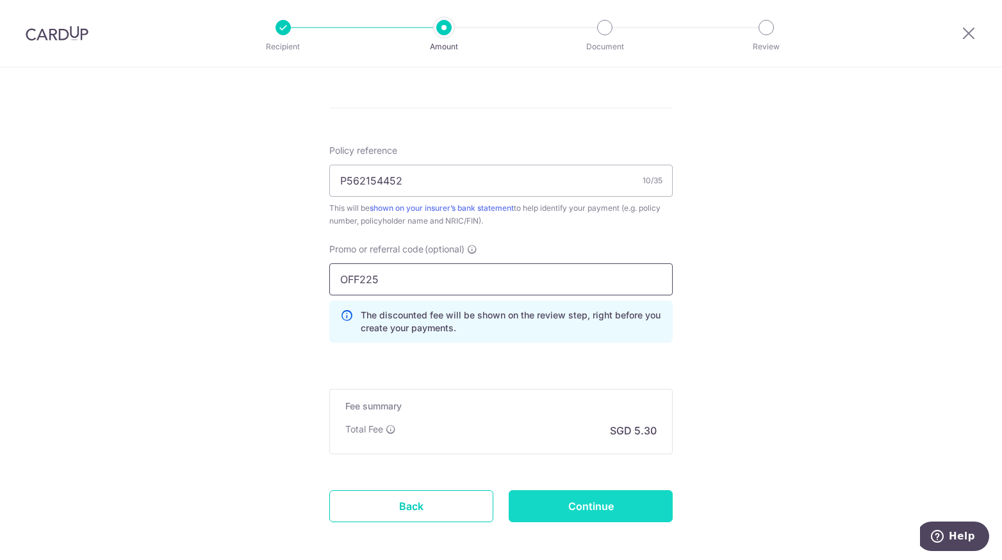
type input "OFF225"
click at [559, 497] on input "Continue" at bounding box center [591, 506] width 164 height 32
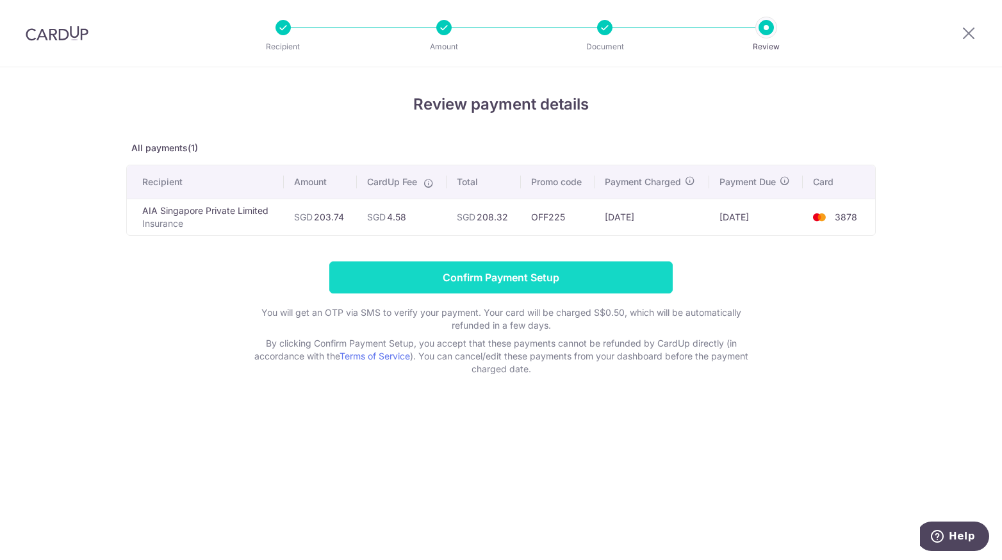
click at [518, 277] on input "Confirm Payment Setup" at bounding box center [500, 277] width 343 height 32
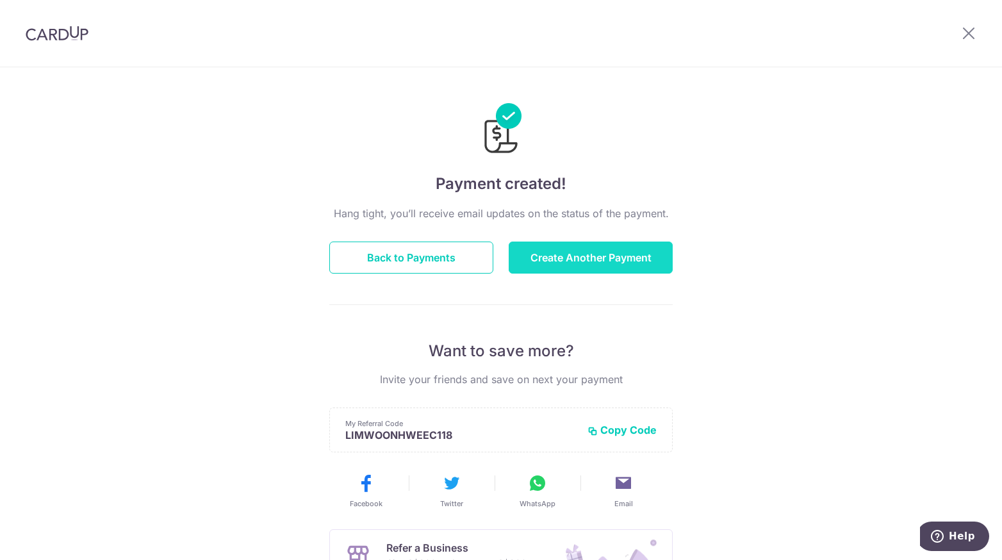
click at [552, 259] on button "Create Another Payment" at bounding box center [591, 258] width 164 height 32
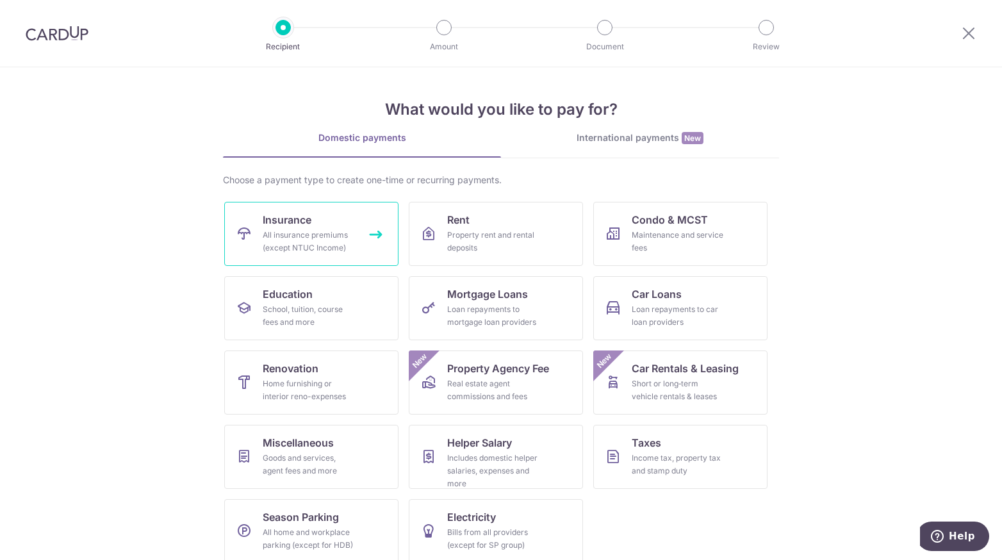
click at [303, 254] on link "Insurance All insurance premiums (except NTUC Income)" at bounding box center [311, 234] width 174 height 64
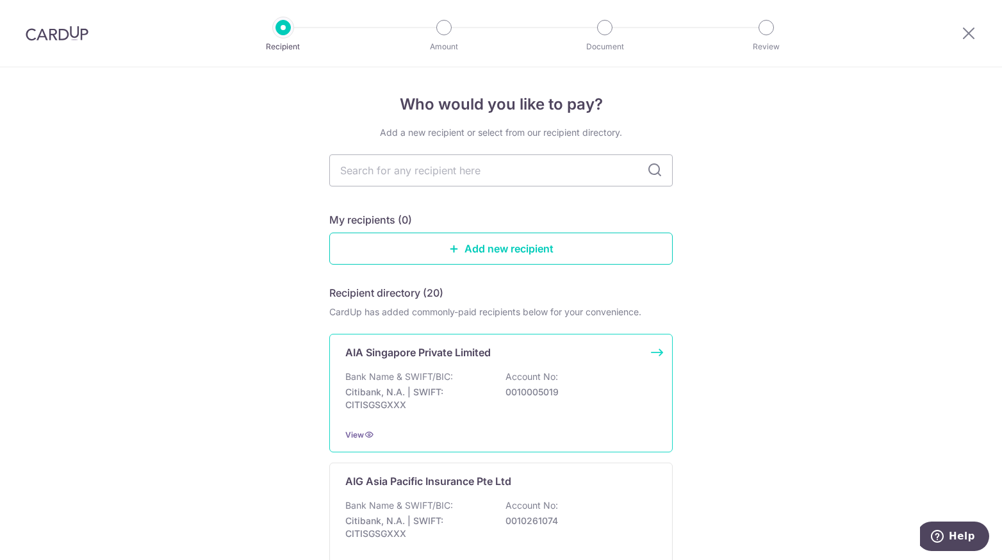
click at [418, 395] on p "Citibank, N.A. | SWIFT: CITISGSGXXX" at bounding box center [417, 399] width 144 height 26
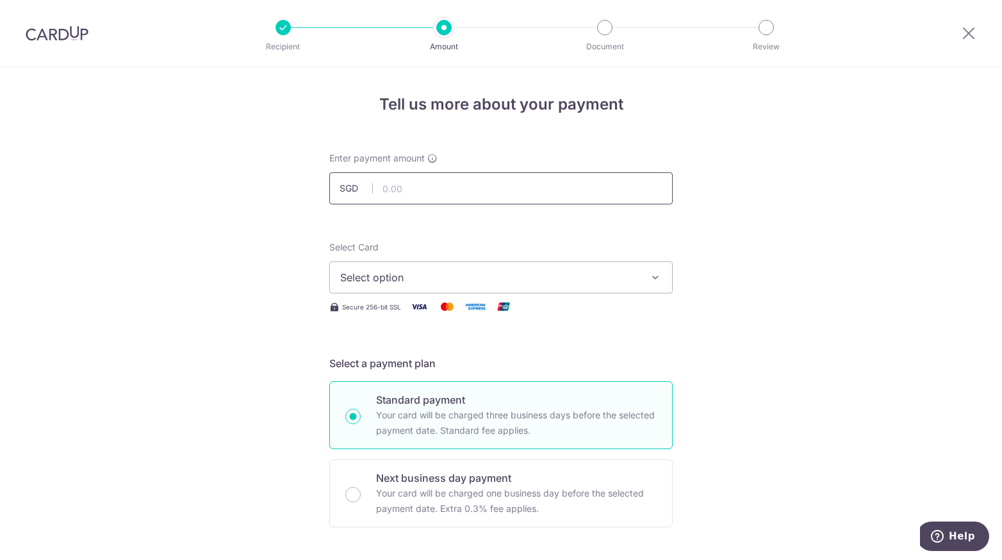
click at [406, 190] on input "text" at bounding box center [500, 188] width 343 height 32
type input "25.67"
click at [420, 290] on button "Select option" at bounding box center [500, 277] width 343 height 32
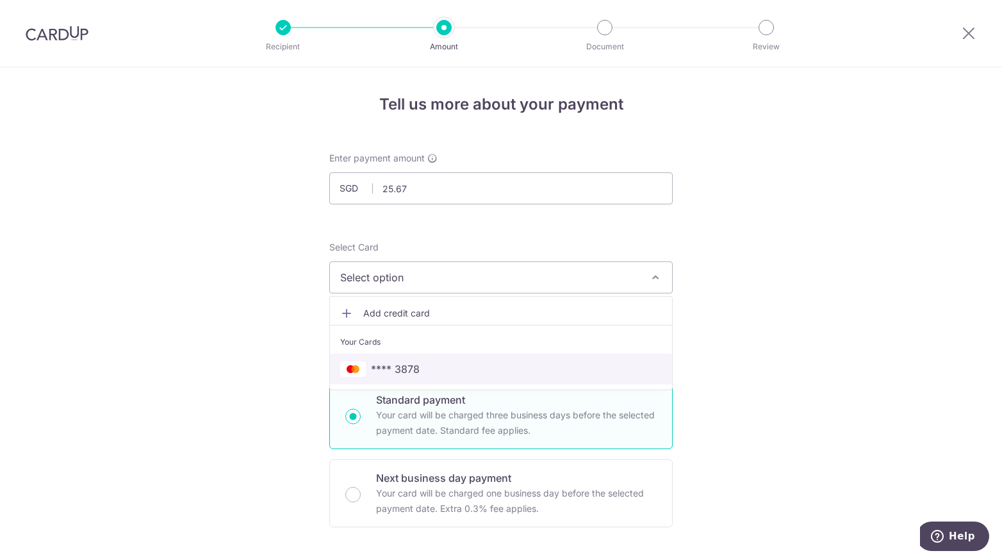
click at [404, 357] on link "**** 3878" at bounding box center [501, 369] width 342 height 31
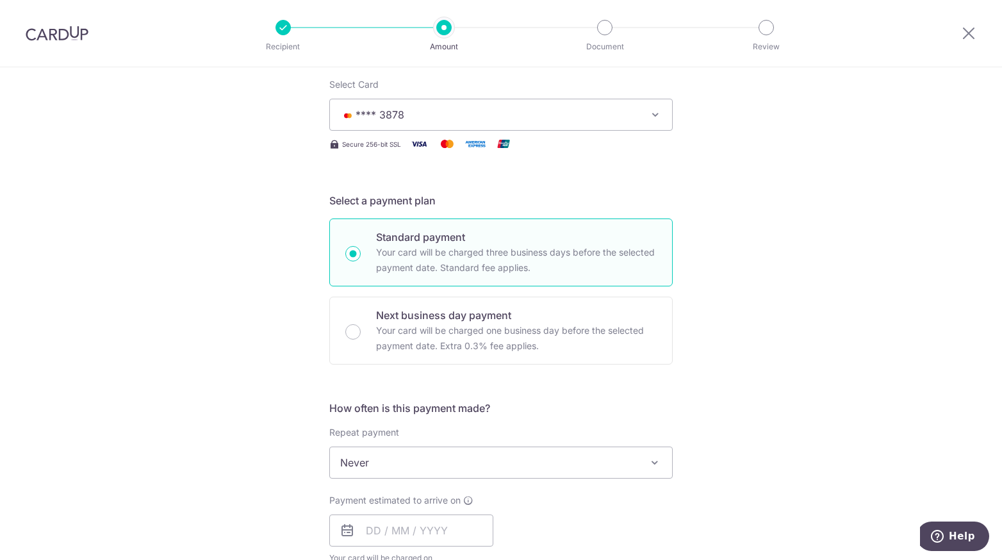
scroll to position [163, 0]
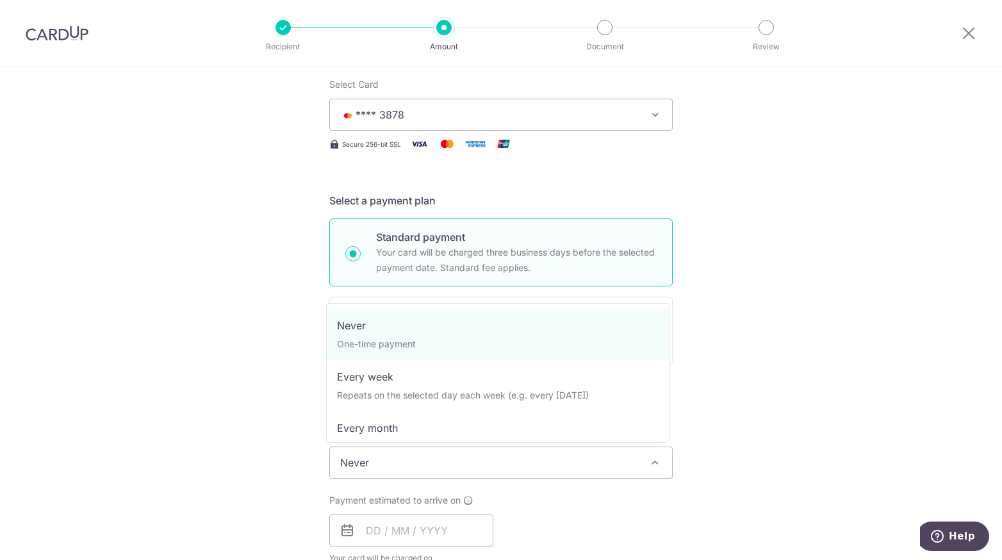
click at [359, 471] on span "Never" at bounding box center [501, 462] width 342 height 31
select select "3"
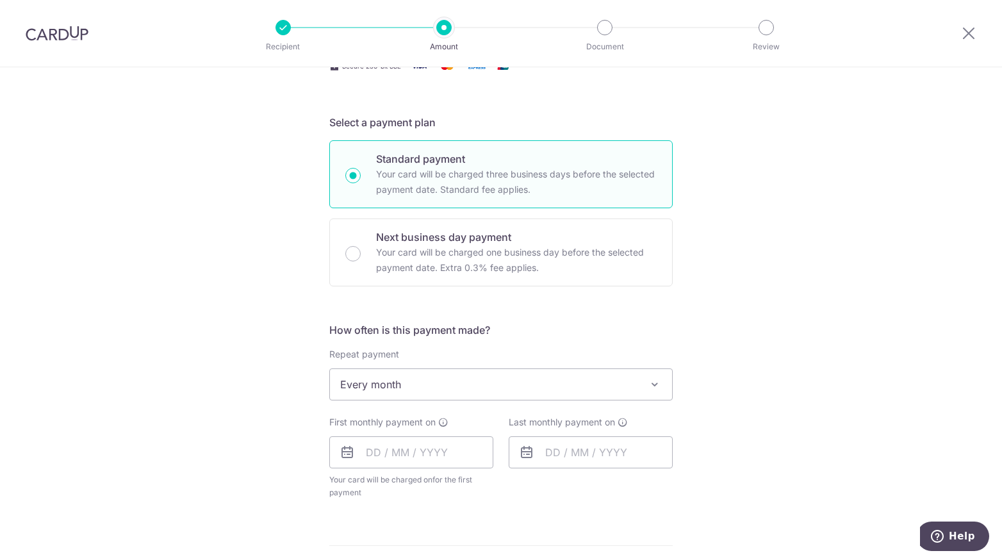
scroll to position [242, 0]
click at [367, 457] on input "text" at bounding box center [411, 452] width 164 height 32
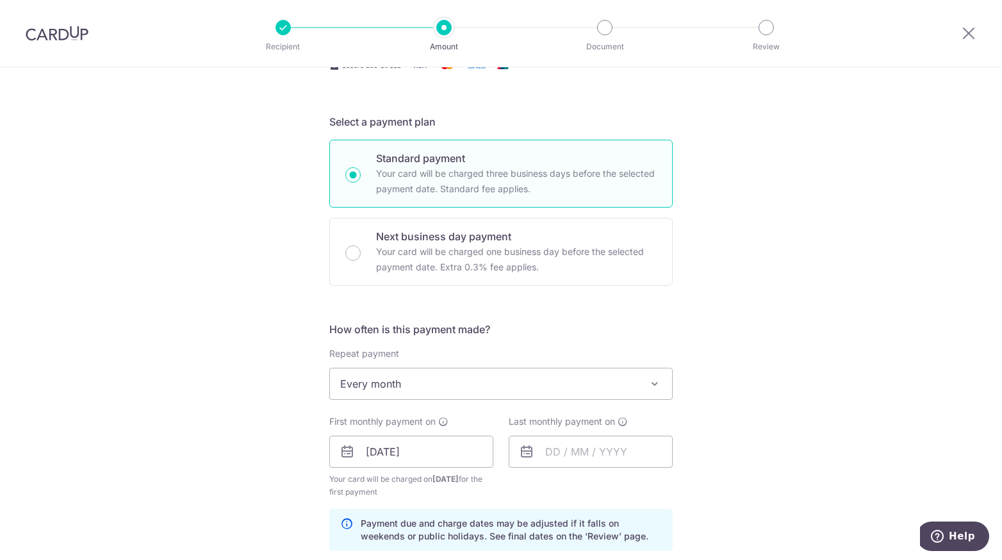
click at [226, 420] on div "Tell us more about your payment Enter payment amount SGD 25.67 25.67 Select Car…" at bounding box center [501, 464] width 1002 height 1277
click at [397, 451] on input "[DATE]" at bounding box center [411, 452] width 164 height 32
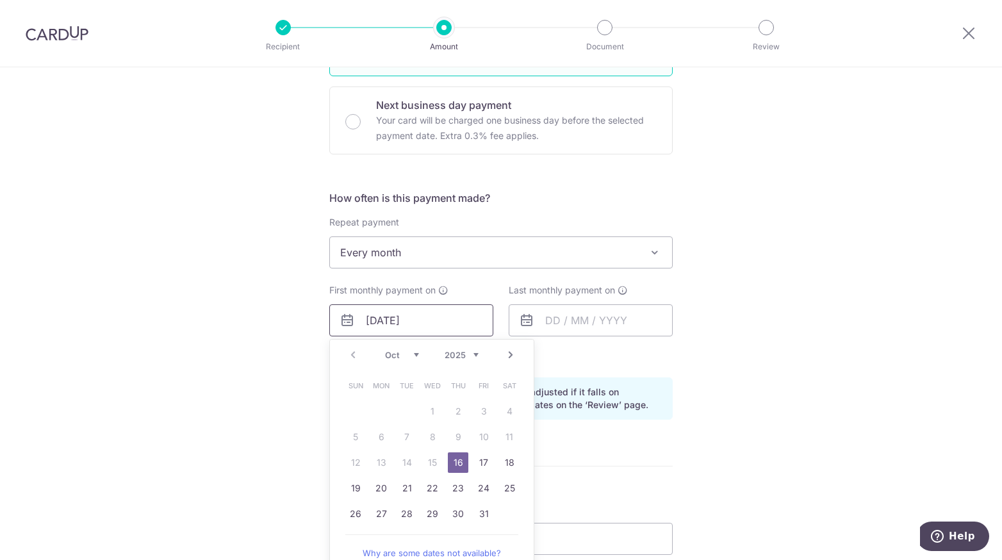
scroll to position [373, 0]
click at [507, 353] on link "Next" at bounding box center [510, 354] width 15 height 15
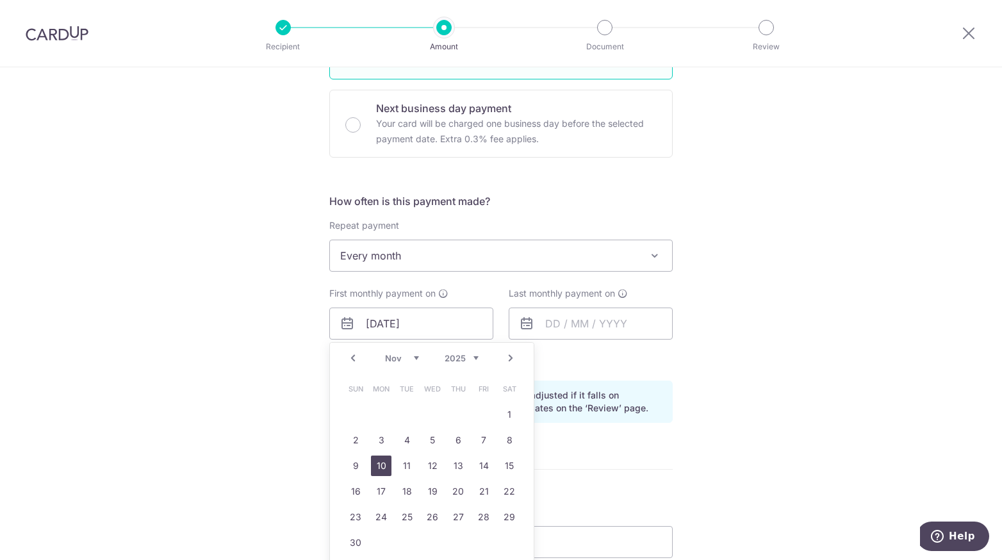
click at [378, 459] on link "10" at bounding box center [381, 466] width 21 height 21
type input "[DATE]"
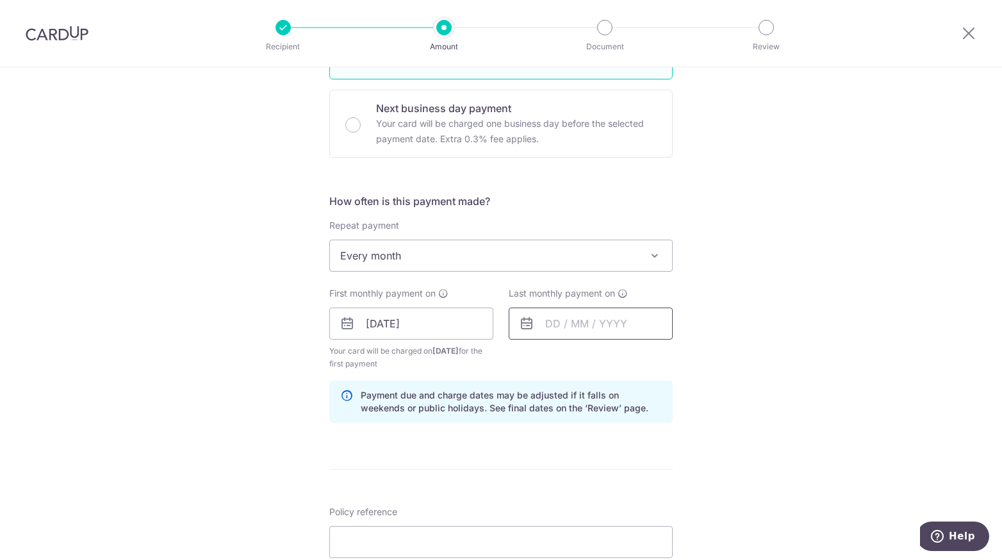
click at [550, 323] on input "text" at bounding box center [591, 324] width 164 height 32
type input "[DATE]"
click at [229, 436] on div "Tell us more about your payment Enter payment amount SGD 25.67 25.67 Select Car…" at bounding box center [501, 336] width 1002 height 1277
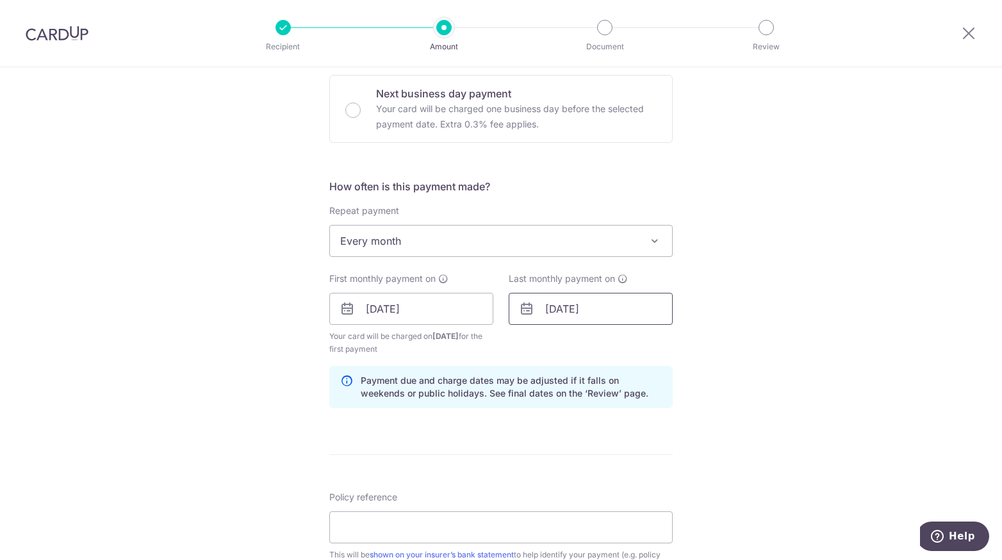
scroll to position [495, 0]
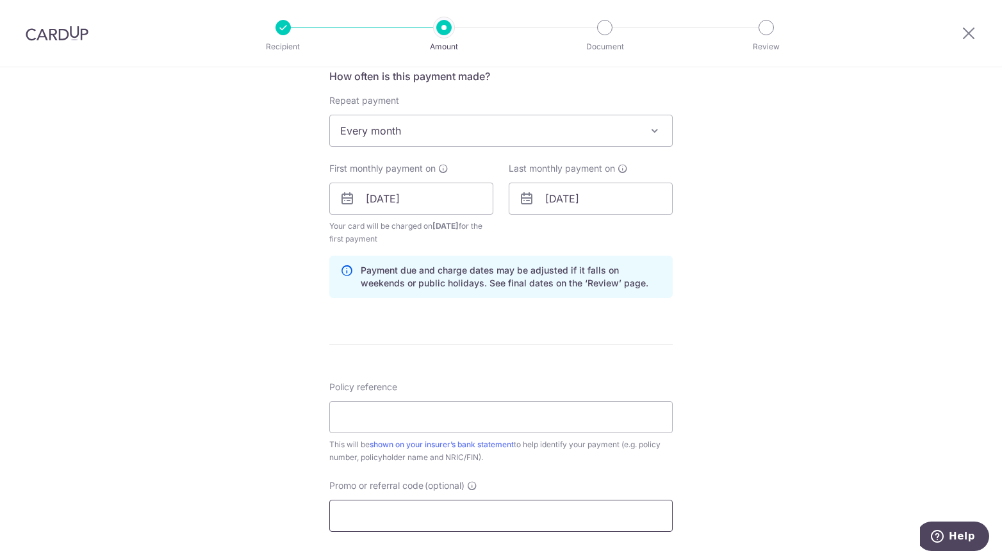
click at [387, 508] on input "Promo or referral code (optional)" at bounding box center [500, 516] width 343 height 32
paste input "OFF225"
type input "OFF225"
click at [372, 418] on input "Policy reference" at bounding box center [500, 417] width 343 height 32
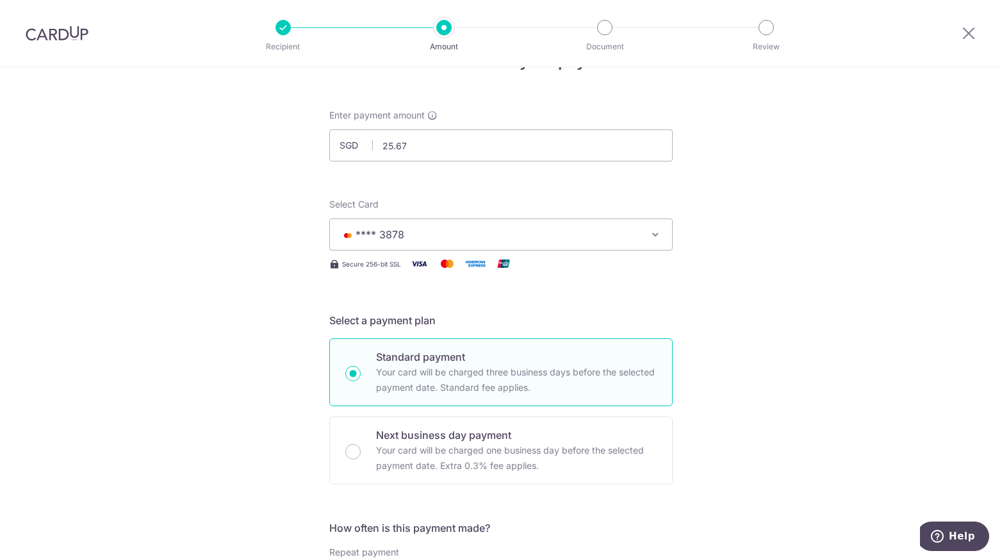
scroll to position [0, 0]
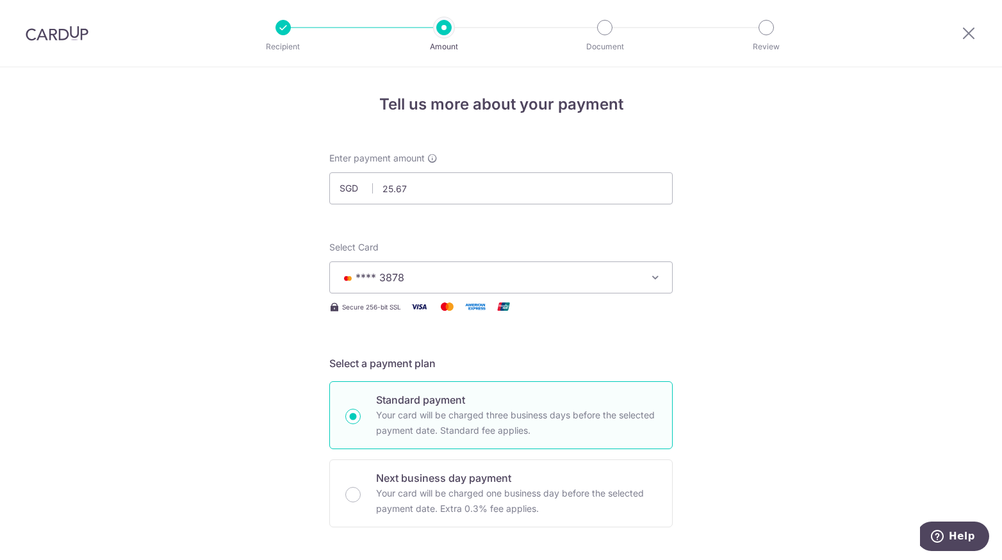
type input "P558208053"
click at [565, 444] on div "Standard payment Your card will be charged three business days before the selec…" at bounding box center [500, 415] width 343 height 68
radio input "true"
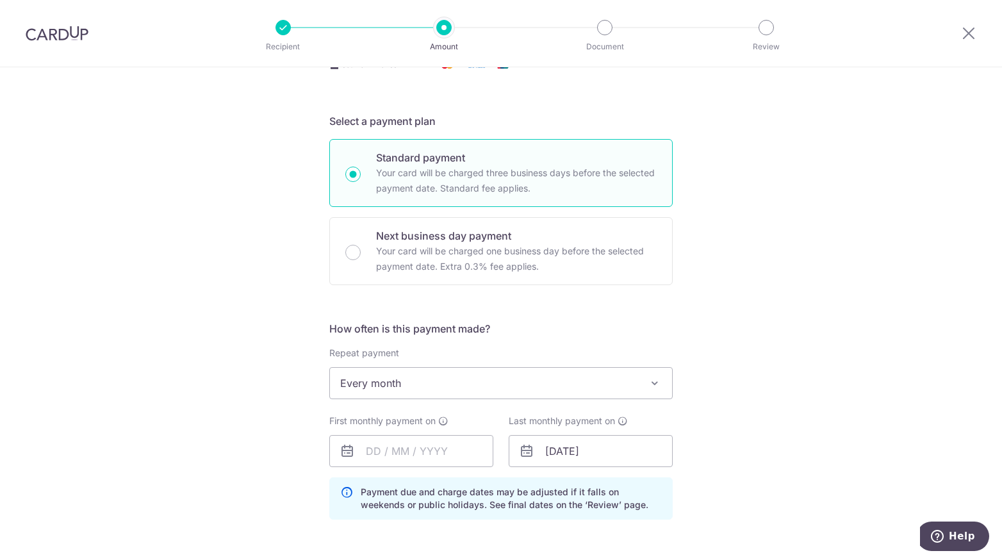
scroll to position [244, 0]
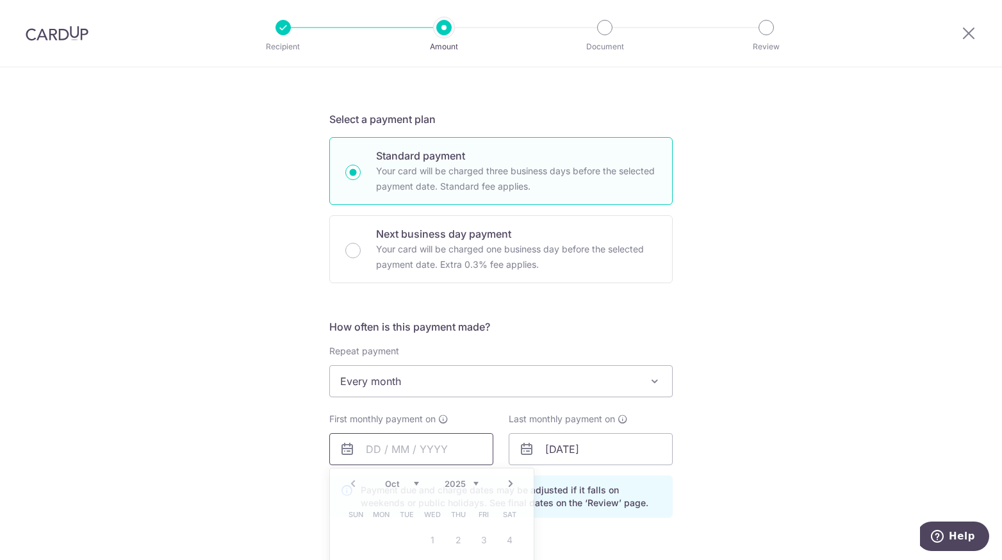
click at [364, 447] on input "text" at bounding box center [411, 449] width 164 height 32
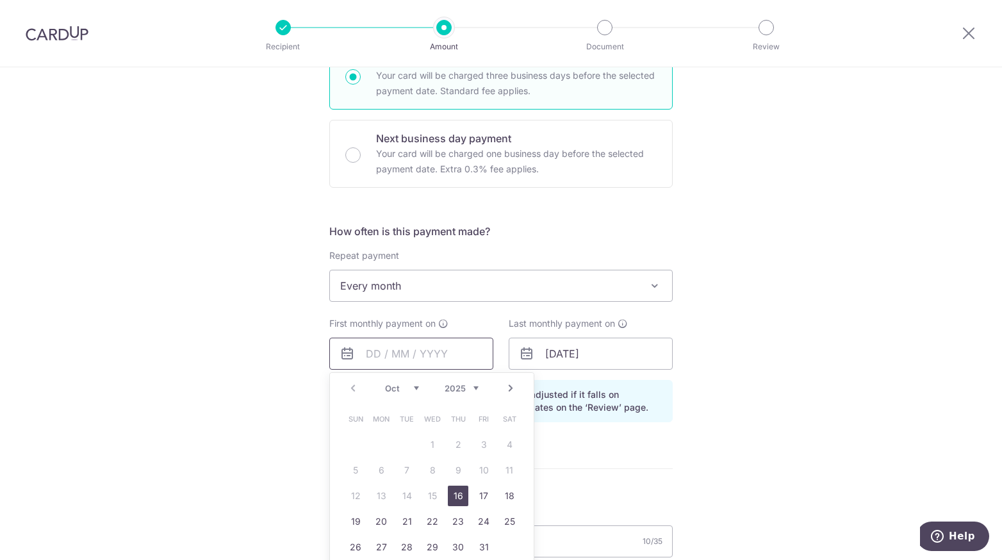
scroll to position [342, 0]
click at [507, 386] on link "Next" at bounding box center [510, 385] width 15 height 15
click at [375, 493] on link "10" at bounding box center [381, 493] width 21 height 21
type input "10/11/2025"
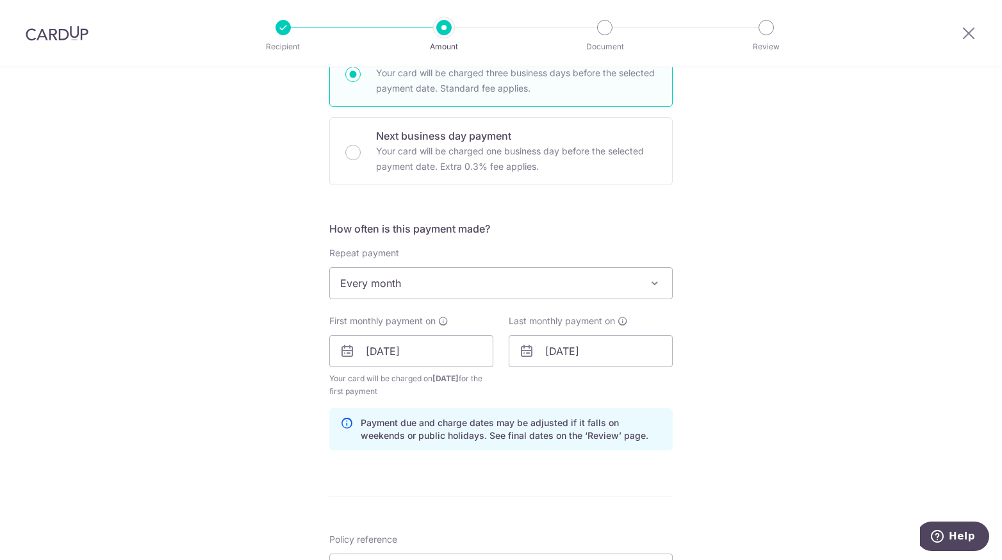
click at [250, 434] on div "Tell us more about your payment Enter payment amount SGD 25.67 25.67 Select Car…" at bounding box center [501, 392] width 1002 height 1335
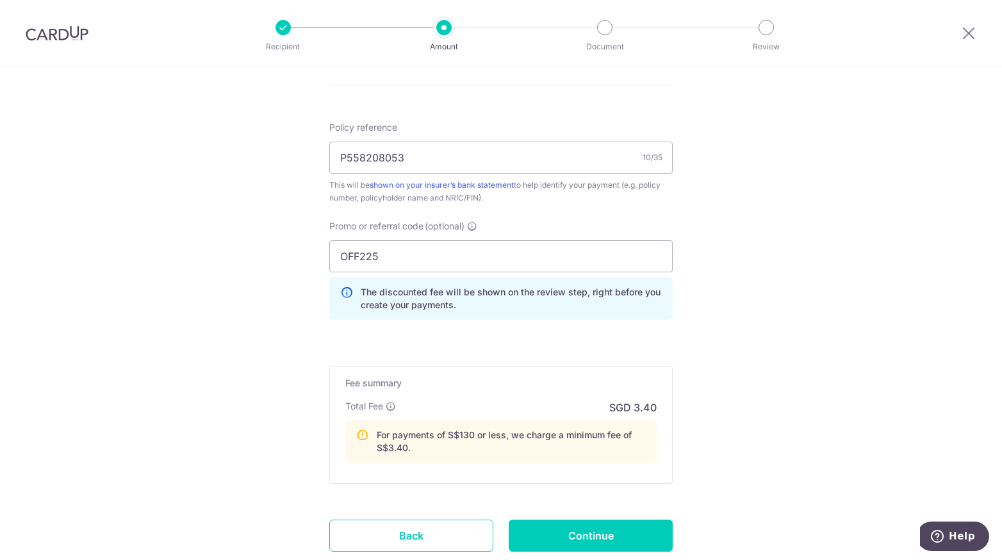
scroll to position [837, 0]
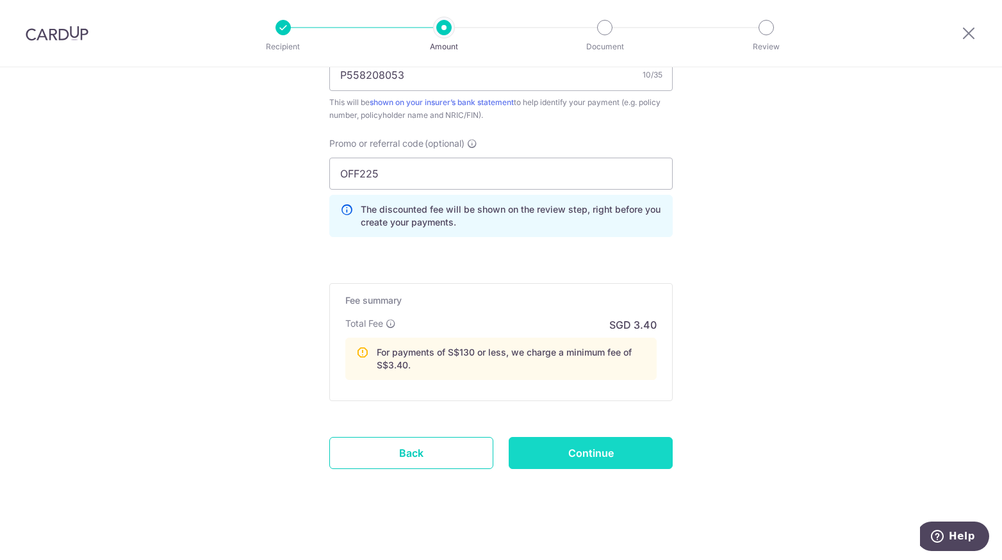
click at [559, 449] on input "Continue" at bounding box center [591, 453] width 164 height 32
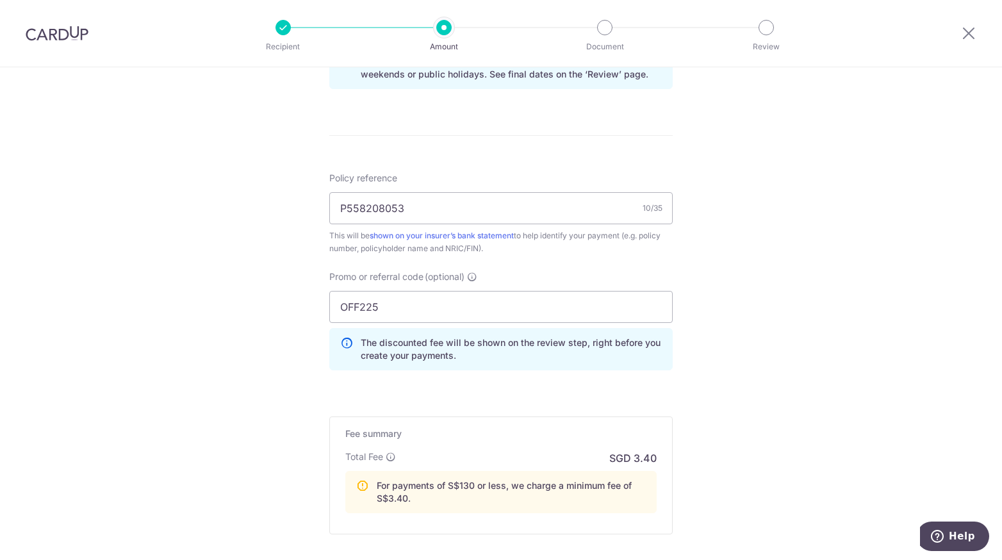
scroll to position [828, 0]
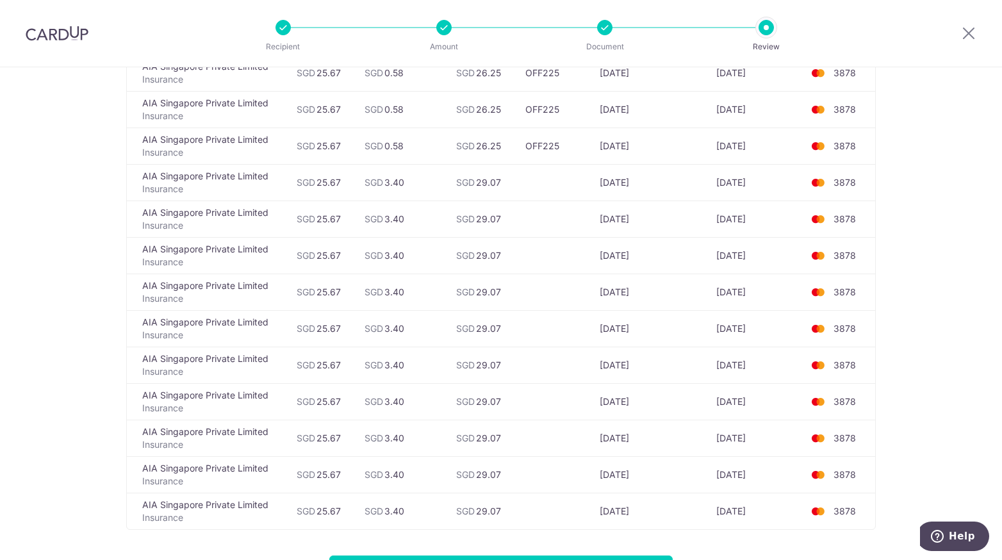
scroll to position [324, 0]
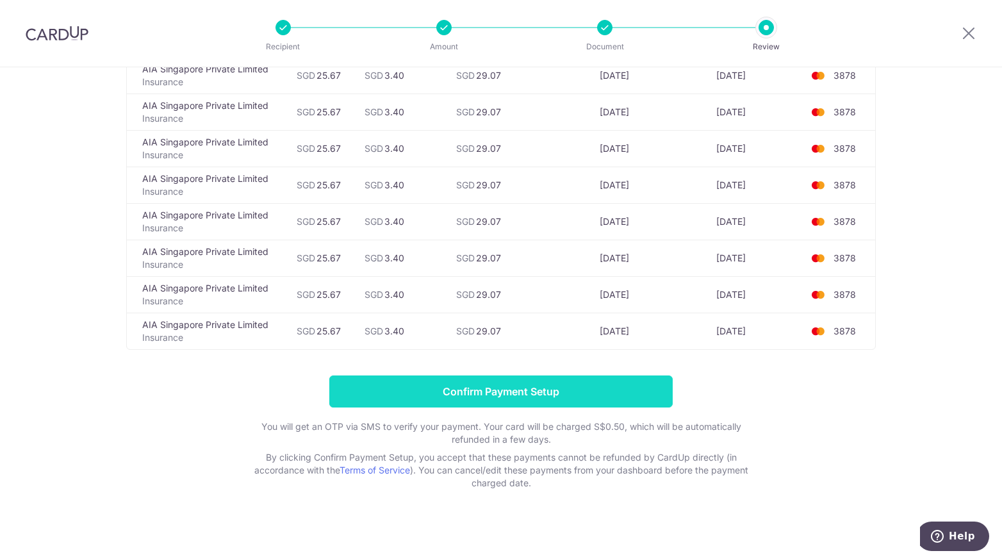
click at [559, 384] on input "Confirm Payment Setup" at bounding box center [500, 391] width 343 height 32
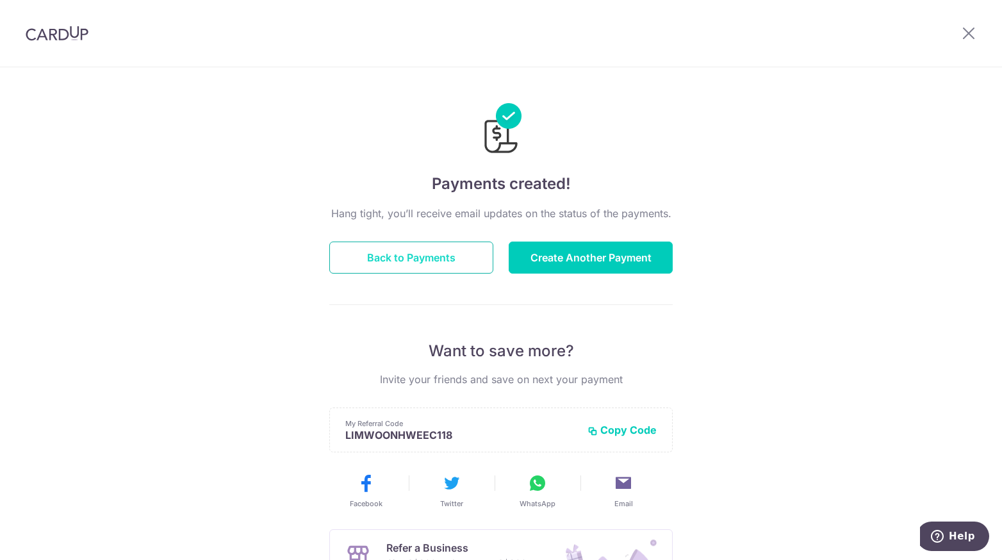
click at [463, 256] on button "Back to Payments" at bounding box center [411, 258] width 164 height 32
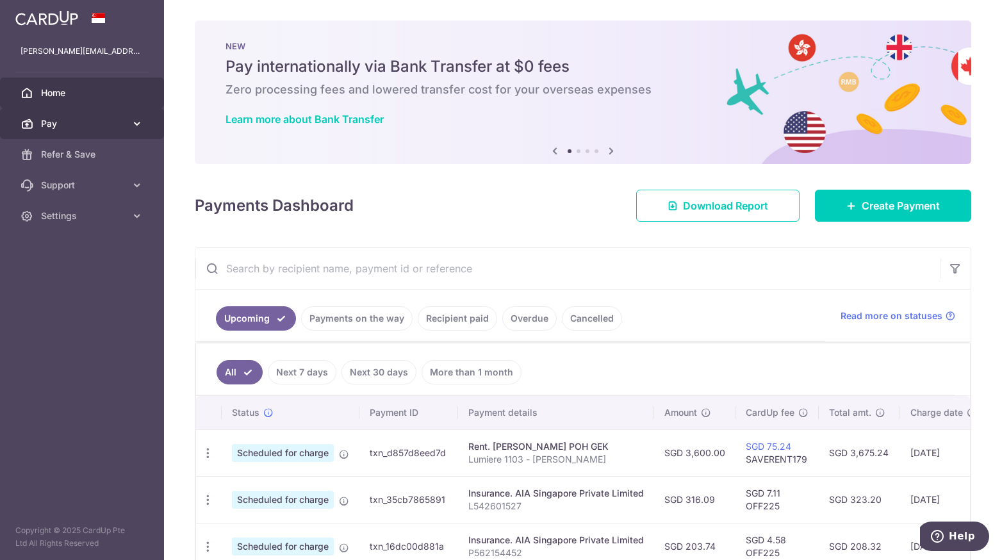
click at [103, 126] on span "Pay" at bounding box center [83, 123] width 85 height 13
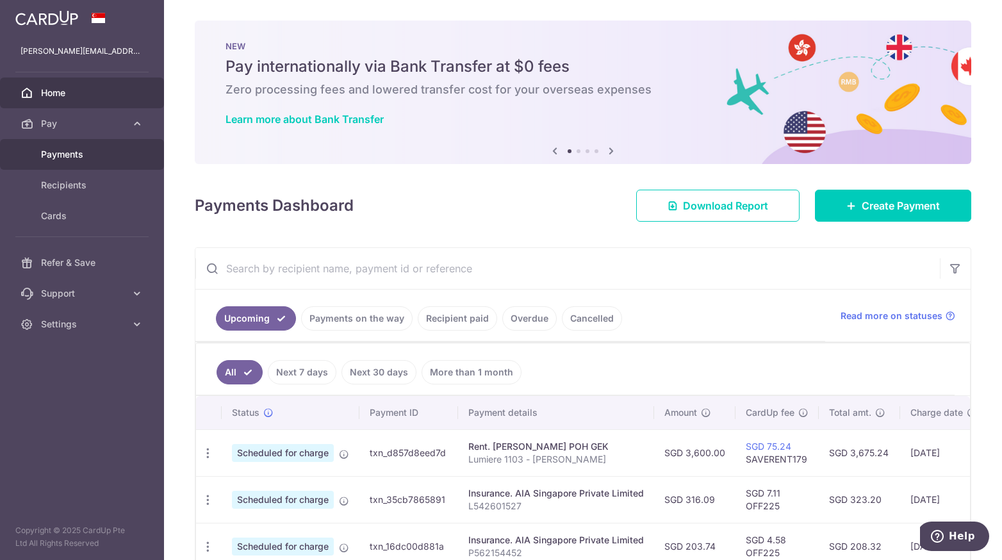
click at [79, 152] on span "Payments" at bounding box center [83, 154] width 85 height 13
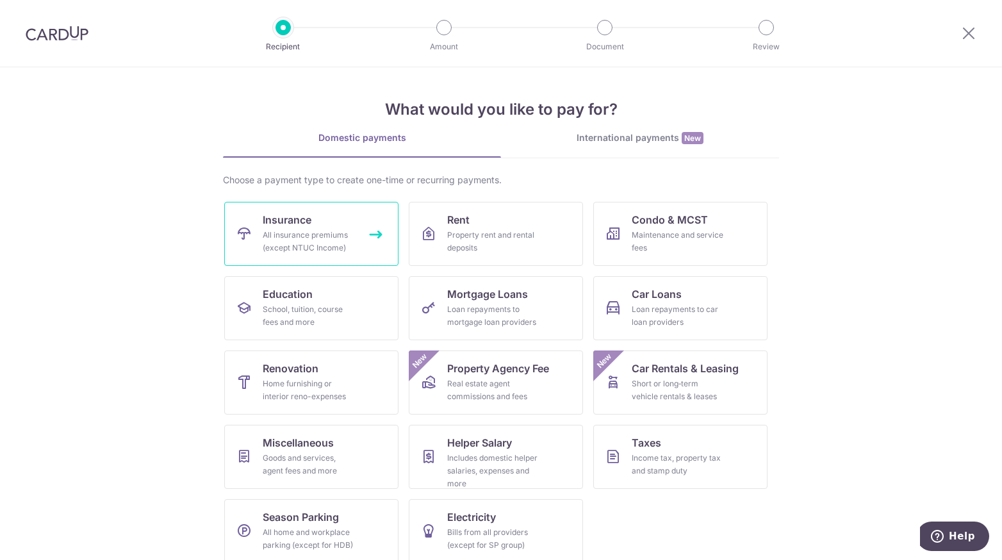
click at [336, 251] on div "All insurance premiums (except NTUC Income)" at bounding box center [309, 242] width 92 height 26
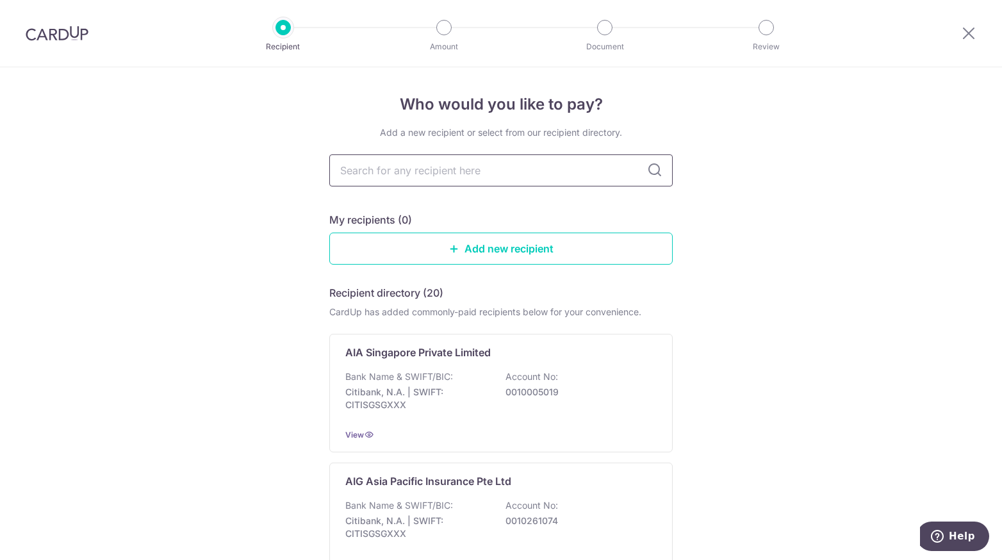
drag, startPoint x: 0, startPoint y: 0, endPoint x: 411, endPoint y: 167, distance: 444.0
click at [411, 167] on input "text" at bounding box center [500, 170] width 343 height 32
type input "income"
